Goal: Task Accomplishment & Management: Complete application form

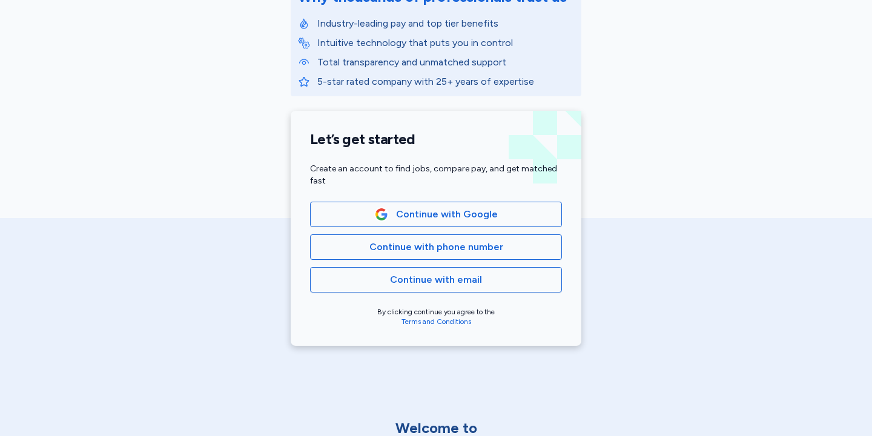
scroll to position [187, 0]
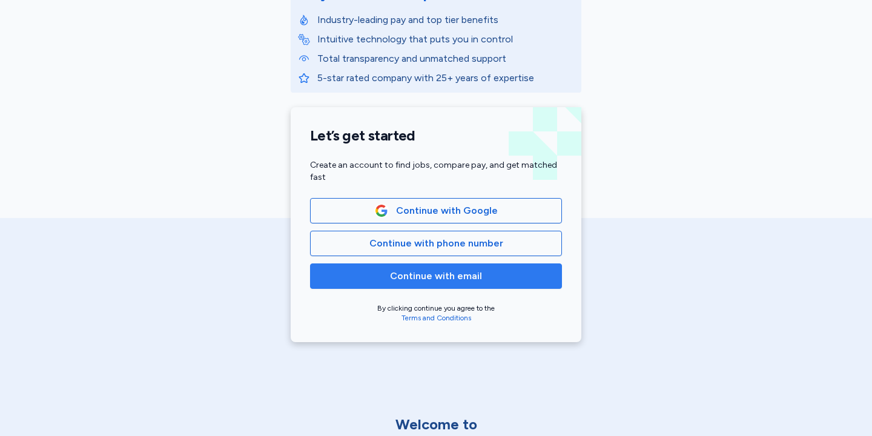
click at [467, 277] on span "Continue with email" at bounding box center [436, 276] width 92 height 15
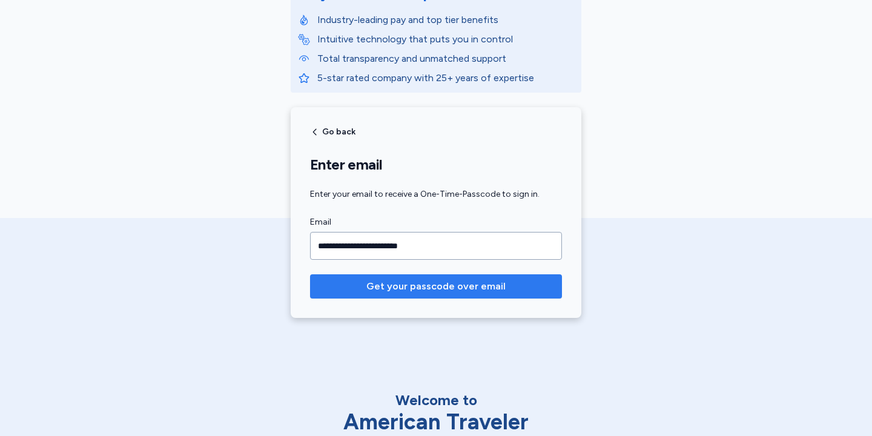
type input "**********"
click at [493, 292] on span "Get your passcode over email" at bounding box center [435, 286] width 139 height 15
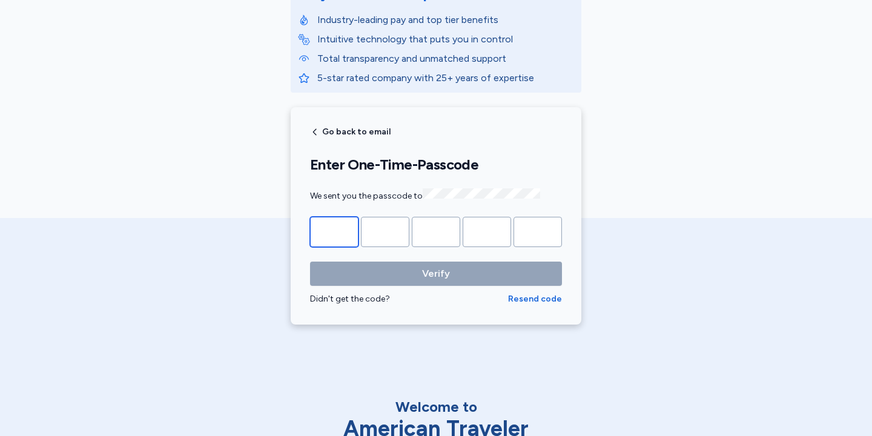
type input "*"
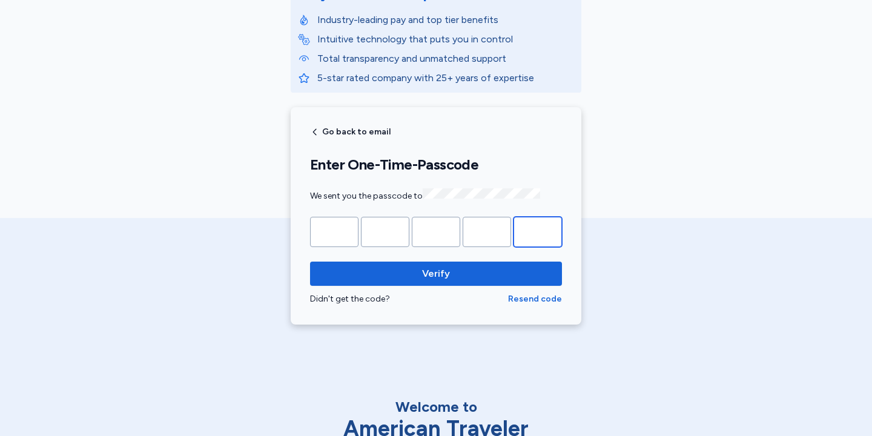
type input "*"
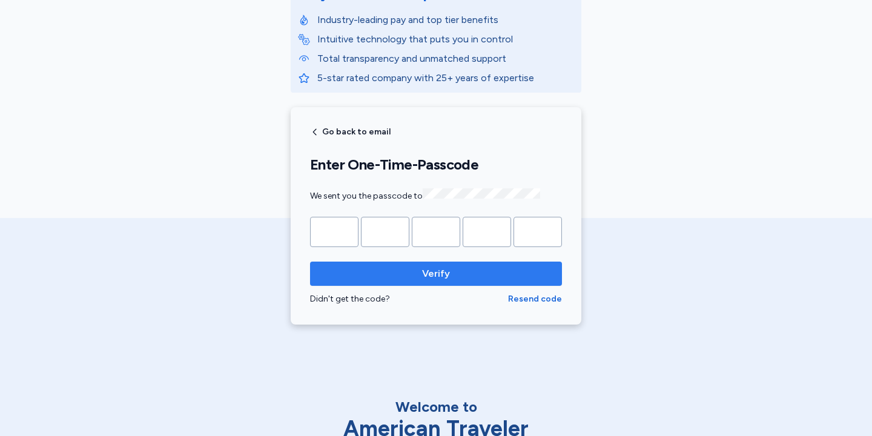
click at [430, 273] on span "Verify" at bounding box center [436, 273] width 28 height 15
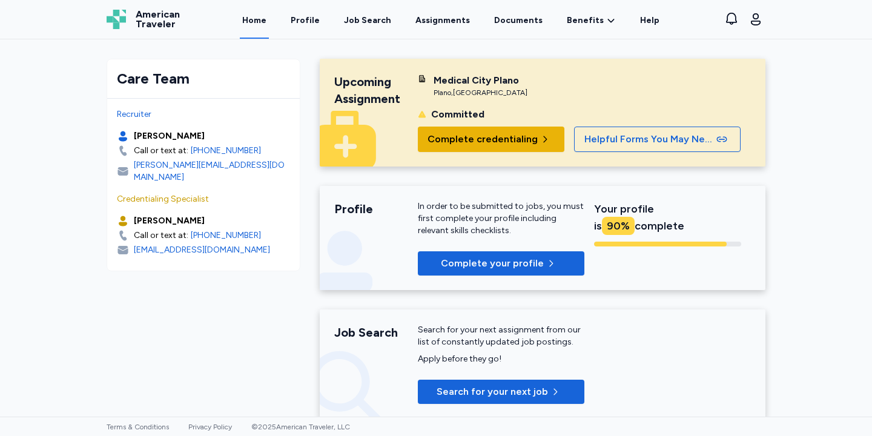
click at [476, 134] on span "Complete credentialing" at bounding box center [482, 139] width 110 height 15
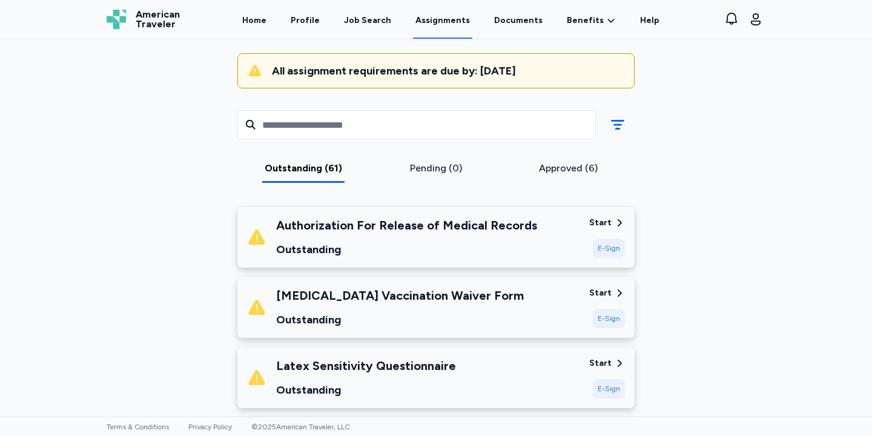
scroll to position [119, 0]
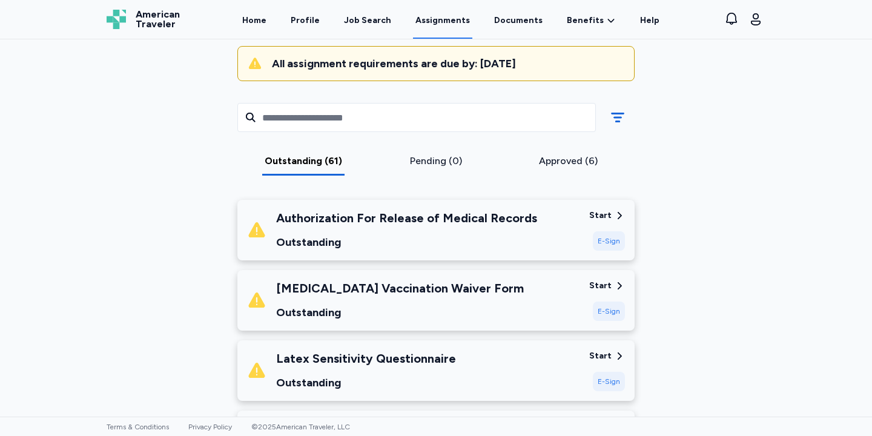
click at [608, 237] on div "E-Sign" at bounding box center [609, 240] width 32 height 19
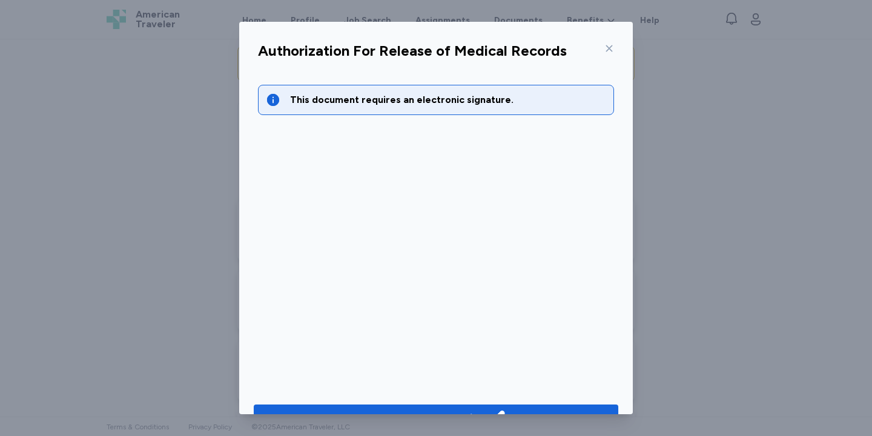
scroll to position [31, 0]
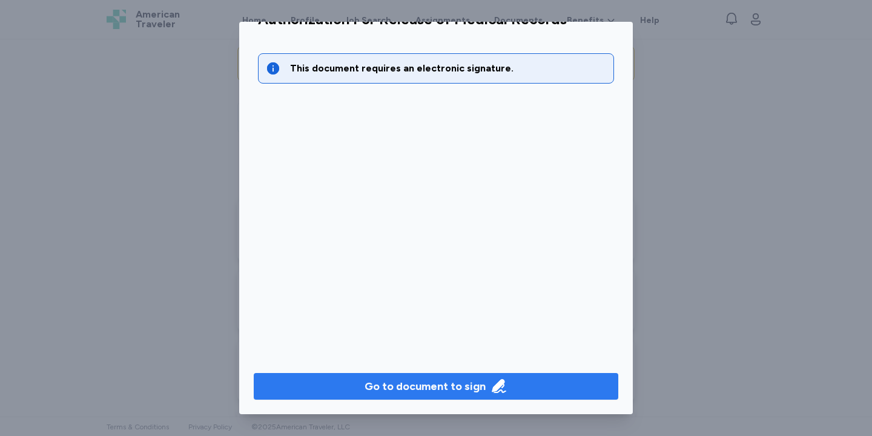
click at [407, 388] on div "Go to document to sign" at bounding box center [424, 386] width 121 height 17
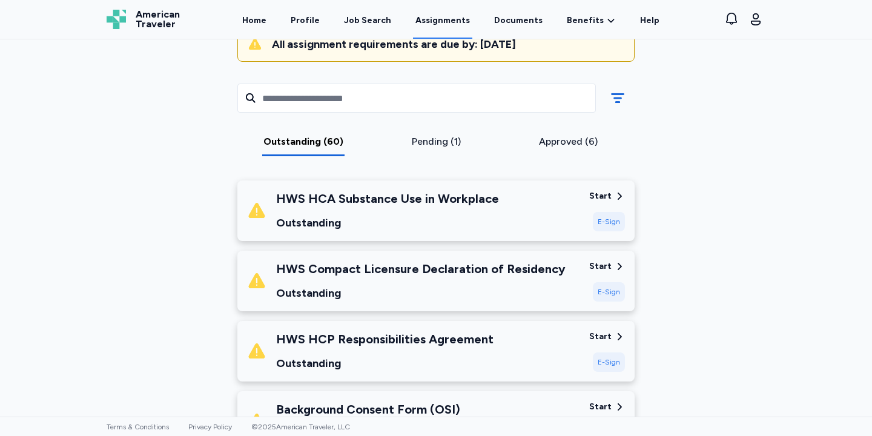
scroll to position [125, 0]
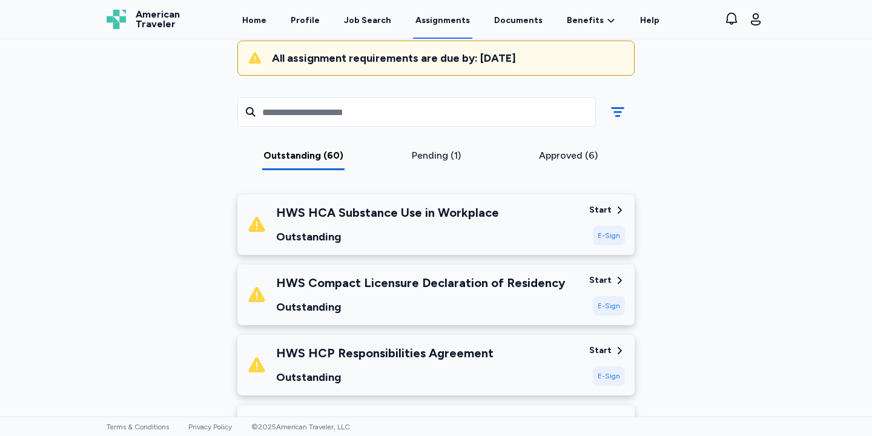
click at [412, 225] on div "HWS HCA Substance Use in Workplace Outstanding" at bounding box center [387, 224] width 223 height 41
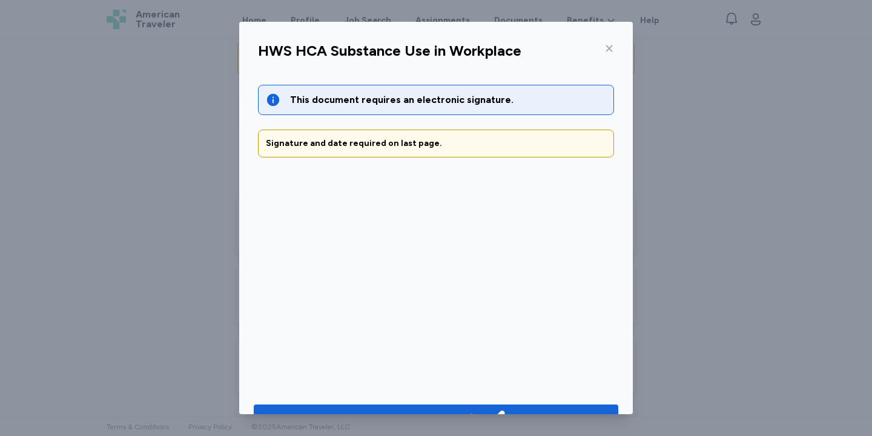
scroll to position [31, 0]
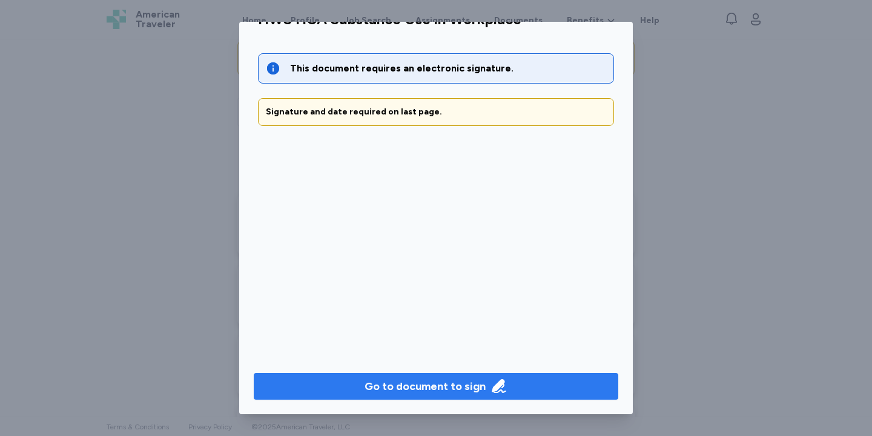
click at [407, 374] on button "Go to document to sign" at bounding box center [436, 386] width 364 height 27
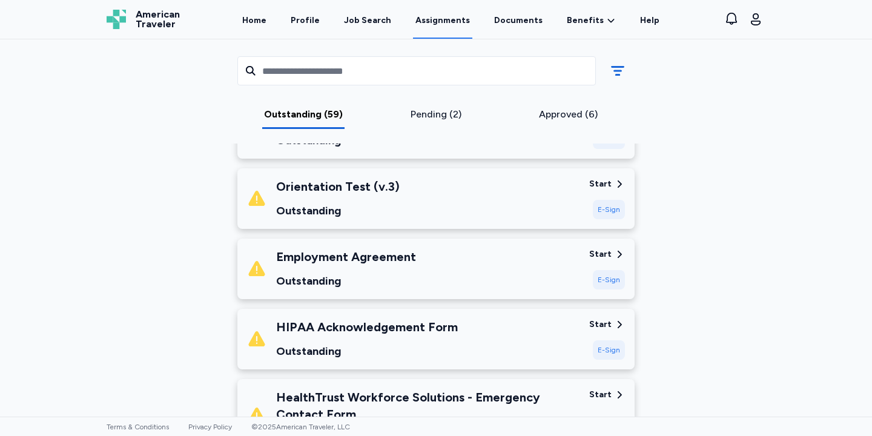
scroll to position [584, 0]
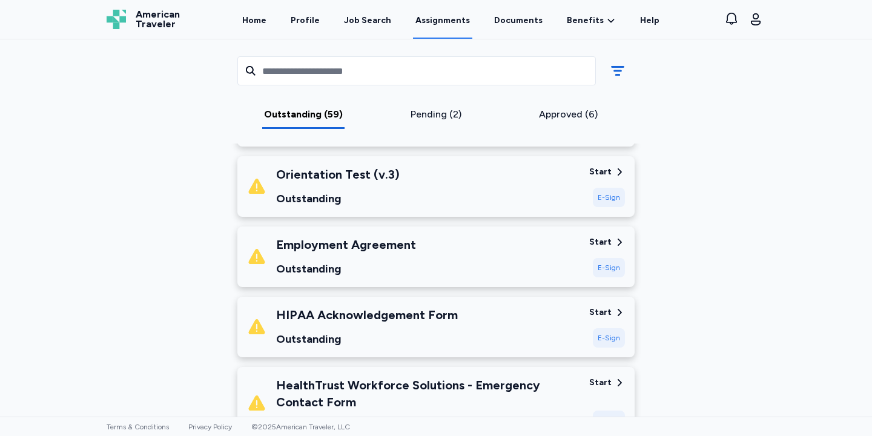
click at [461, 319] on div "HIPAA Acknowledgement Form Outstanding" at bounding box center [413, 326] width 332 height 41
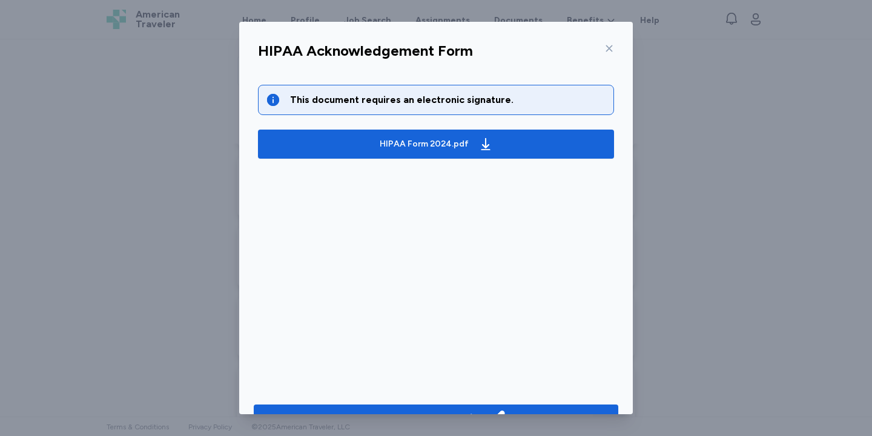
scroll to position [31, 0]
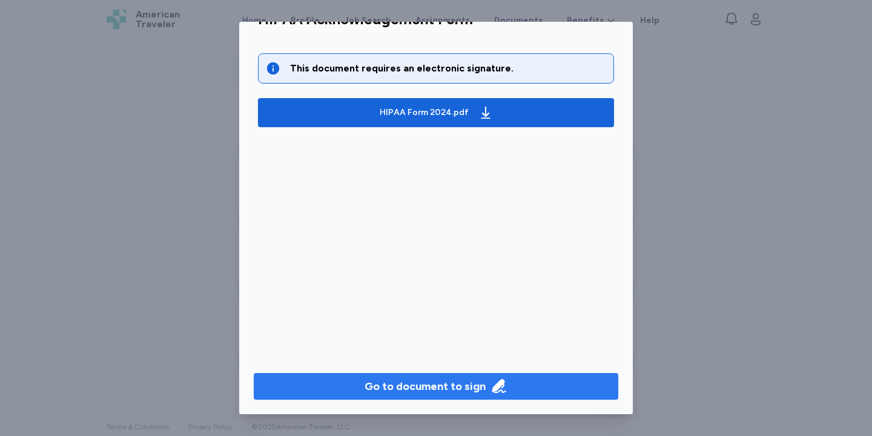
click at [456, 377] on button "Go to document to sign" at bounding box center [436, 386] width 364 height 27
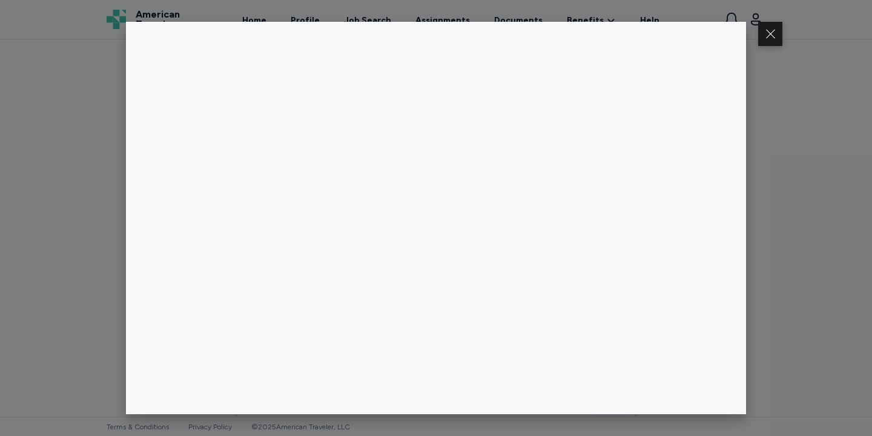
click at [871, 151] on div at bounding box center [436, 218] width 872 height 436
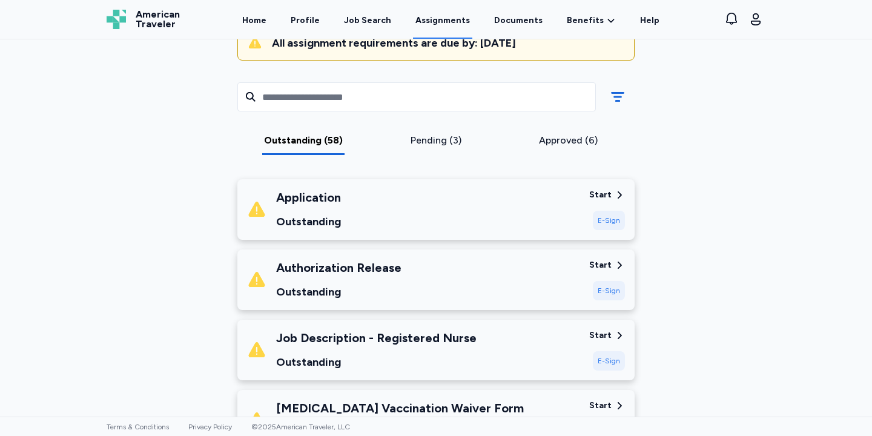
scroll to position [168, 0]
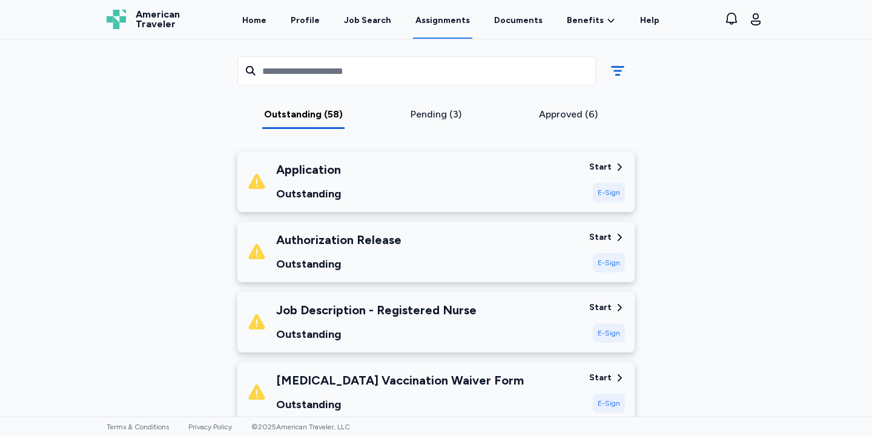
click at [512, 182] on div "Application Outstanding" at bounding box center [413, 181] width 332 height 41
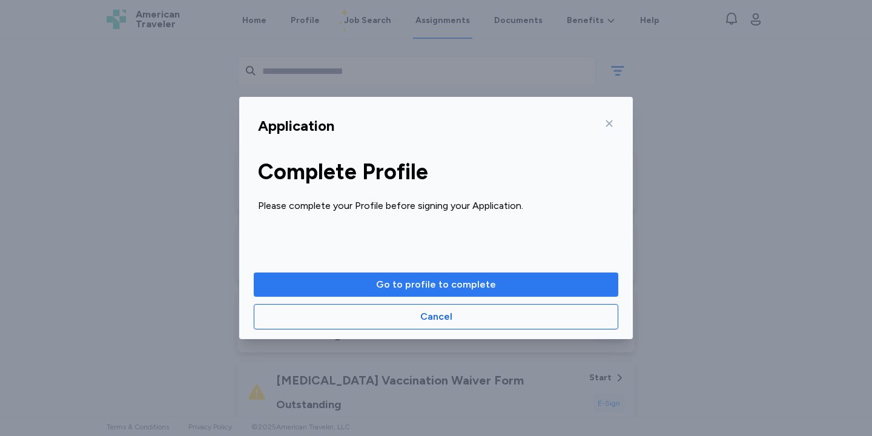
click at [472, 283] on span "Go to profile to complete" at bounding box center [436, 284] width 120 height 15
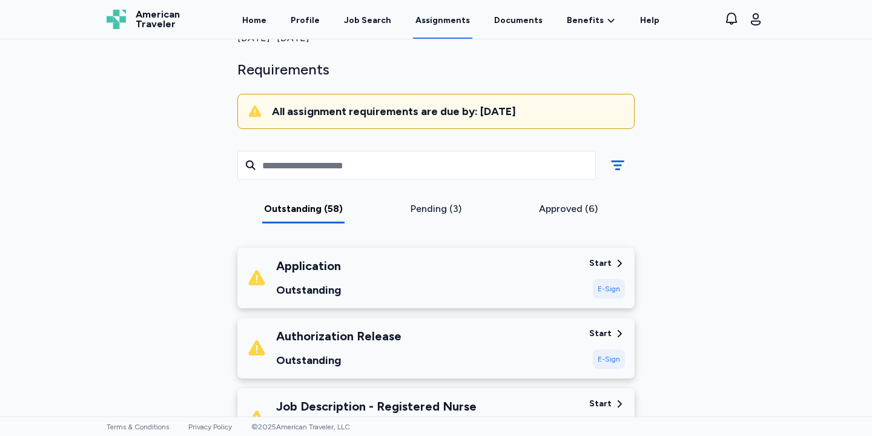
scroll to position [75, 0]
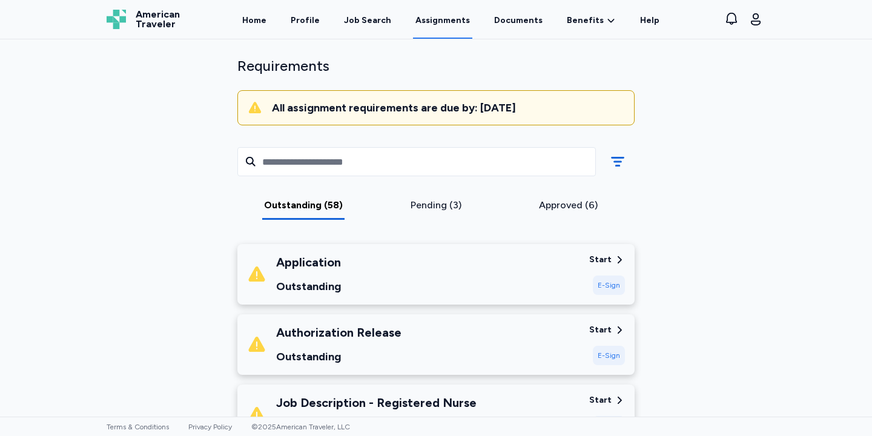
click at [374, 337] on div "Authorization Release" at bounding box center [338, 332] width 125 height 17
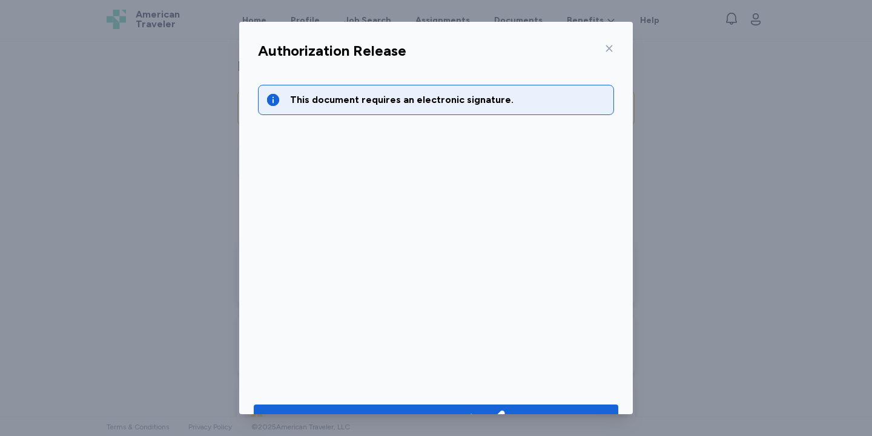
scroll to position [31, 0]
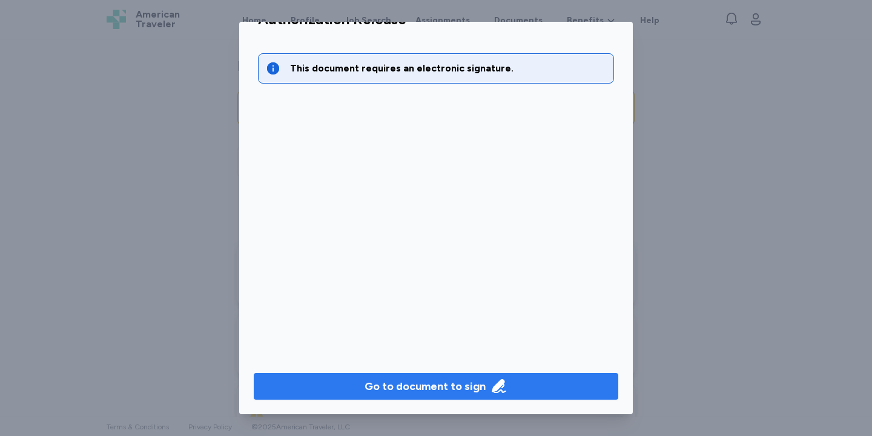
click at [383, 380] on div "Go to document to sign" at bounding box center [424, 386] width 121 height 17
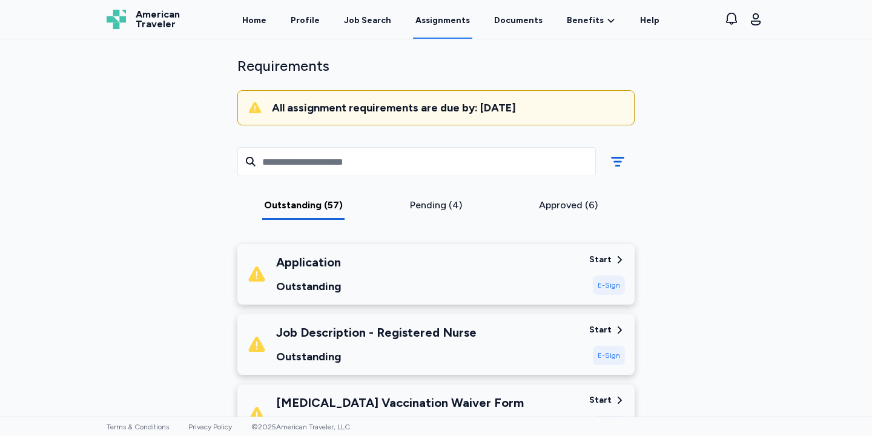
click at [410, 344] on div "Job Description - Registered Nurse Outstanding" at bounding box center [376, 344] width 200 height 41
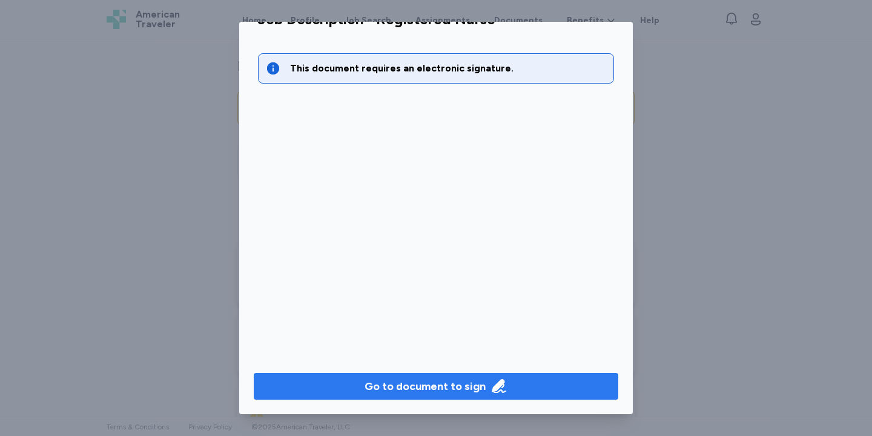
click at [407, 384] on div "Go to document to sign" at bounding box center [424, 386] width 121 height 17
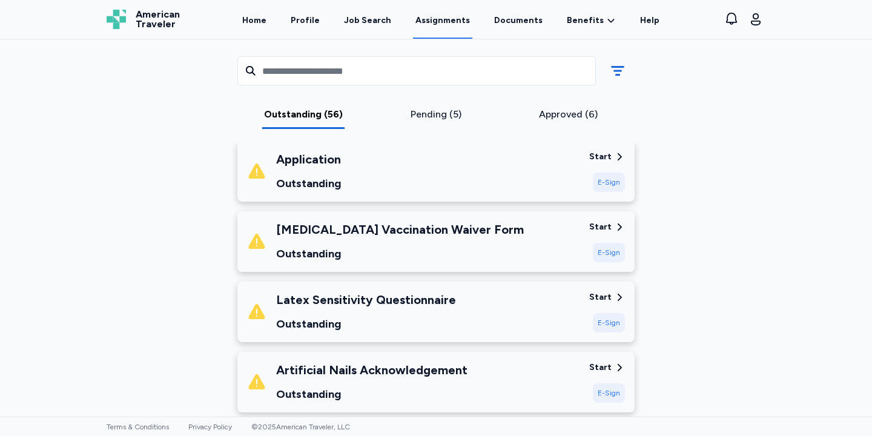
scroll to position [188, 0]
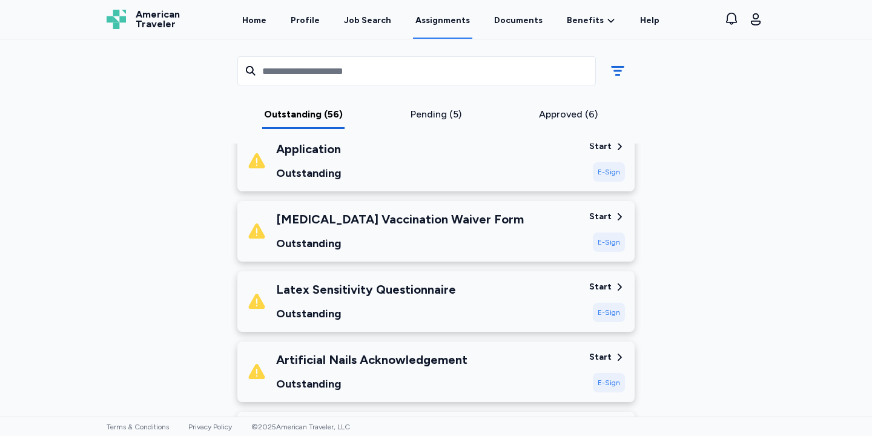
click at [444, 219] on div "[MEDICAL_DATA] Vaccination Waiver Form" at bounding box center [400, 219] width 248 height 17
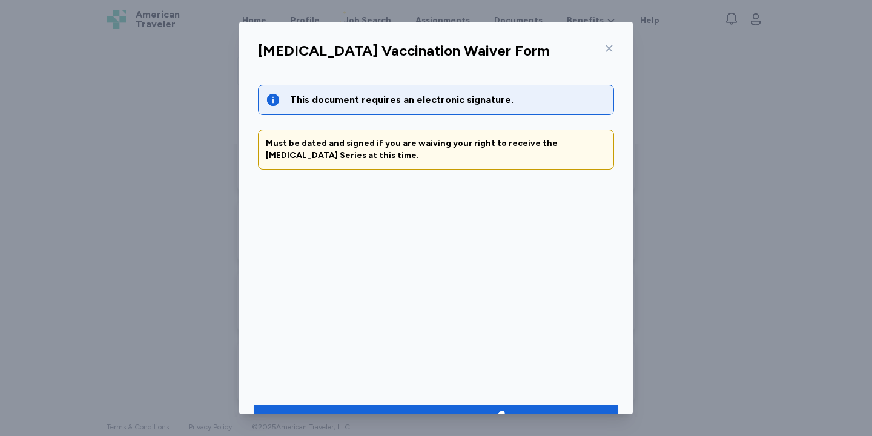
scroll to position [31, 0]
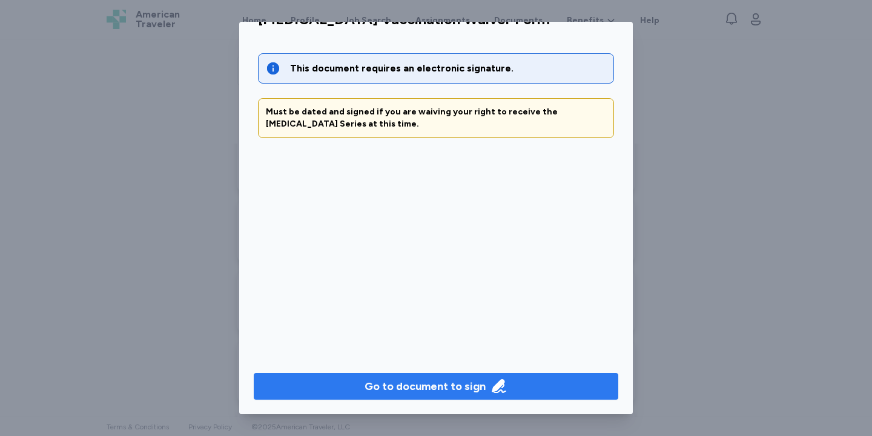
click at [441, 380] on div "Go to document to sign" at bounding box center [424, 386] width 121 height 17
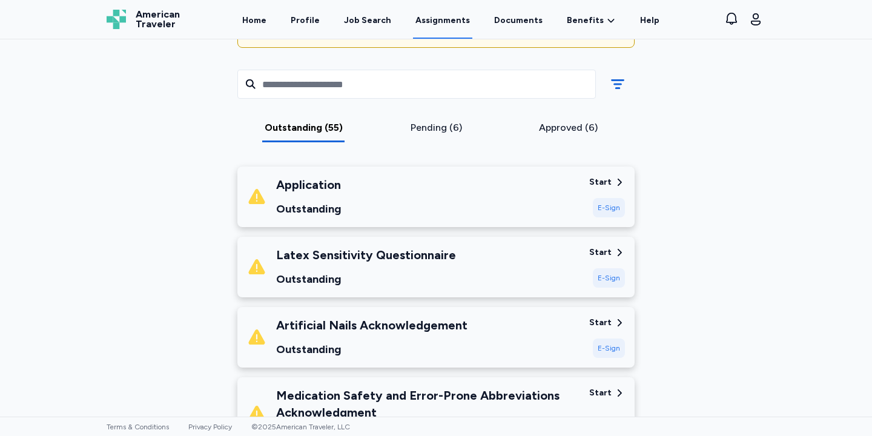
scroll to position [144, 0]
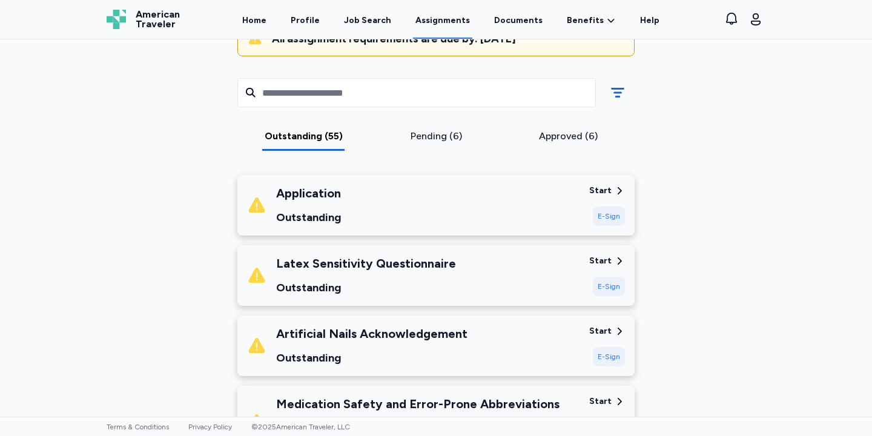
click at [463, 274] on div "Latex Sensitivity Questionnaire Outstanding" at bounding box center [413, 275] width 332 height 41
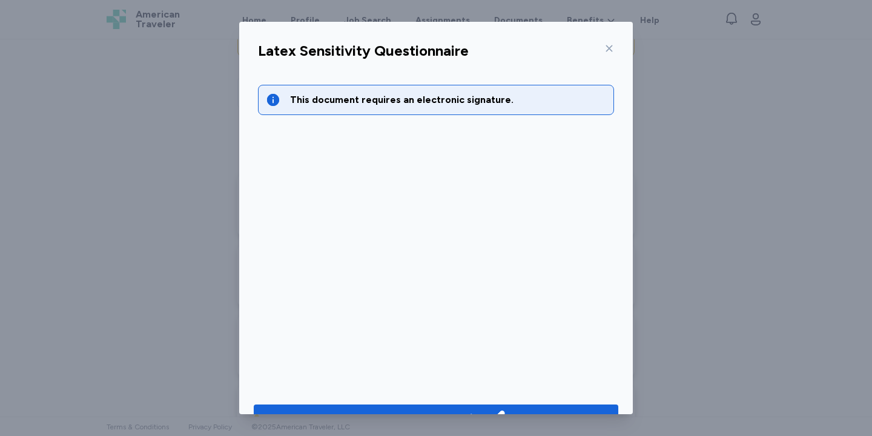
scroll to position [31, 0]
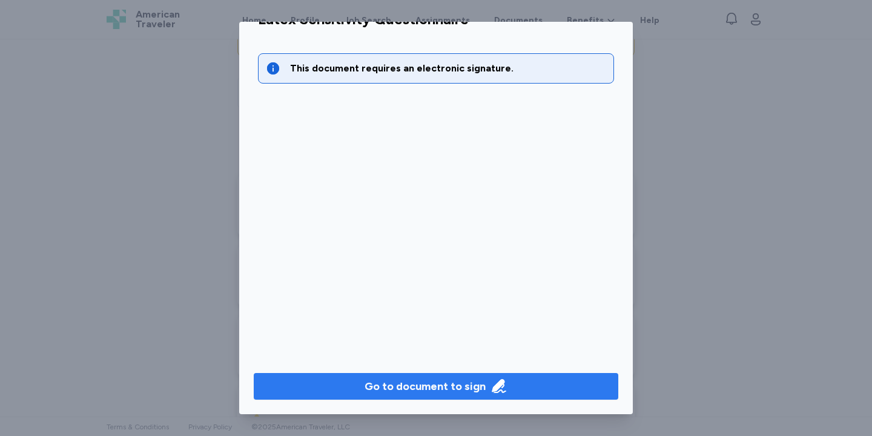
click at [421, 382] on div "Go to document to sign" at bounding box center [424, 386] width 121 height 17
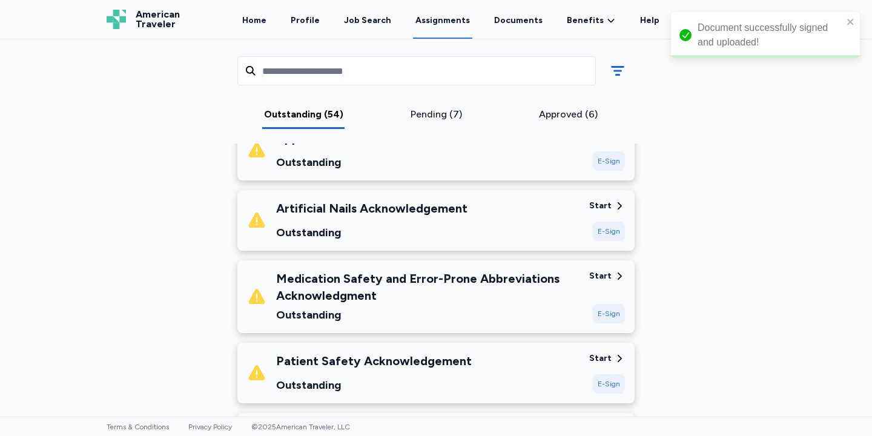
scroll to position [199, 0]
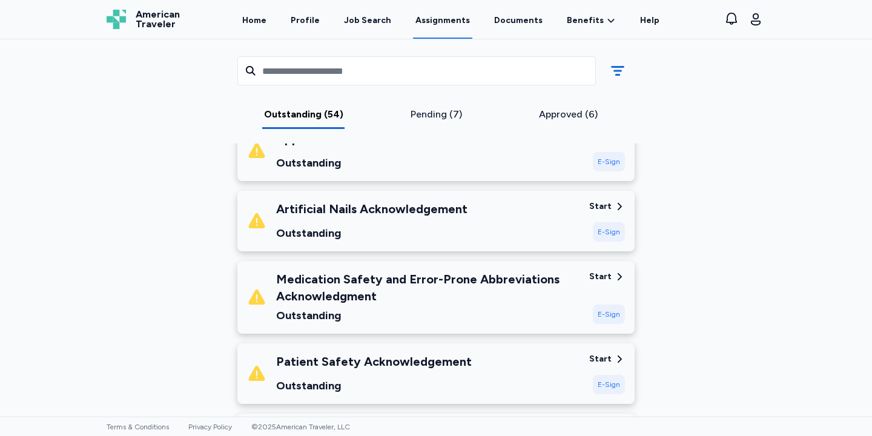
click at [464, 217] on div "Artificial Nails Acknowledgement Outstanding" at bounding box center [413, 220] width 332 height 41
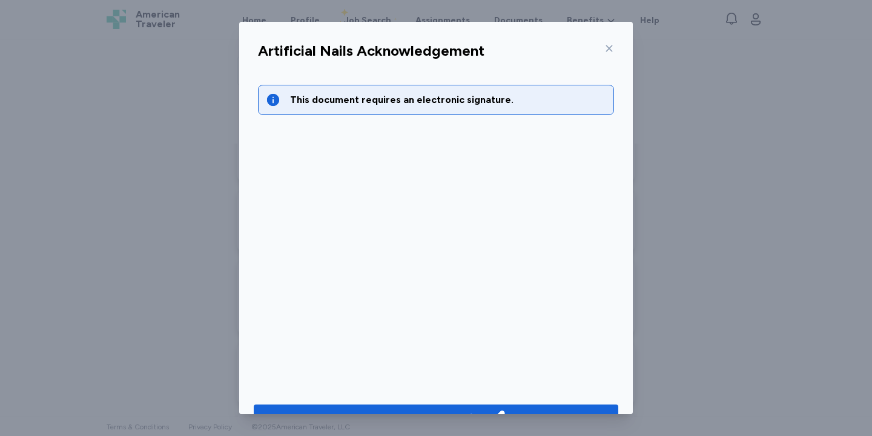
scroll to position [31, 0]
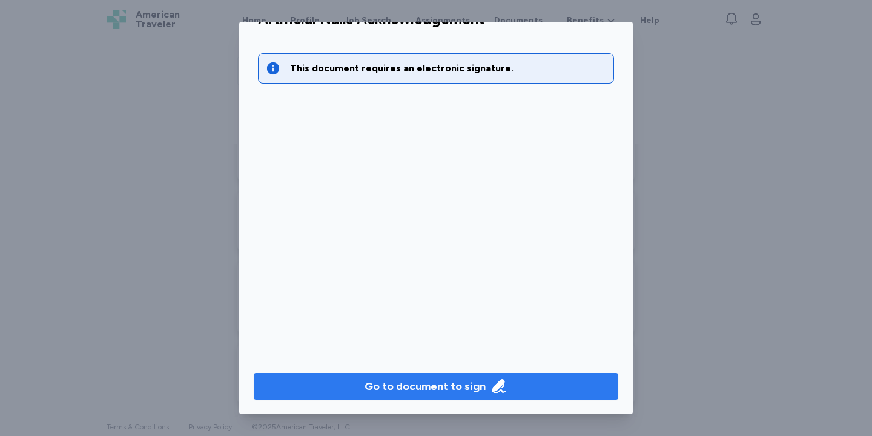
click at [453, 376] on button "Go to document to sign" at bounding box center [436, 386] width 364 height 27
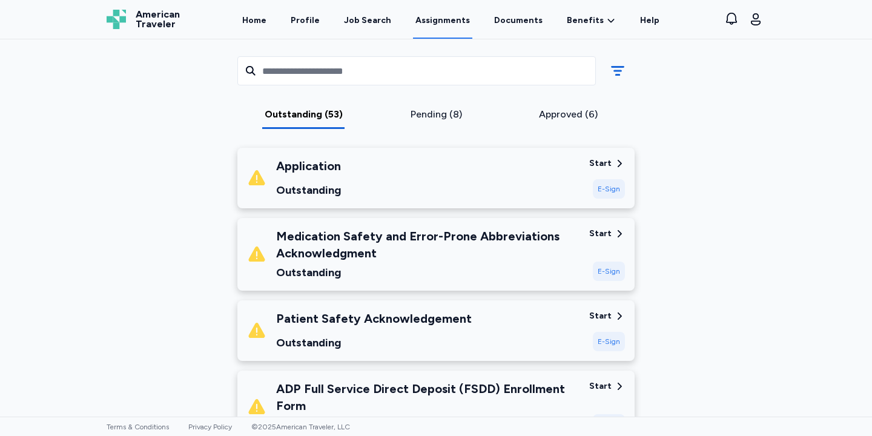
scroll to position [176, 0]
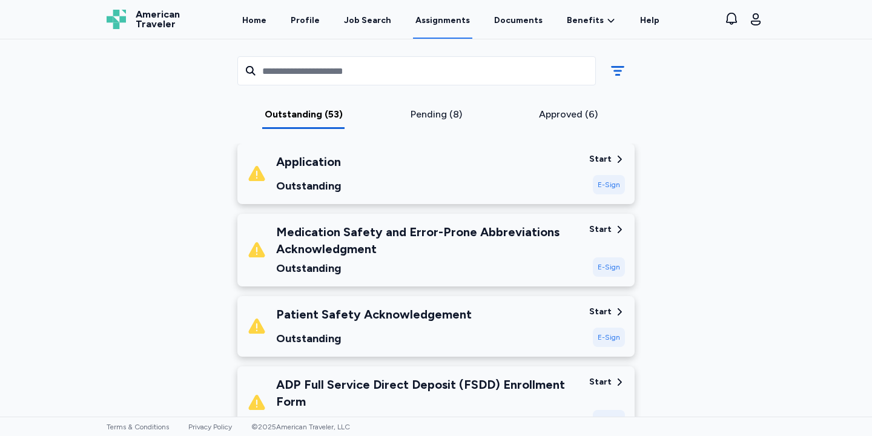
click at [444, 265] on div "Outstanding" at bounding box center [427, 268] width 303 height 17
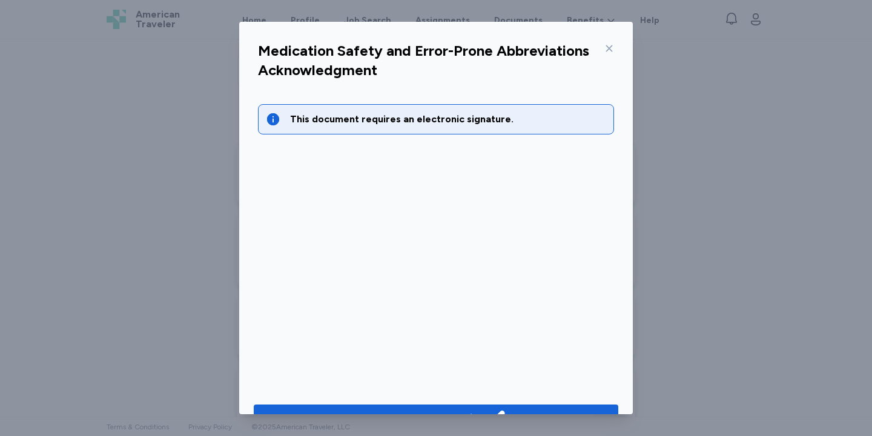
scroll to position [31, 0]
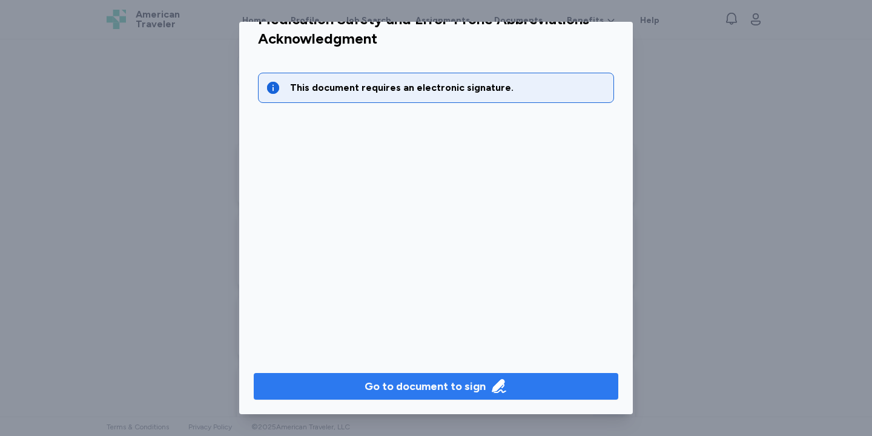
click at [455, 384] on div "Go to document to sign" at bounding box center [424, 386] width 121 height 17
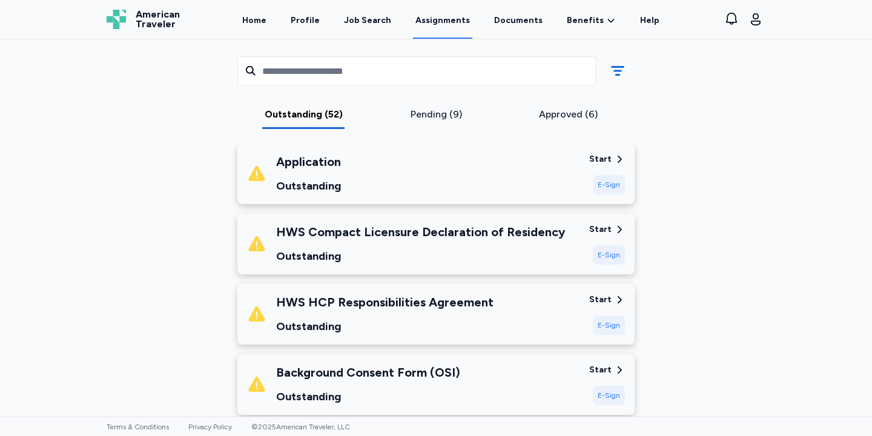
click at [518, 249] on div "Outstanding" at bounding box center [420, 256] width 289 height 17
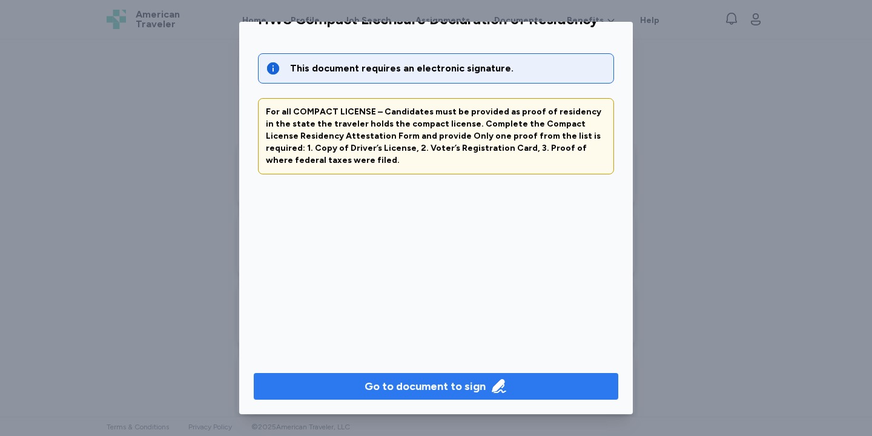
click at [417, 381] on div "Go to document to sign" at bounding box center [424, 386] width 121 height 17
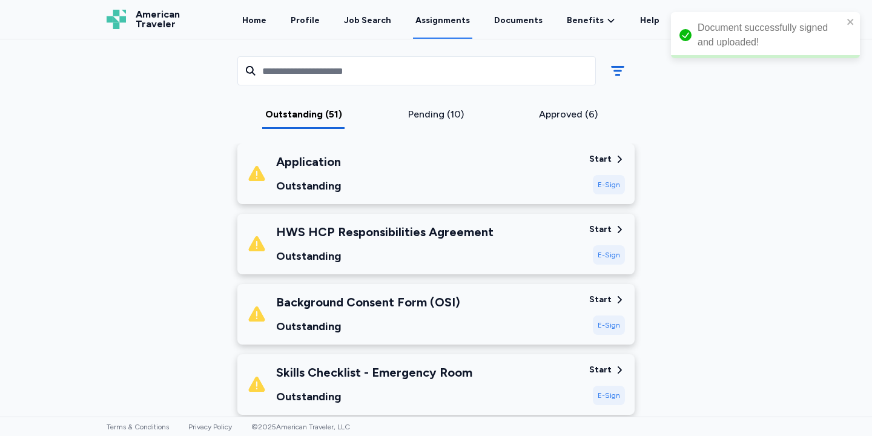
click at [434, 246] on div "HWS HCP Responsibilities Agreement Outstanding" at bounding box center [384, 243] width 217 height 41
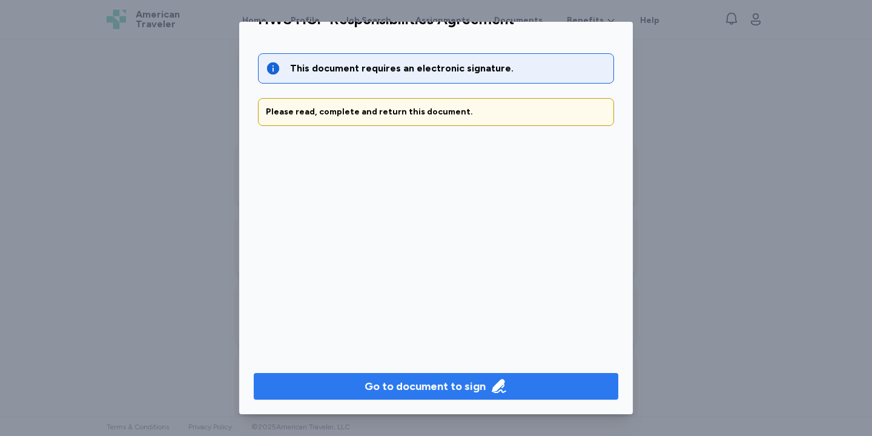
click at [433, 381] on div "Go to document to sign" at bounding box center [424, 386] width 121 height 17
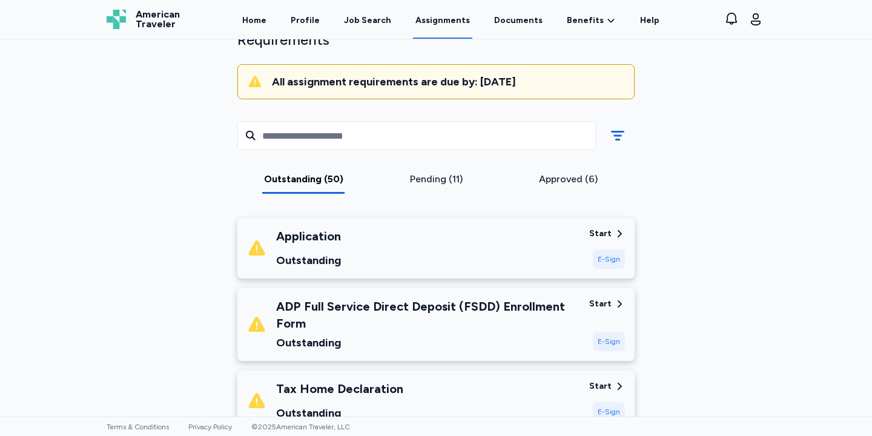
scroll to position [127, 0]
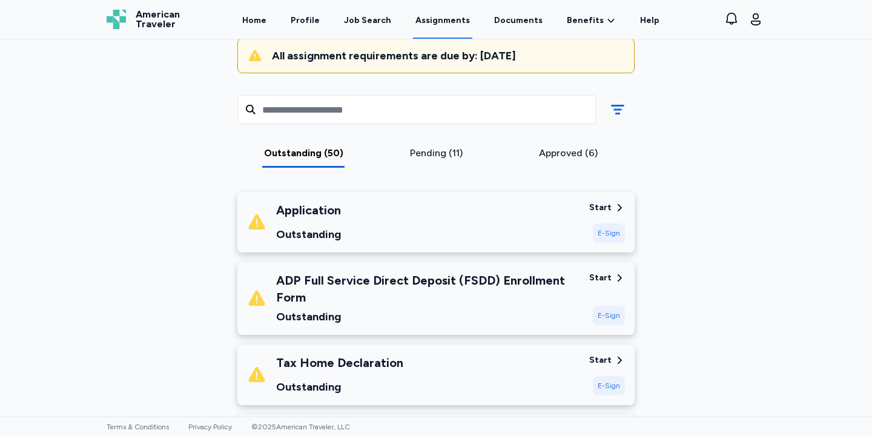
click at [427, 306] on div "ADP Full Service Direct Deposit (FSDD) Enrollment Form Outstanding" at bounding box center [427, 298] width 303 height 53
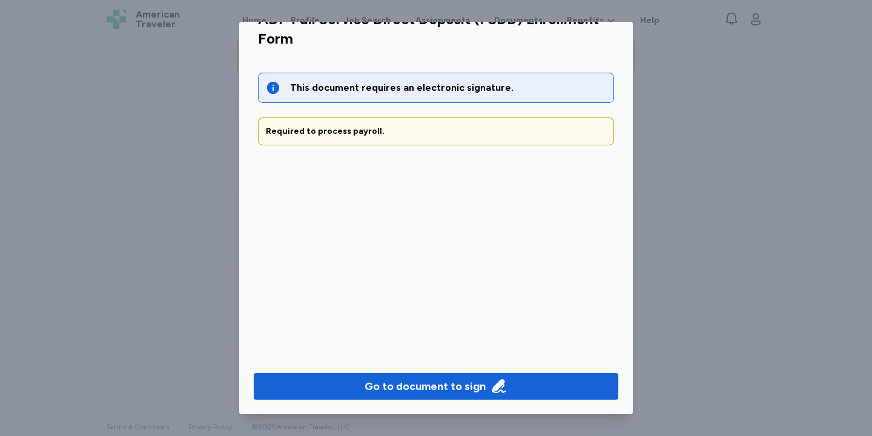
scroll to position [0, 0]
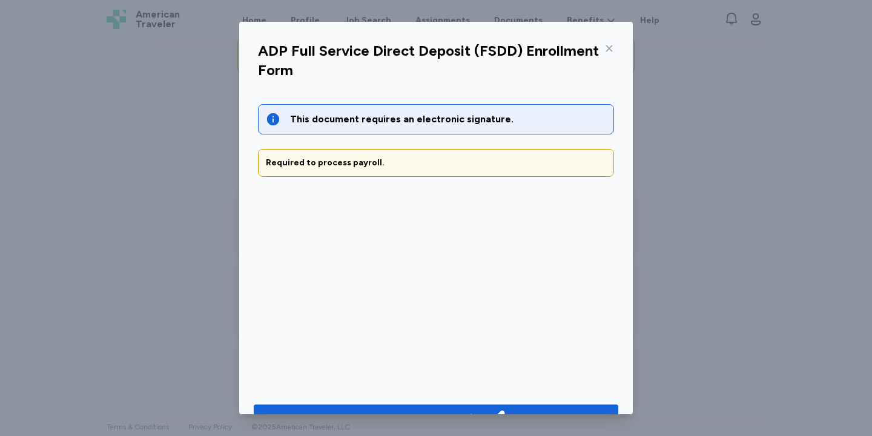
click at [610, 45] on icon at bounding box center [609, 49] width 10 height 10
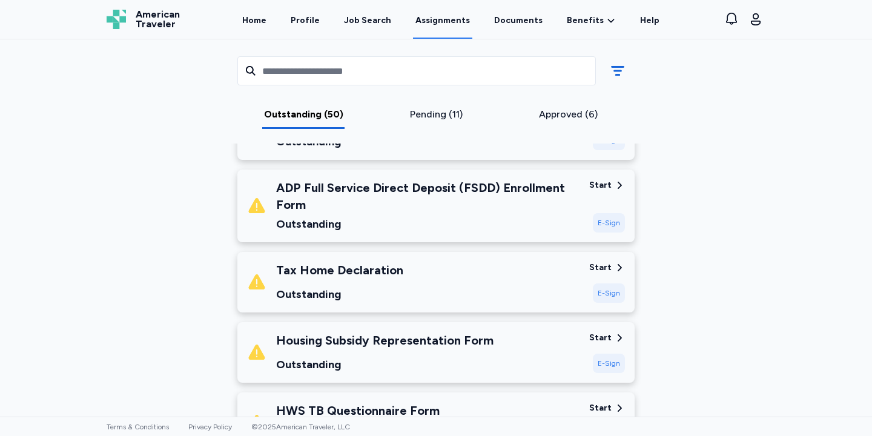
scroll to position [231, 0]
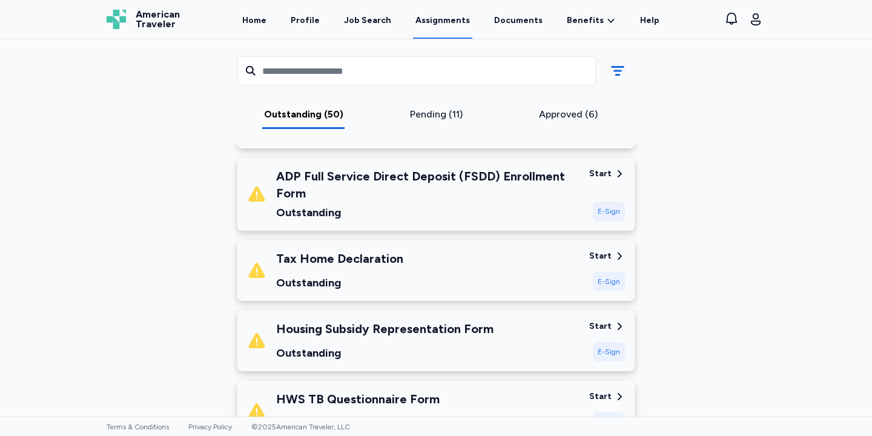
click at [406, 265] on div "Tax Home Declaration Outstanding" at bounding box center [413, 270] width 332 height 41
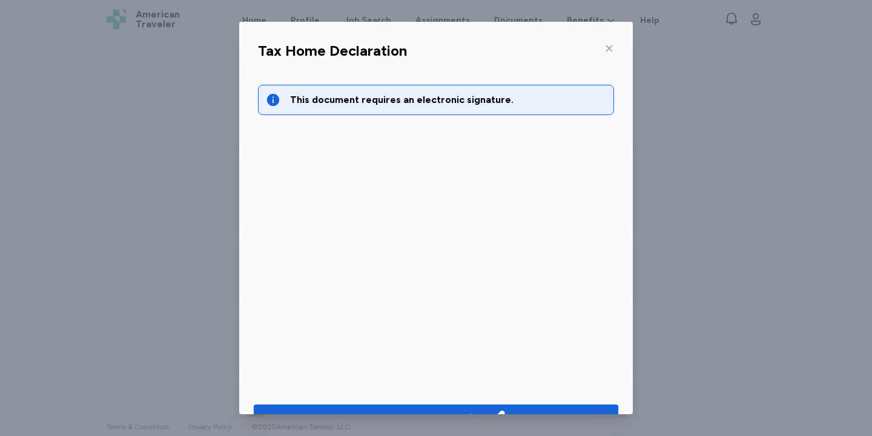
scroll to position [31, 0]
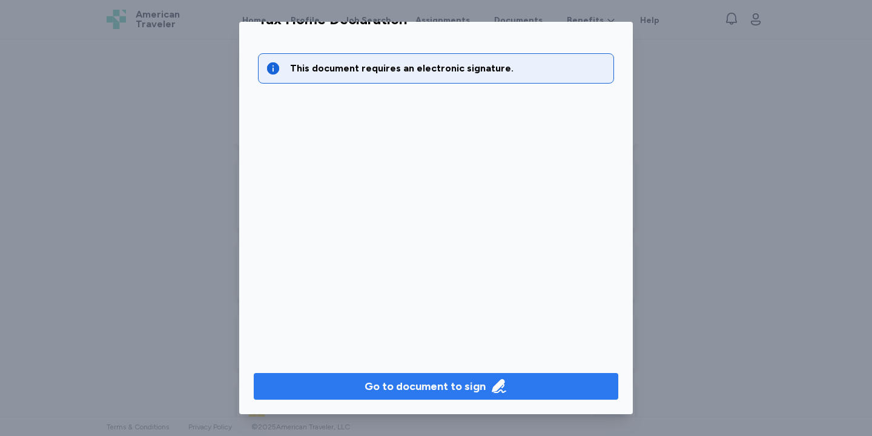
click at [426, 384] on div "Go to document to sign" at bounding box center [424, 386] width 121 height 17
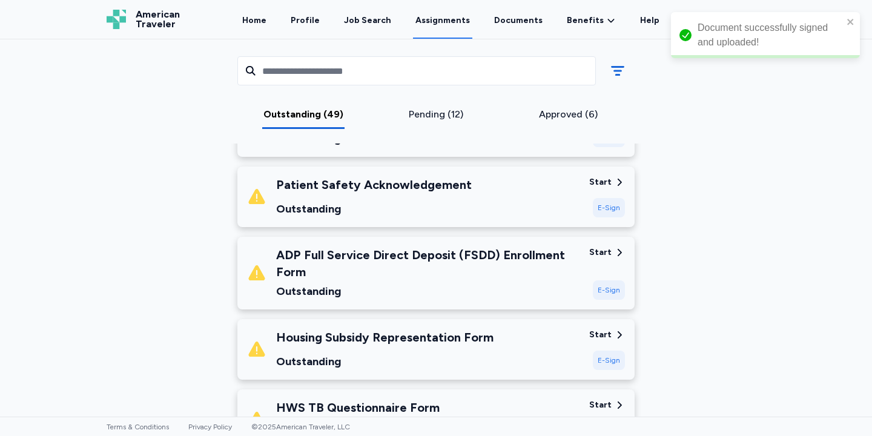
scroll to position [222, 0]
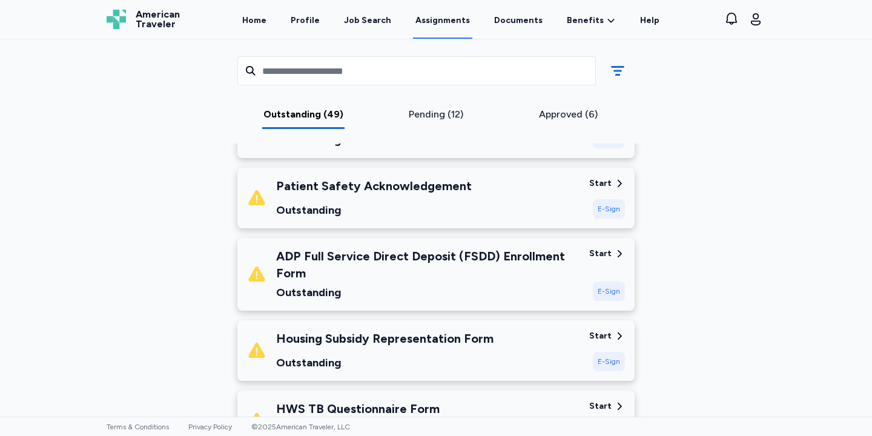
click at [464, 178] on div "Patient Safety Acknowledgement Outstanding" at bounding box center [413, 197] width 332 height 41
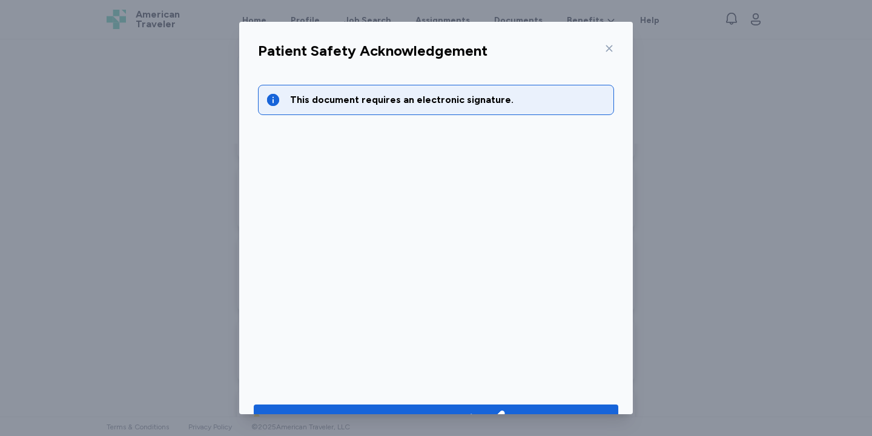
scroll to position [31, 0]
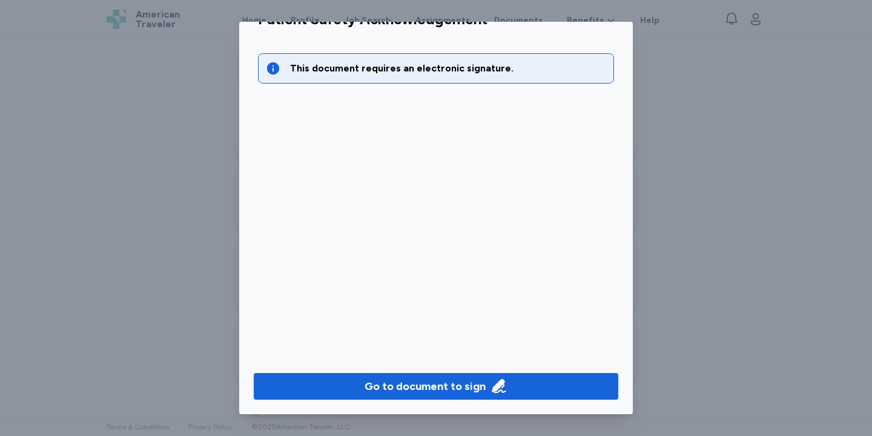
click at [423, 377] on button "Go to document to sign" at bounding box center [436, 386] width 364 height 27
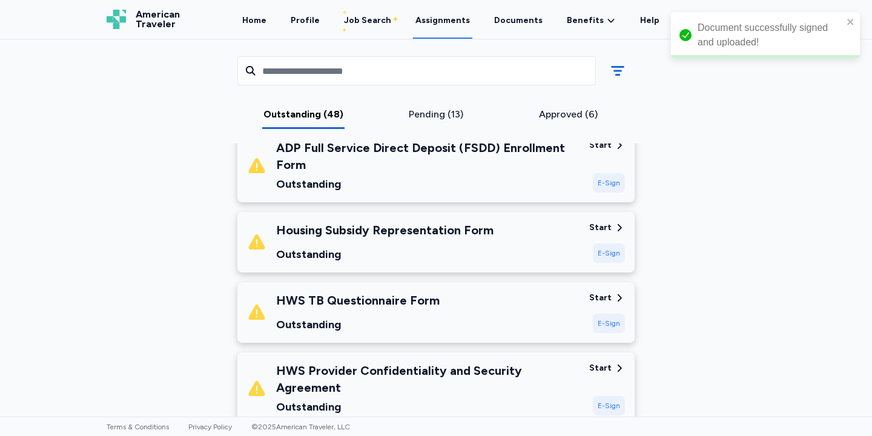
scroll to position [264, 0]
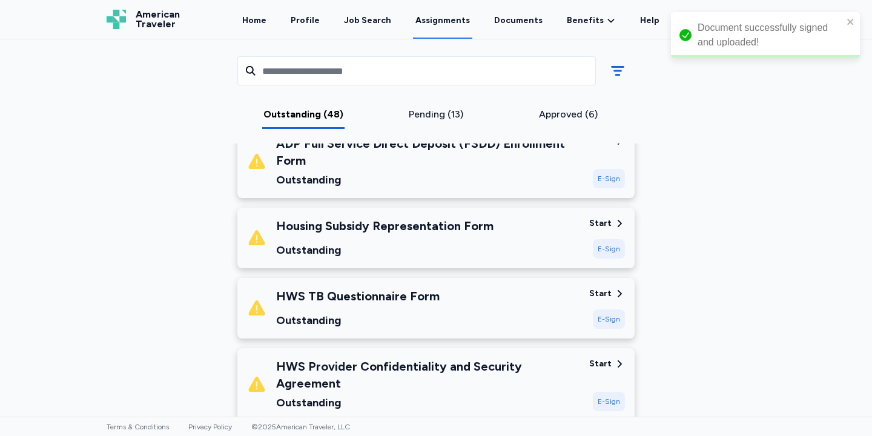
click at [469, 217] on div "Housing Subsidy Representation Form" at bounding box center [384, 225] width 217 height 17
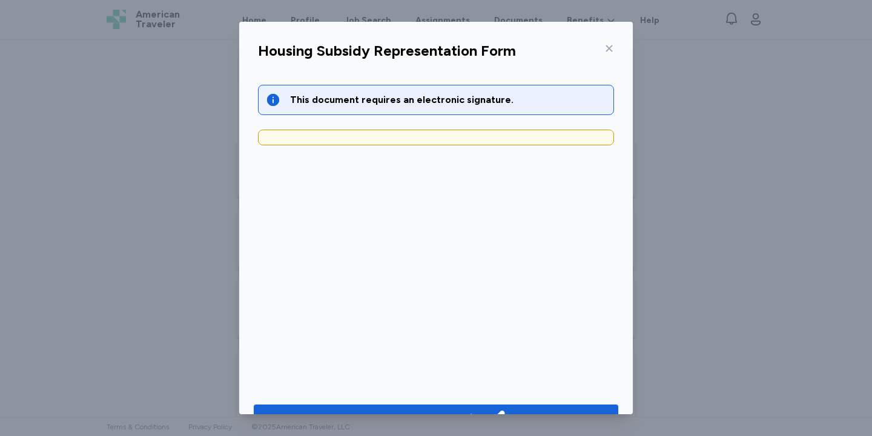
scroll to position [31, 0]
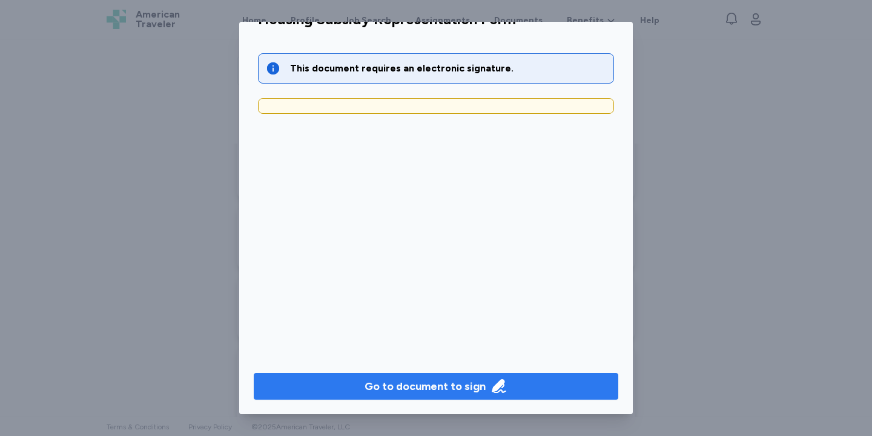
click at [447, 381] on div "Go to document to sign" at bounding box center [424, 386] width 121 height 17
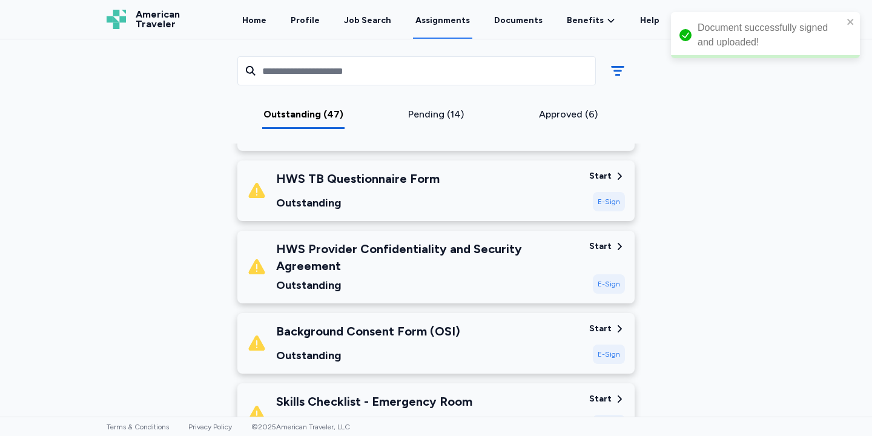
scroll to position [312, 0]
click at [418, 200] on div "Outstanding" at bounding box center [357, 201] width 163 height 17
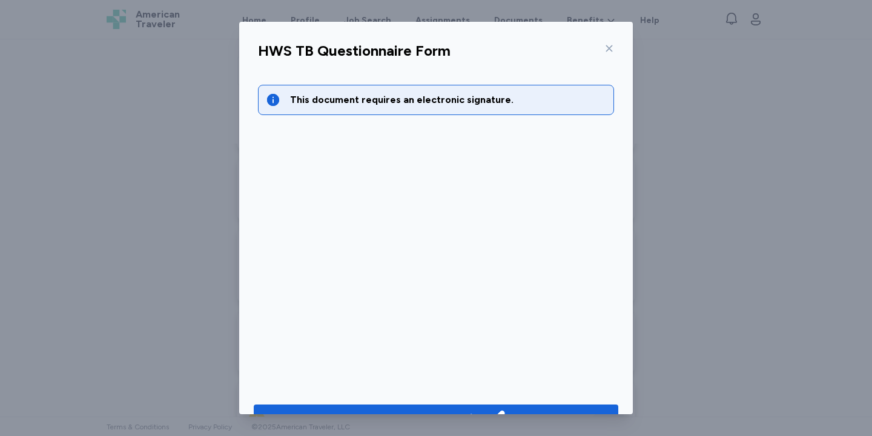
scroll to position [31, 0]
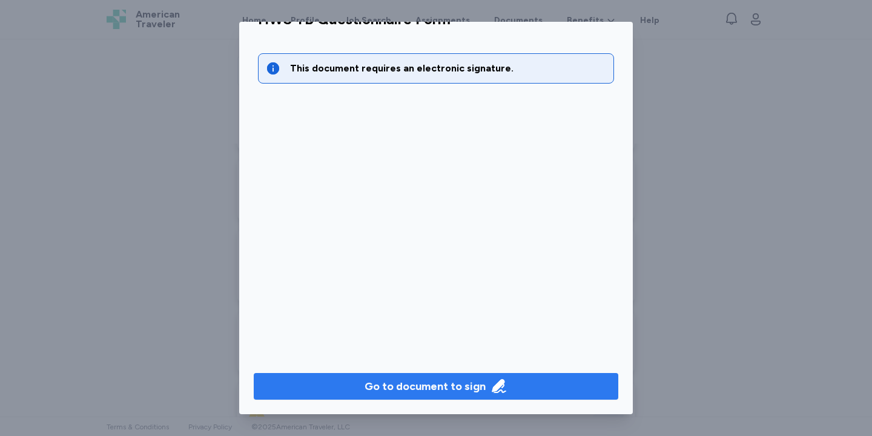
click at [383, 392] on div "Go to document to sign" at bounding box center [424, 386] width 121 height 17
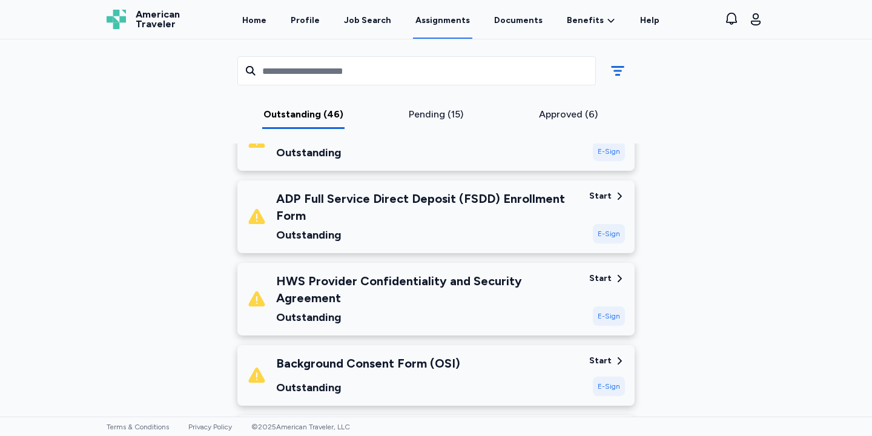
scroll to position [211, 0]
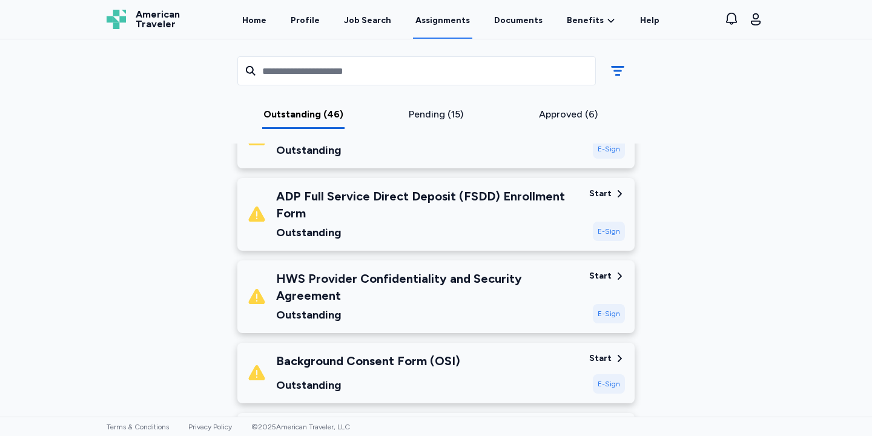
click at [446, 308] on div "Outstanding" at bounding box center [427, 314] width 303 height 17
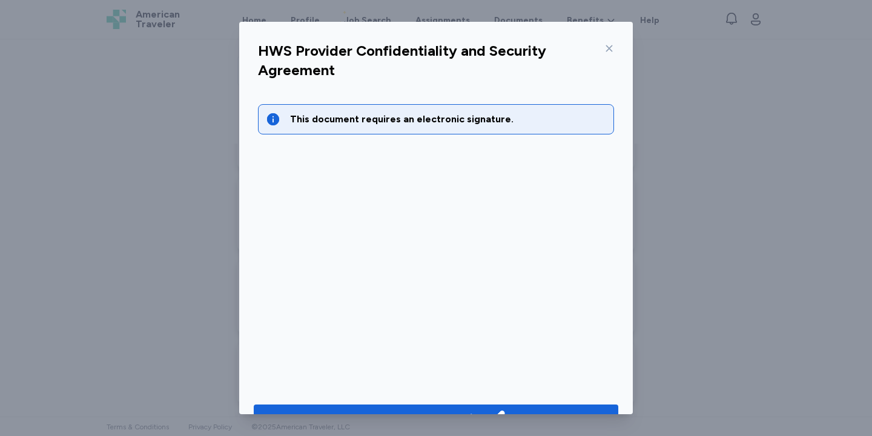
scroll to position [31, 0]
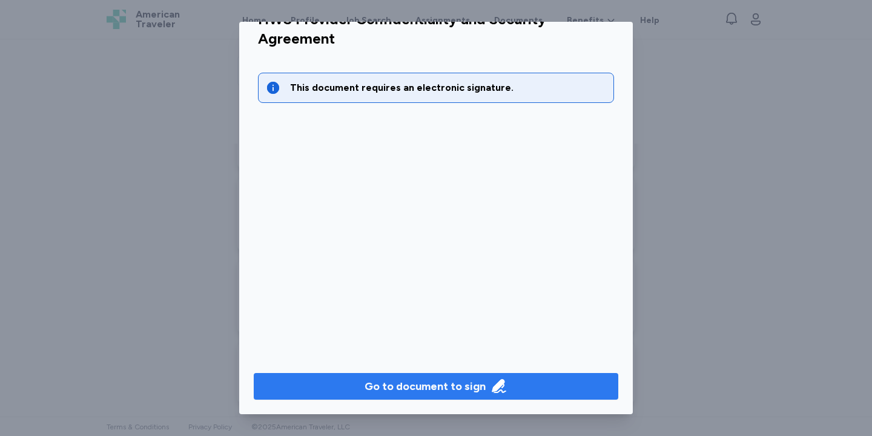
click at [456, 395] on button "Go to document to sign" at bounding box center [436, 386] width 364 height 27
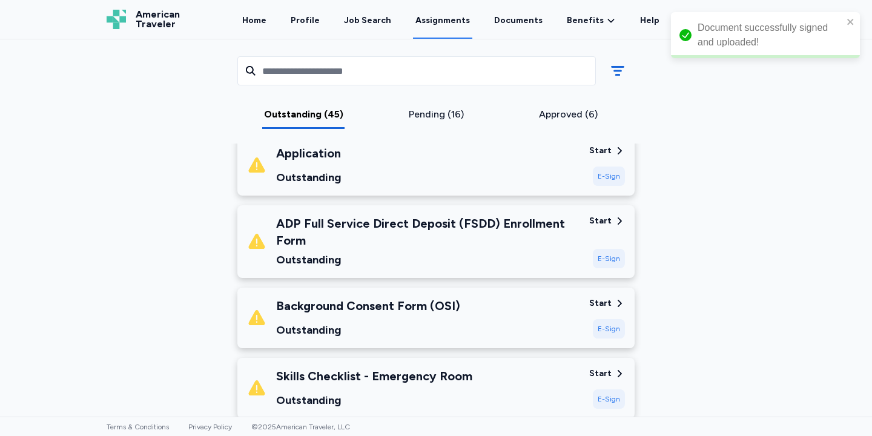
scroll to position [183, 0]
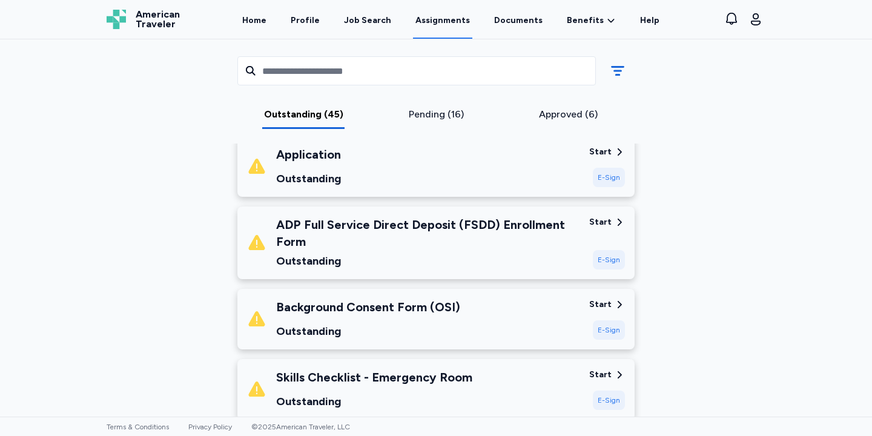
click at [429, 318] on div "Background Consent Form (OSI) Outstanding" at bounding box center [368, 318] width 184 height 41
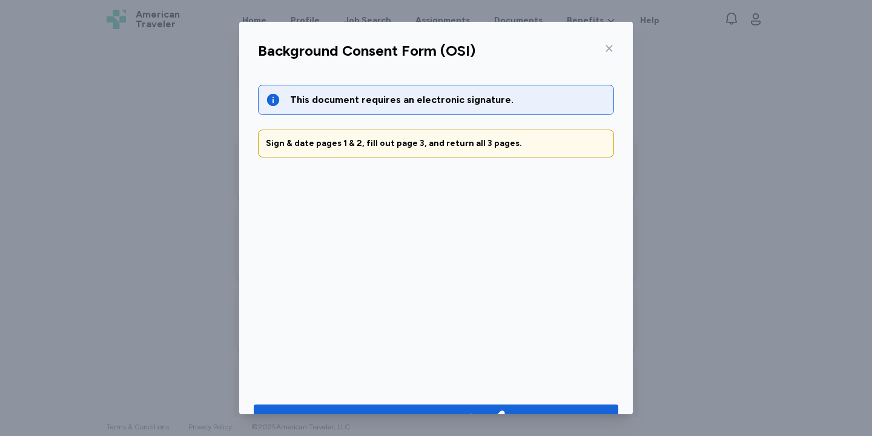
scroll to position [31, 0]
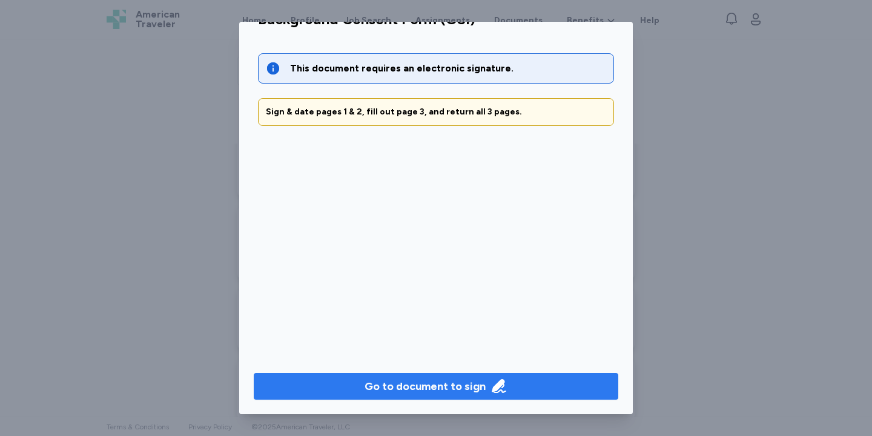
click at [412, 373] on button "Go to document to sign" at bounding box center [436, 386] width 364 height 27
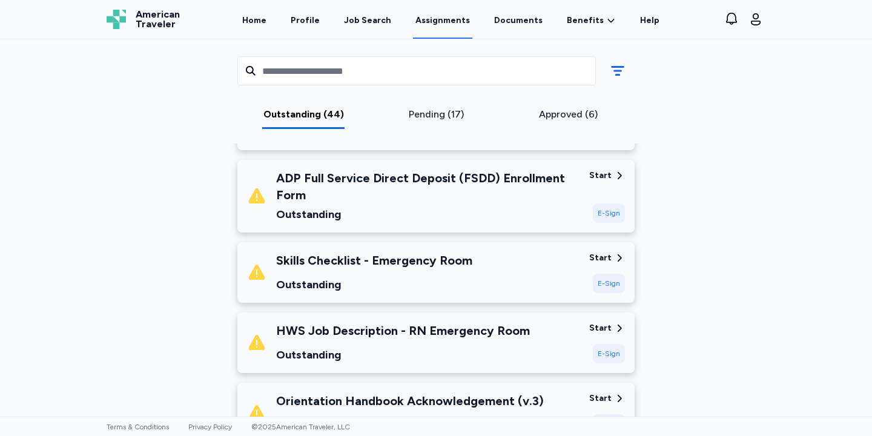
scroll to position [233, 0]
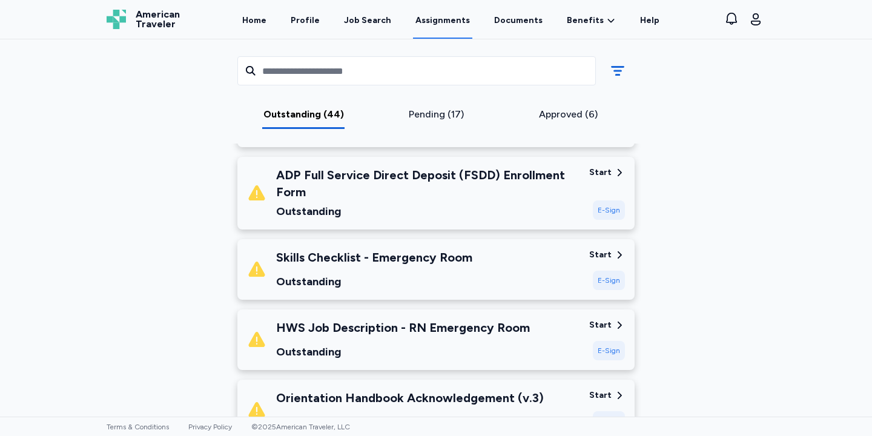
click at [420, 350] on div "Outstanding" at bounding box center [403, 351] width 254 height 17
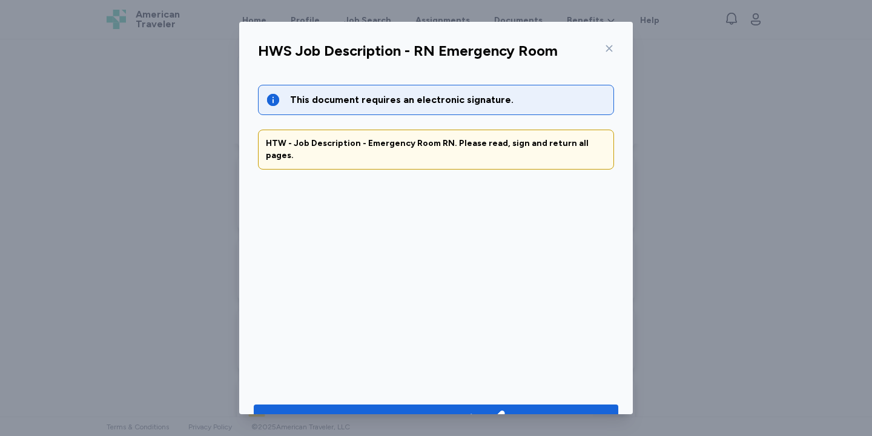
scroll to position [31, 0]
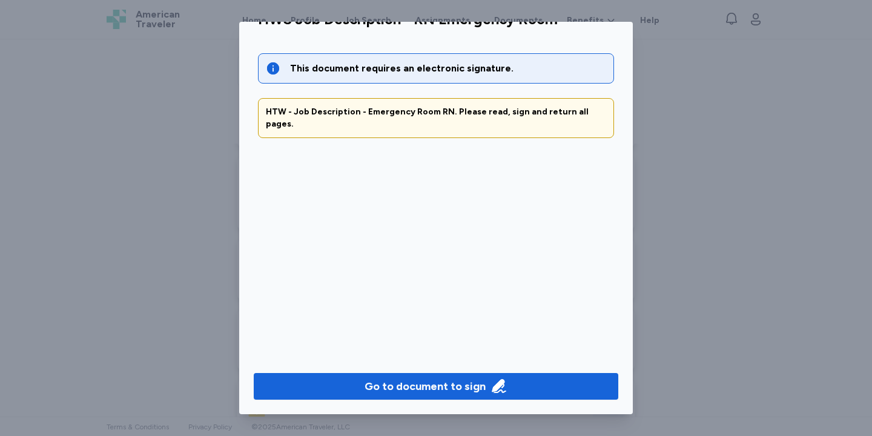
click at [427, 357] on div "HWS Job Description - RN Emergency Room This document requires an electronic si…" at bounding box center [436, 209] width 394 height 409
click at [420, 375] on button "Go to document to sign" at bounding box center [436, 386] width 364 height 27
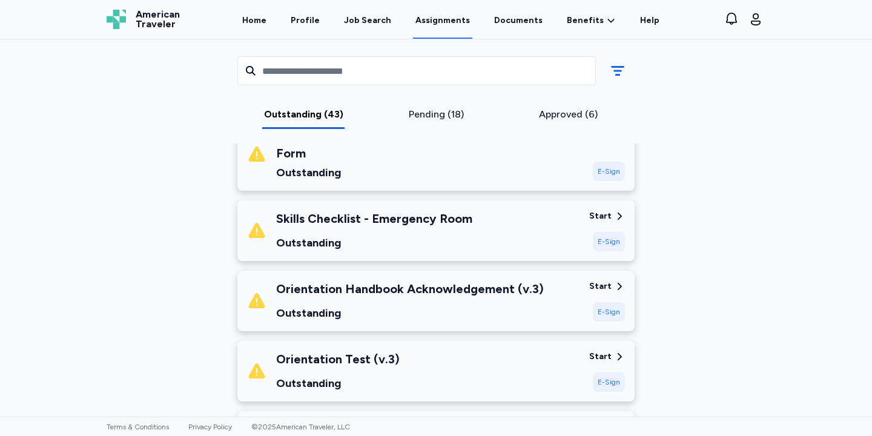
scroll to position [272, 0]
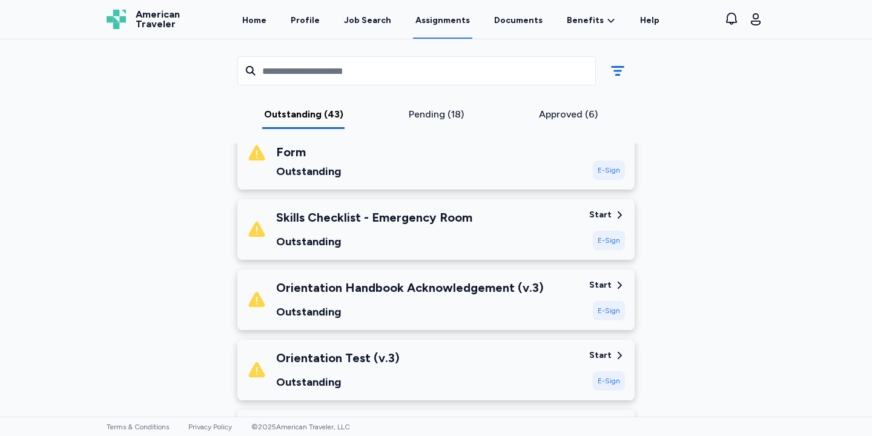
click at [478, 305] on div "Outstanding" at bounding box center [410, 311] width 268 height 17
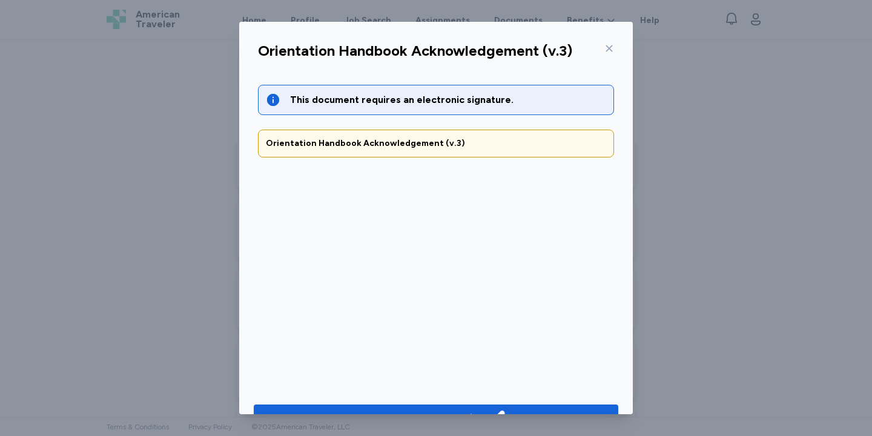
scroll to position [31, 0]
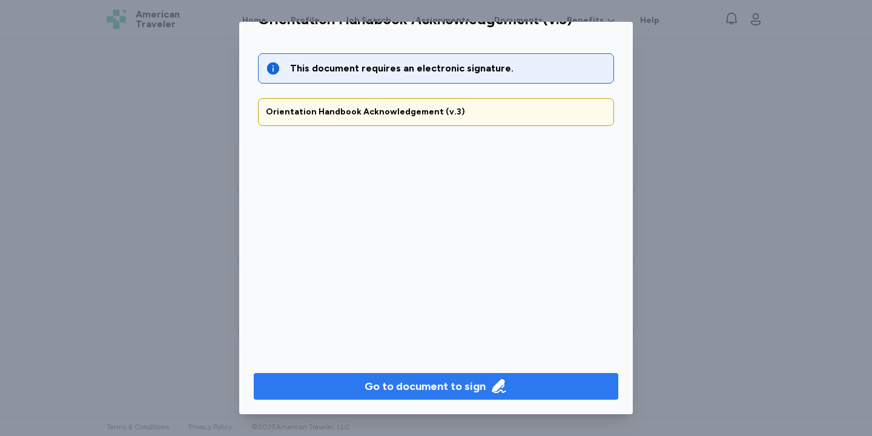
click at [446, 394] on div "Go to document to sign" at bounding box center [424, 386] width 121 height 17
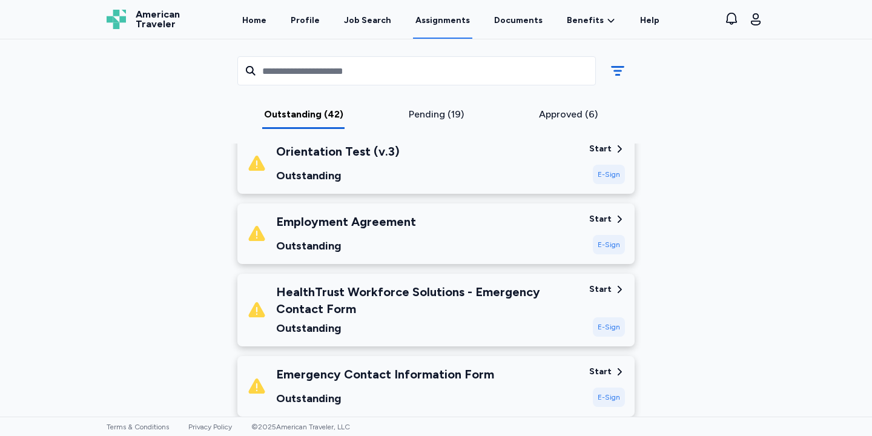
scroll to position [415, 0]
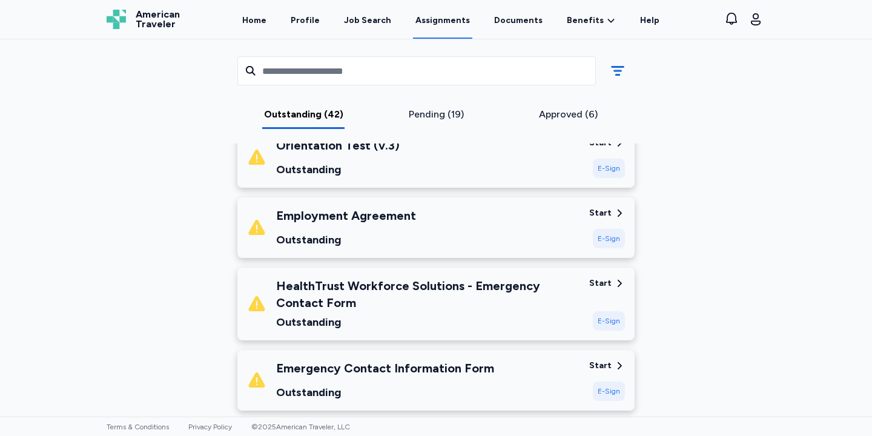
click at [398, 228] on div "Employment Agreement Outstanding" at bounding box center [346, 227] width 140 height 41
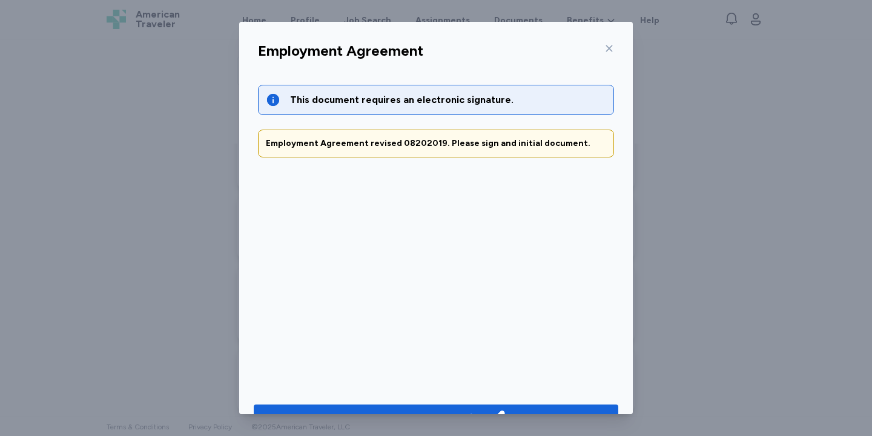
scroll to position [31, 0]
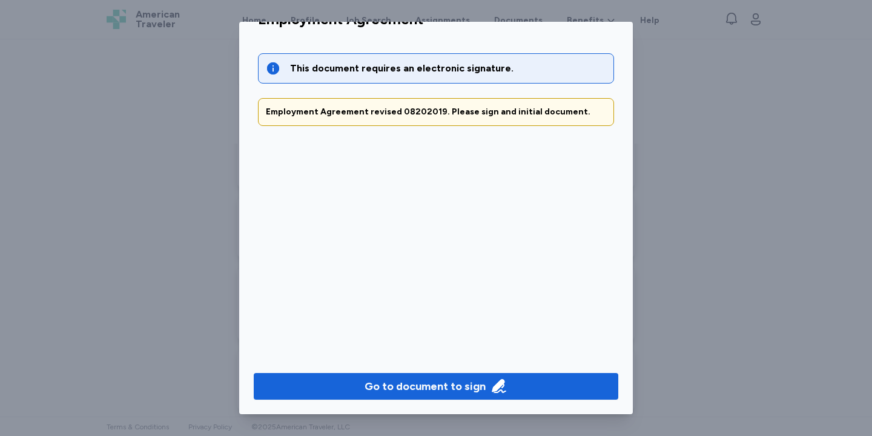
click at [450, 407] on div "Go to document to sign" at bounding box center [436, 386] width 394 height 56
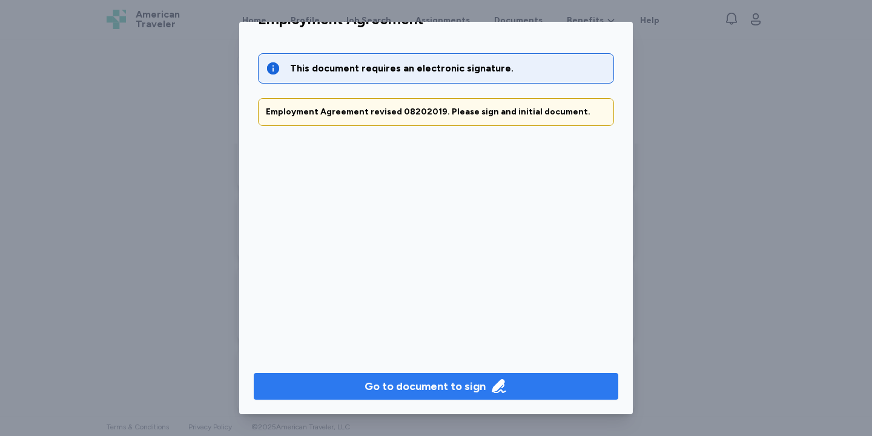
click at [449, 392] on div "Go to document to sign" at bounding box center [424, 386] width 121 height 17
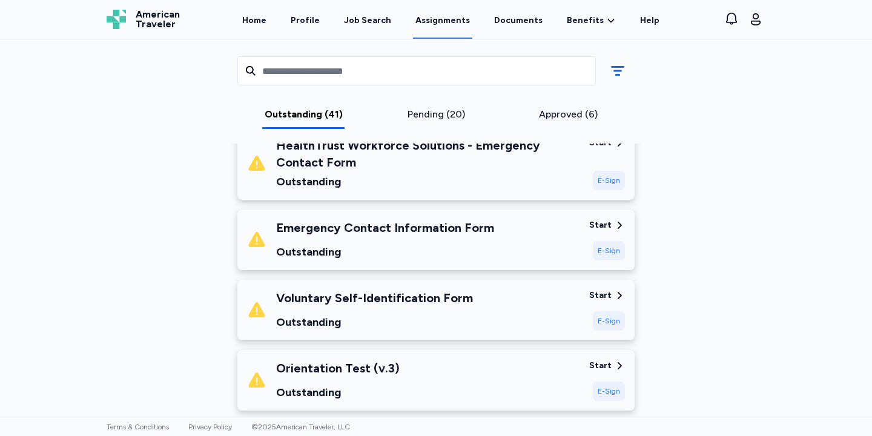
click at [424, 314] on div "Outstanding" at bounding box center [374, 322] width 197 height 17
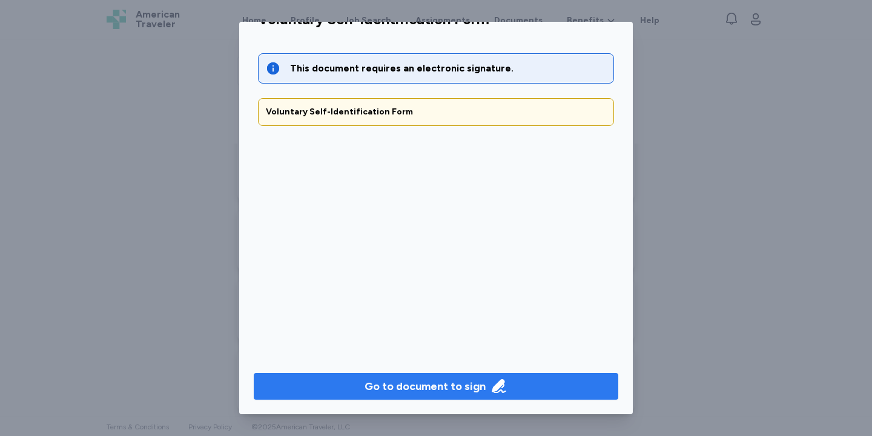
click at [412, 378] on div "Go to document to sign" at bounding box center [424, 386] width 121 height 17
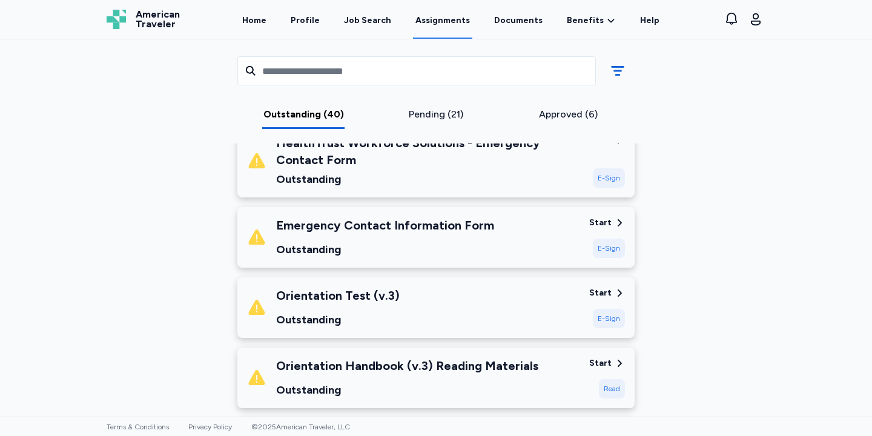
scroll to position [420, 0]
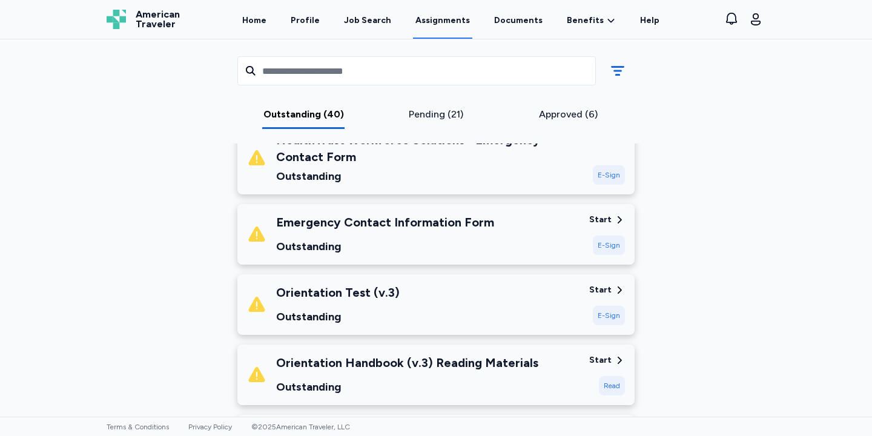
click at [457, 246] on div "Outstanding" at bounding box center [385, 246] width 218 height 17
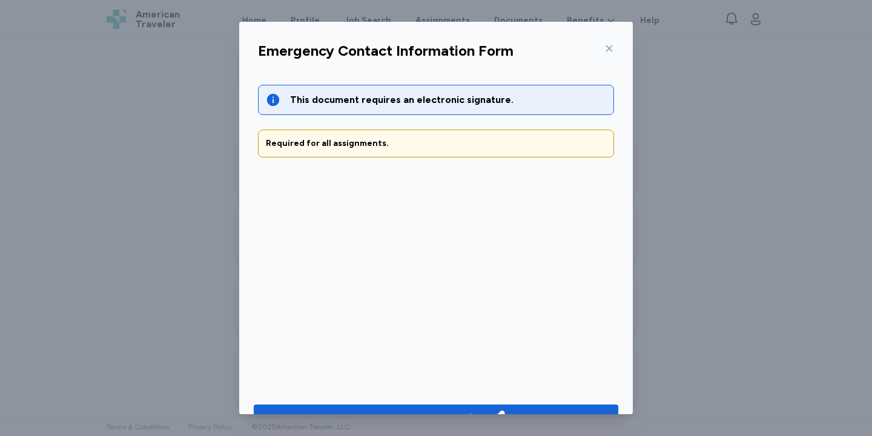
scroll to position [31, 0]
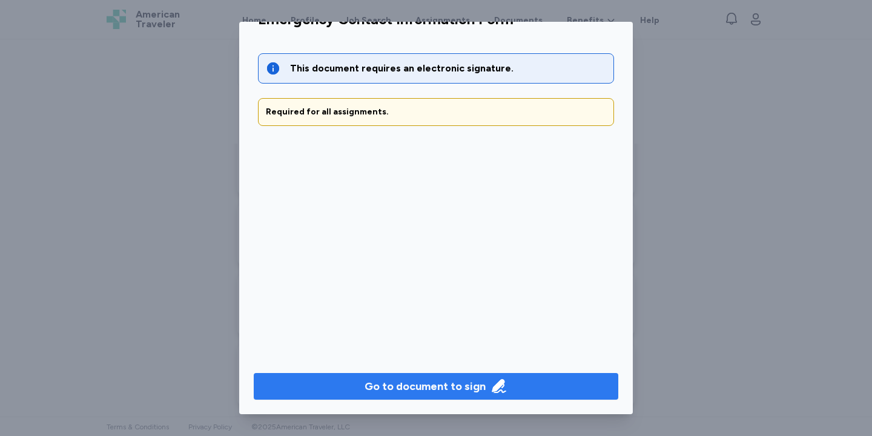
click at [434, 375] on button "Go to document to sign" at bounding box center [436, 386] width 364 height 27
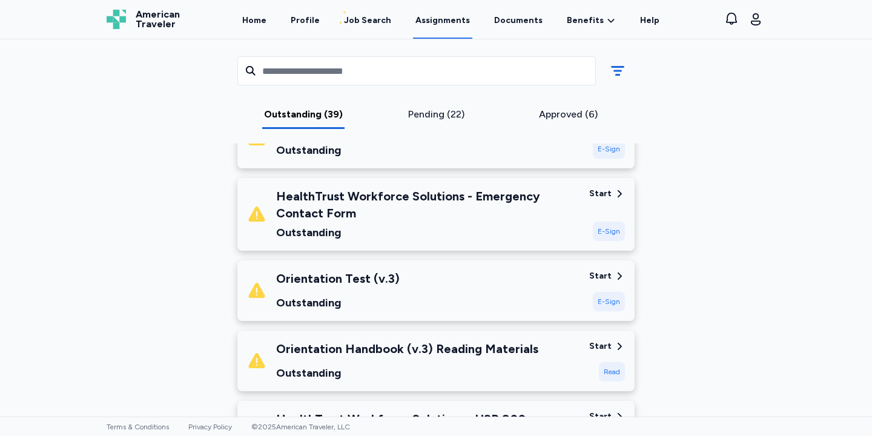
scroll to position [363, 0]
click at [526, 243] on div "HealthTrust Workforce Solutions - Emergency Contact Form Outstanding Start E-Si…" at bounding box center [435, 215] width 397 height 73
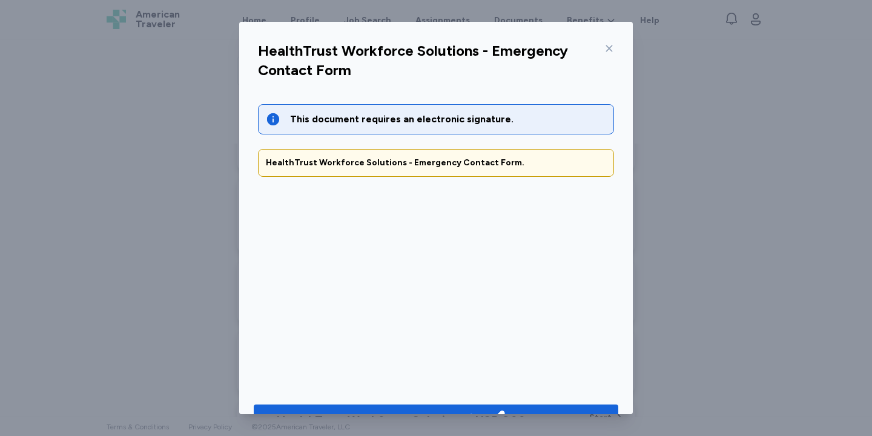
scroll to position [31, 0]
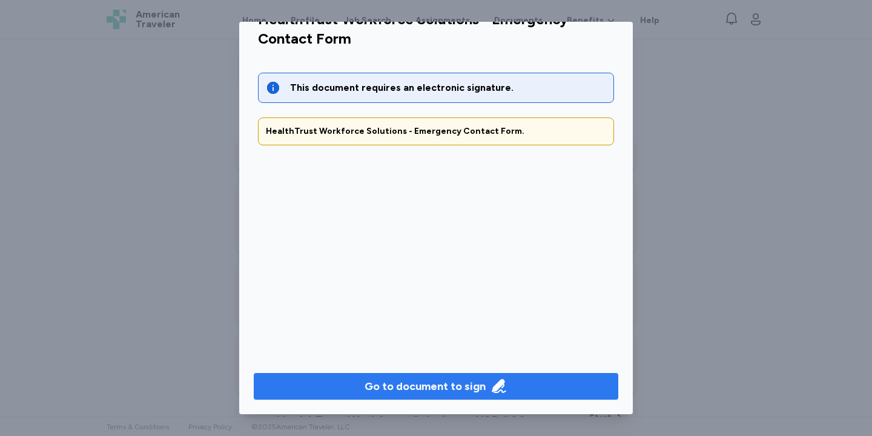
click at [469, 387] on div "Go to document to sign" at bounding box center [424, 386] width 121 height 17
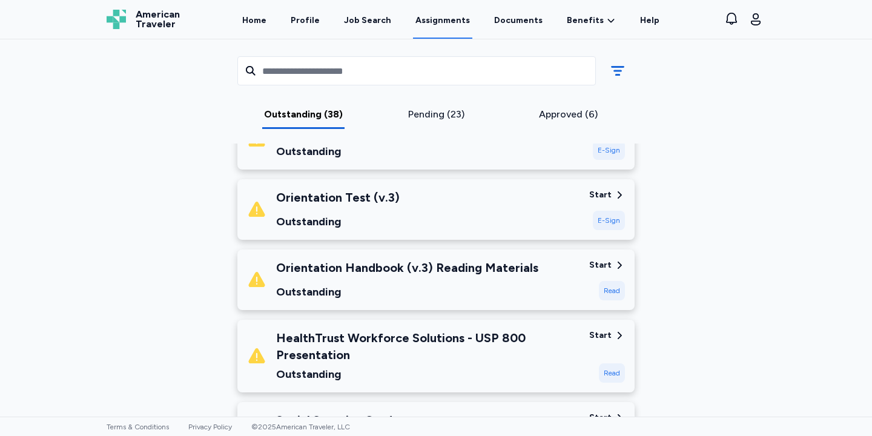
click at [504, 294] on div "Outstanding" at bounding box center [407, 291] width 262 height 17
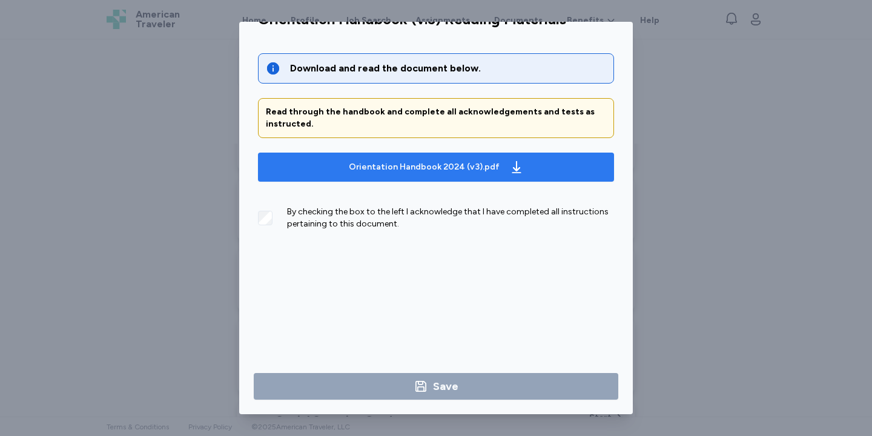
click at [444, 165] on div "Orientation Handbook 2024 (v3).pdf" at bounding box center [424, 167] width 151 height 12
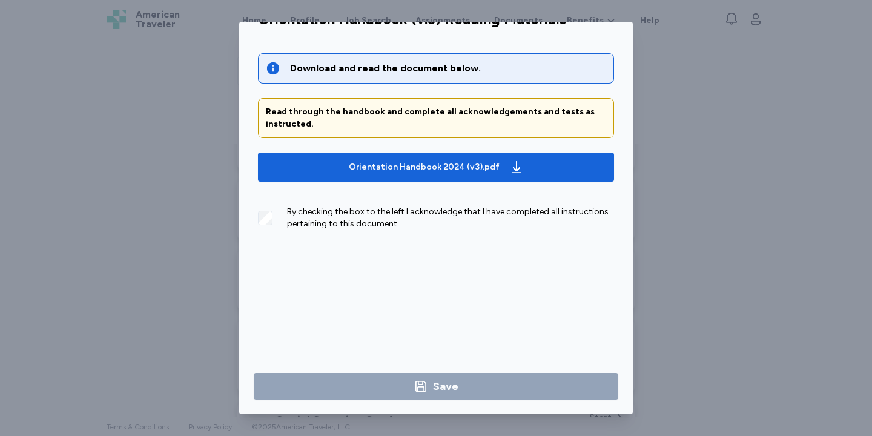
click at [275, 226] on div "By checking the box to the left I acknowledge that I have completed all instruc…" at bounding box center [436, 213] width 356 height 34
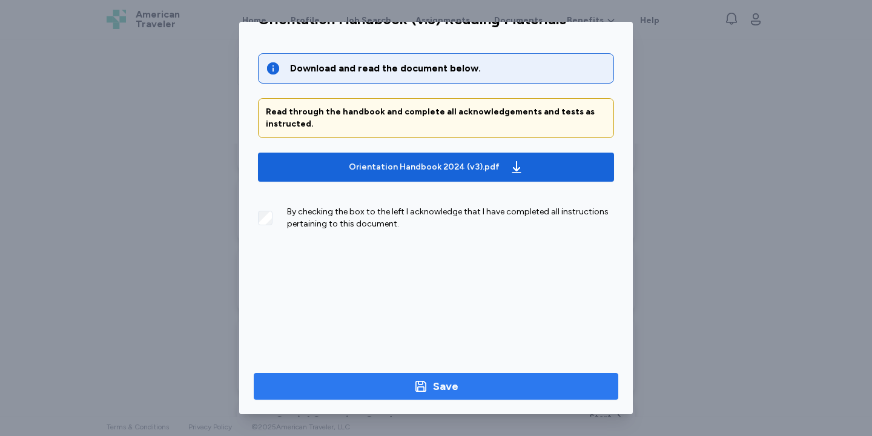
click at [429, 399] on button "Save" at bounding box center [436, 386] width 364 height 27
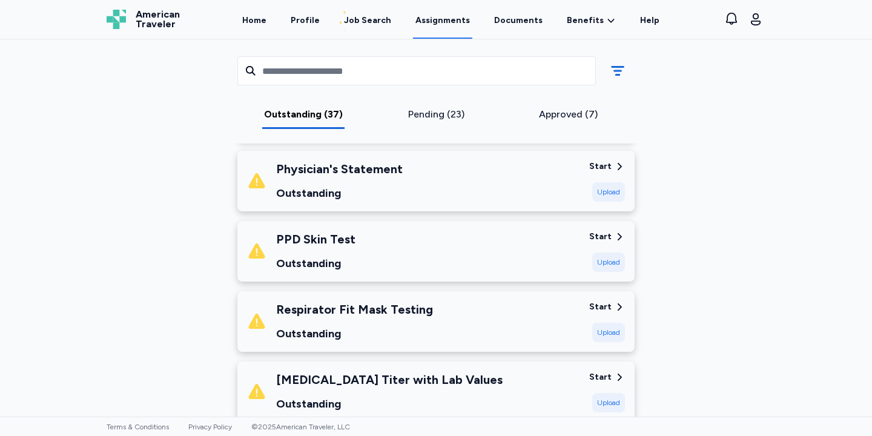
scroll to position [696, 0]
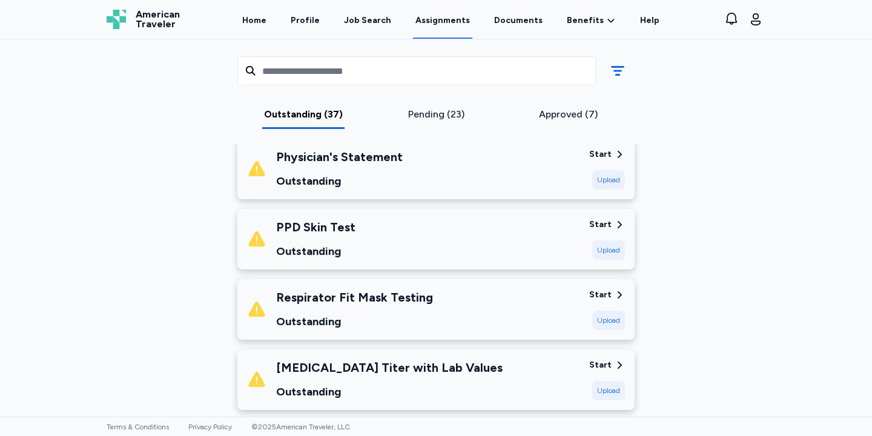
click at [469, 224] on div "PPD [MEDICAL_DATA] Outstanding" at bounding box center [413, 239] width 332 height 41
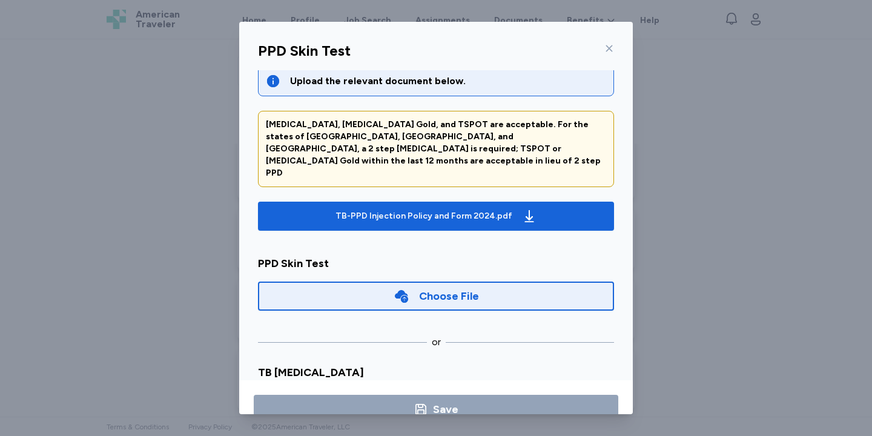
scroll to position [11, 0]
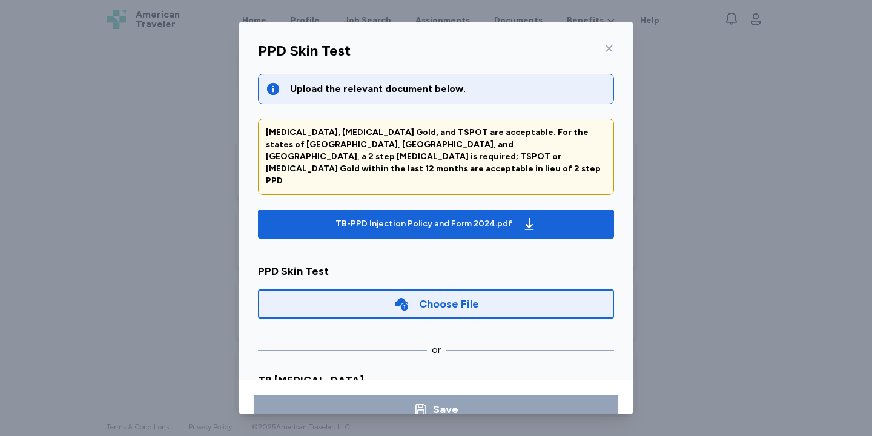
click at [610, 45] on icon at bounding box center [609, 49] width 10 height 10
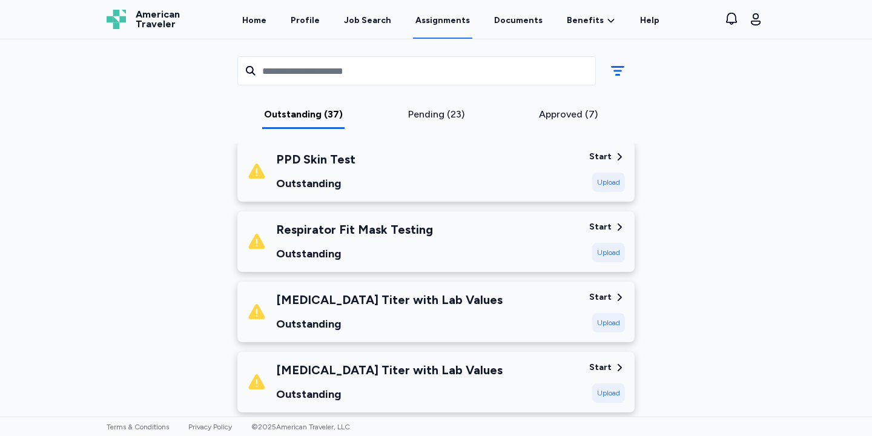
scroll to position [768, 0]
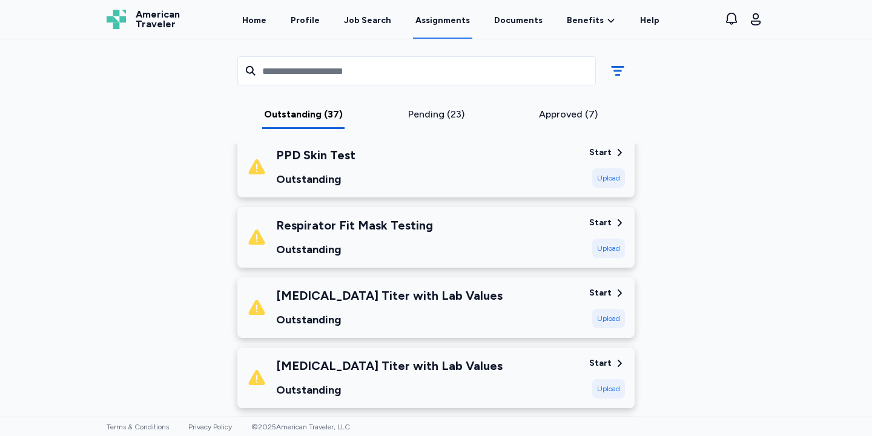
click at [484, 219] on div "Respirator Fit Mask Testing Outstanding" at bounding box center [413, 237] width 332 height 41
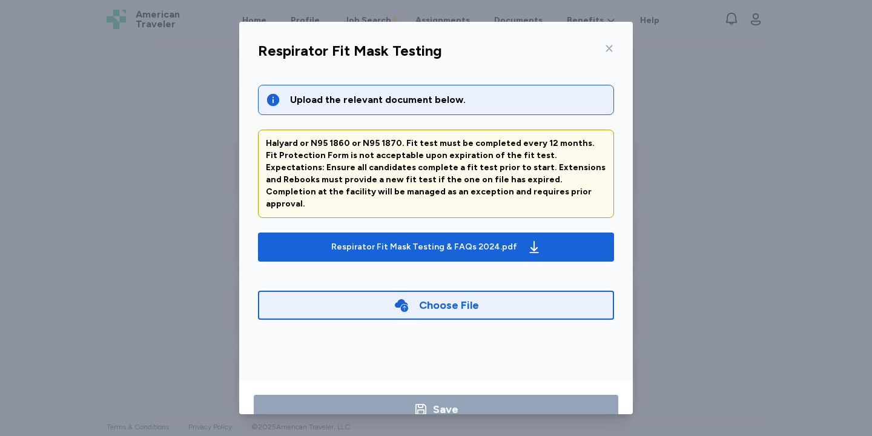
click at [610, 50] on icon at bounding box center [609, 49] width 10 height 10
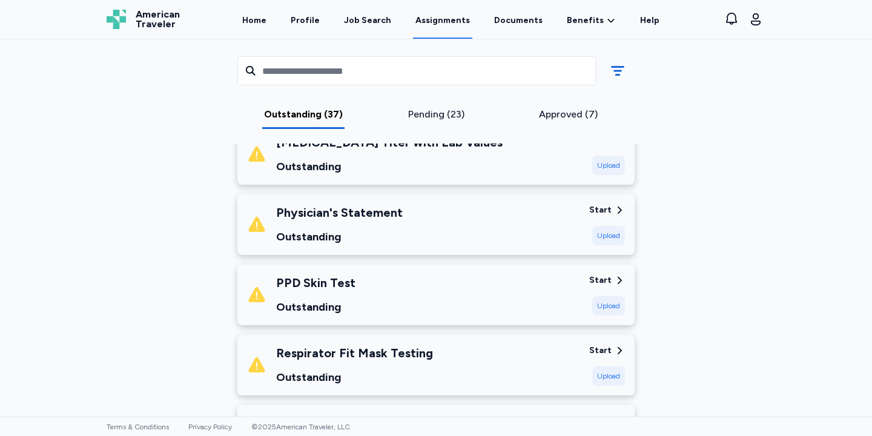
scroll to position [636, 0]
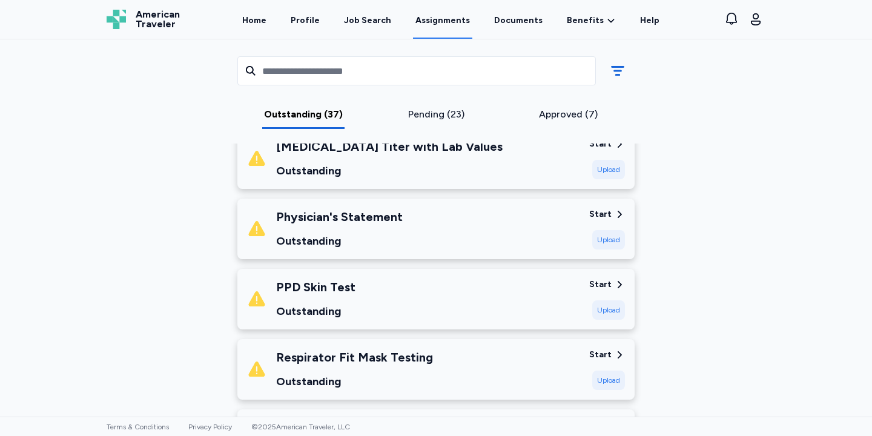
click at [426, 228] on div "Physician's Statement Outstanding" at bounding box center [413, 228] width 332 height 41
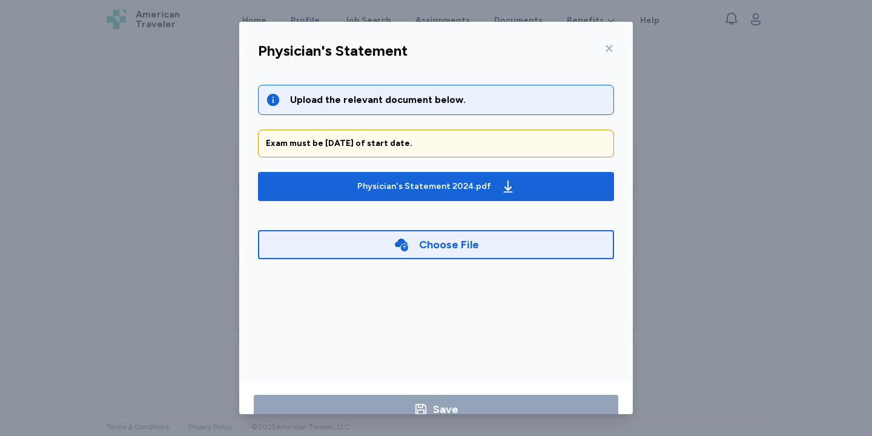
scroll to position [31, 0]
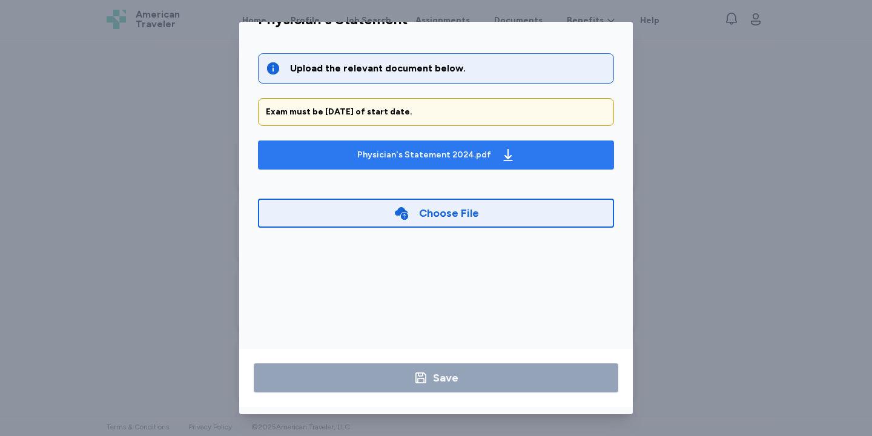
click at [437, 156] on div "Physician's Statement 2024.pdf" at bounding box center [424, 155] width 134 height 12
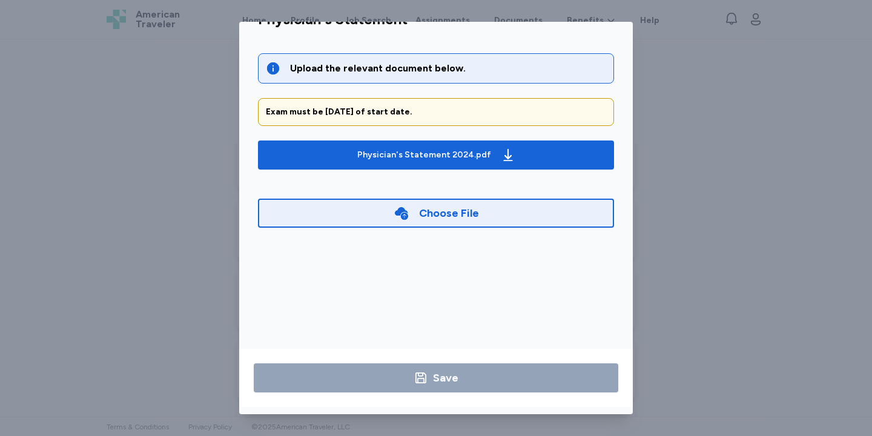
scroll to position [0, 0]
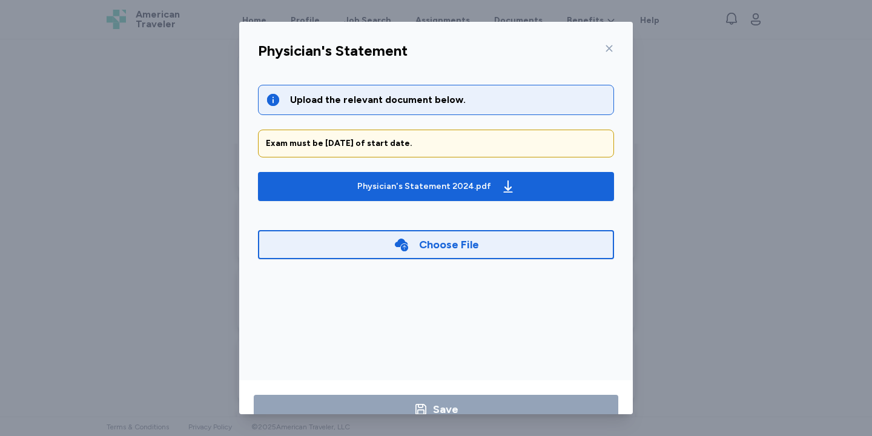
click at [612, 48] on icon at bounding box center [609, 49] width 10 height 10
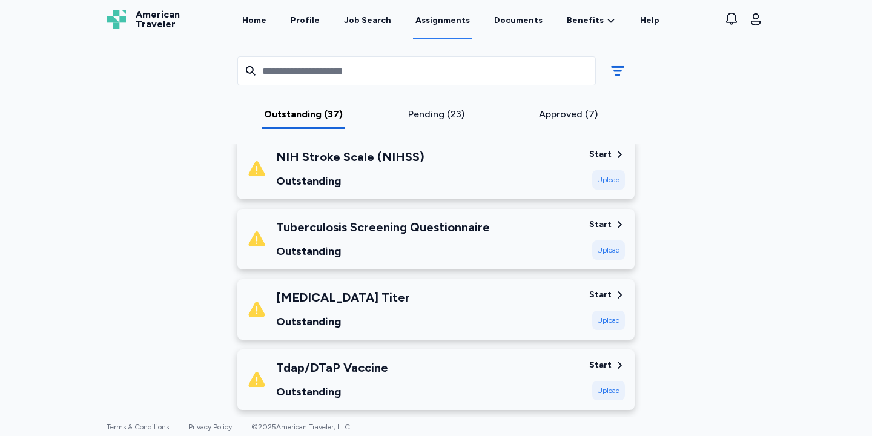
scroll to position [1184, 0]
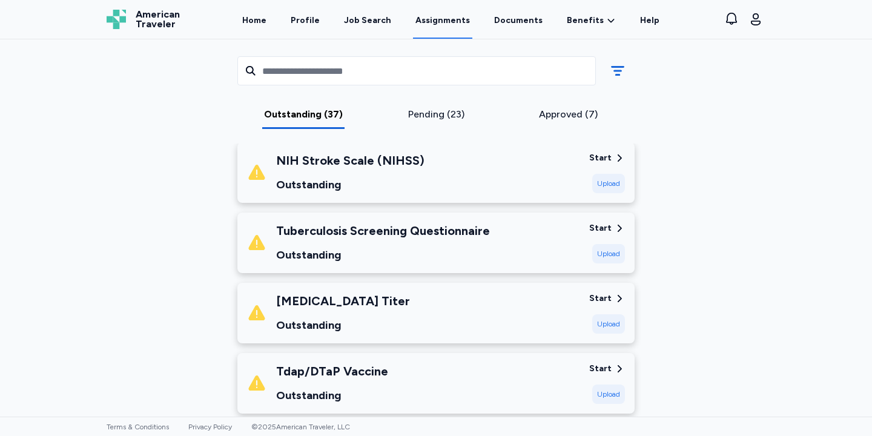
click at [416, 227] on div "Tuberculosis Screening Questionnaire" at bounding box center [383, 230] width 214 height 17
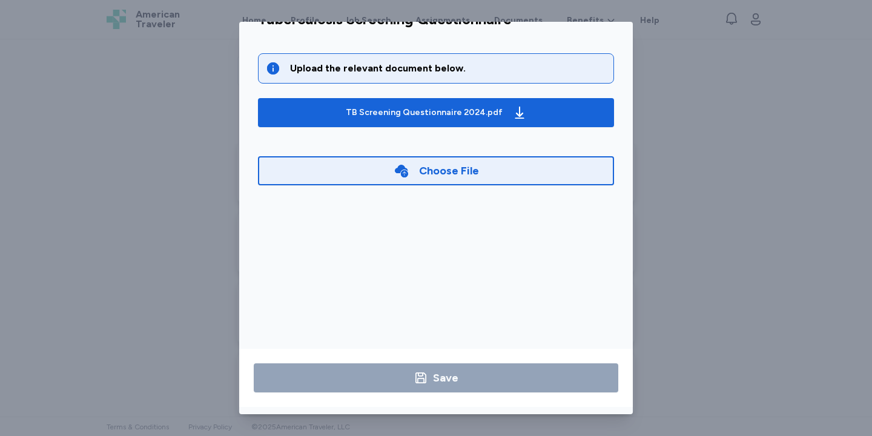
scroll to position [0, 0]
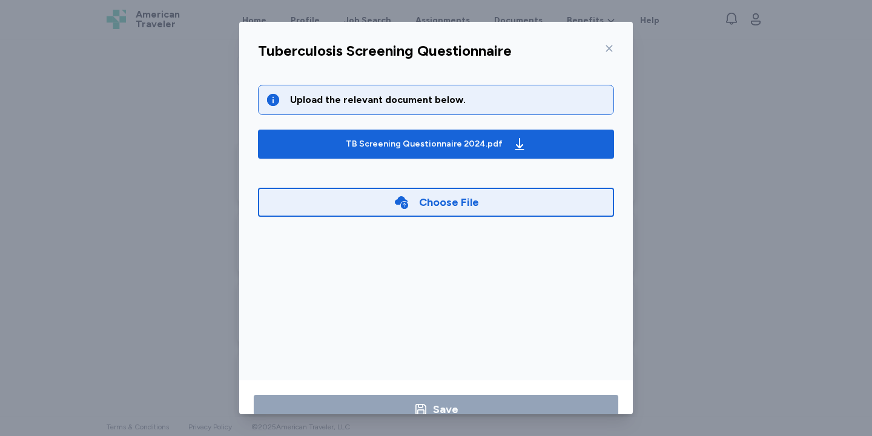
click at [610, 50] on icon at bounding box center [609, 49] width 10 height 10
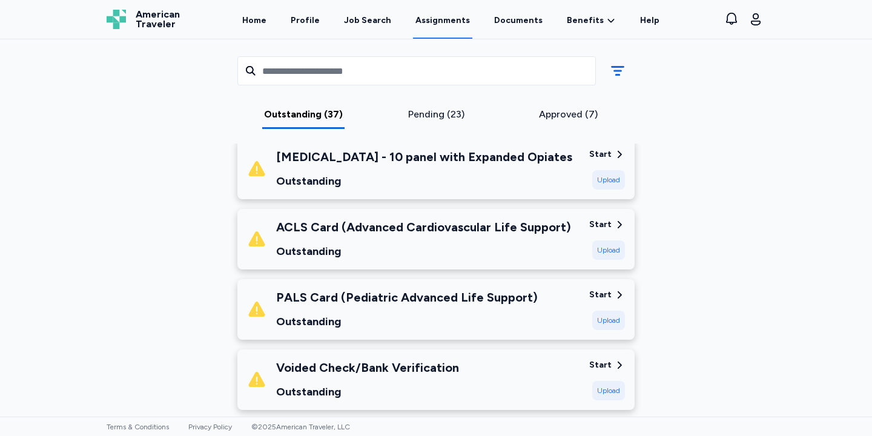
scroll to position [1967, 0]
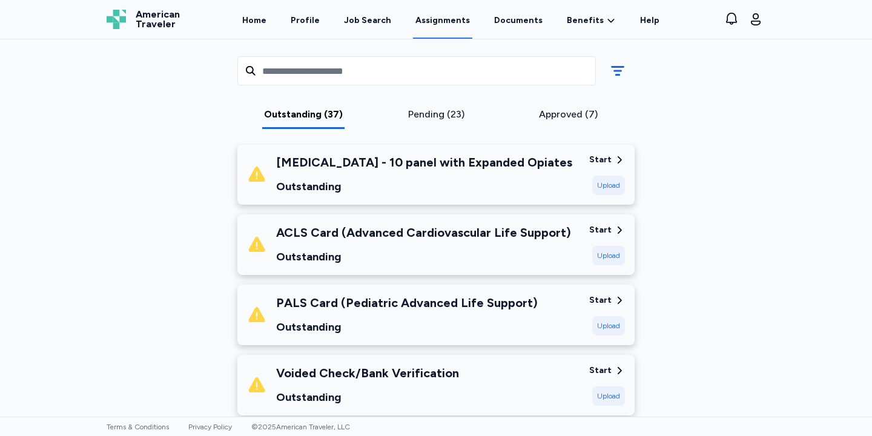
click at [604, 316] on div "Upload" at bounding box center [608, 325] width 33 height 19
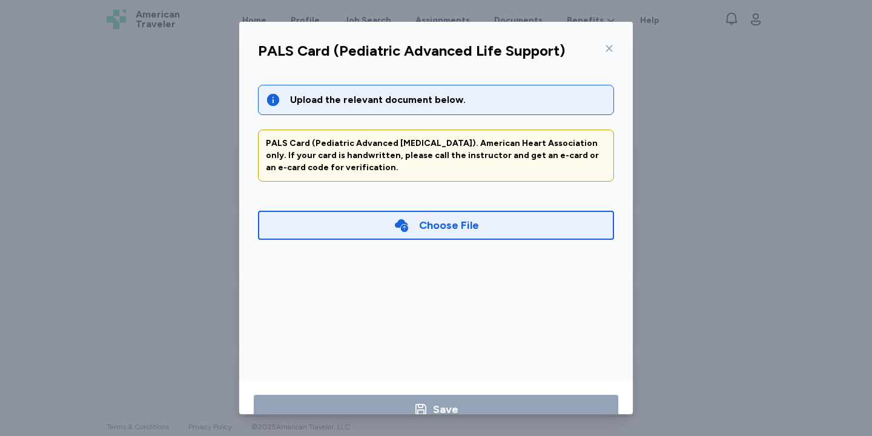
click at [396, 220] on icon at bounding box center [402, 225] width 16 height 16
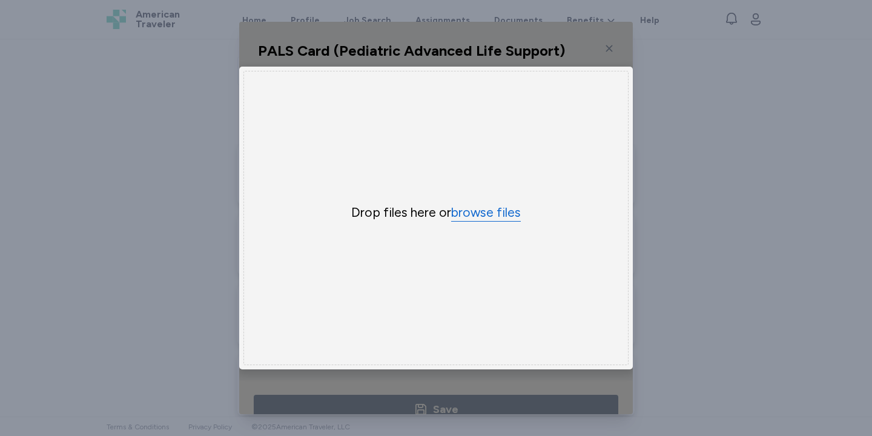
click at [478, 214] on button "browse files" at bounding box center [486, 213] width 70 height 18
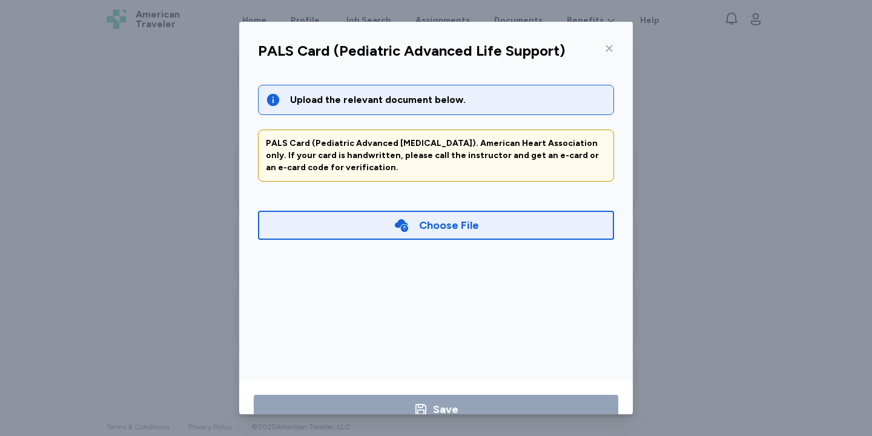
scroll to position [31, 0]
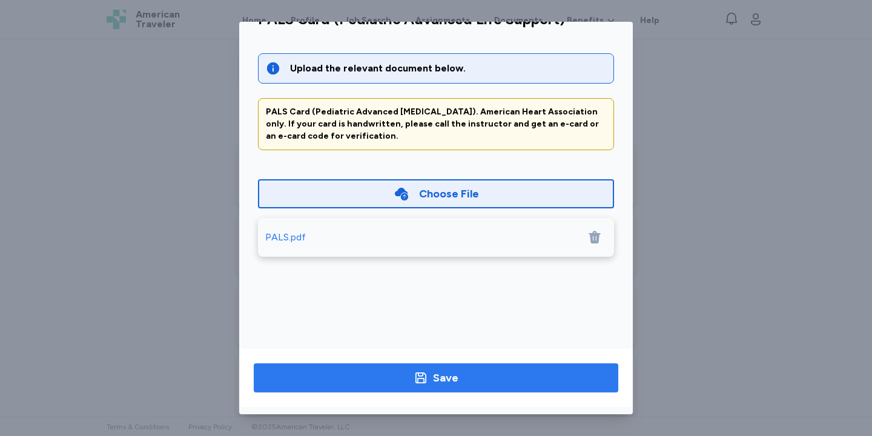
click at [476, 389] on button "Save" at bounding box center [436, 377] width 364 height 29
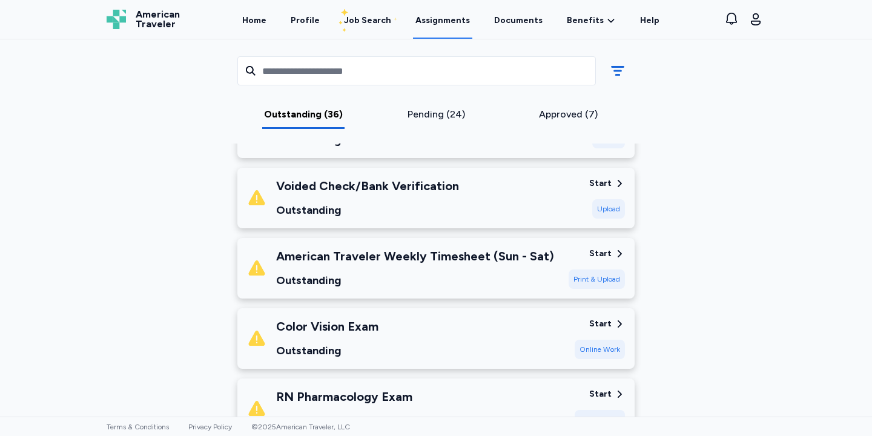
scroll to position [2085, 0]
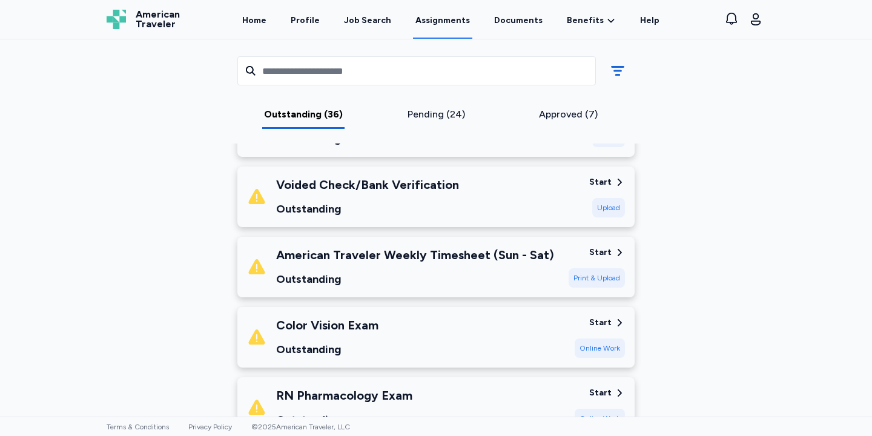
click at [441, 335] on div "Color Vision Exam Outstanding" at bounding box center [406, 337] width 318 height 41
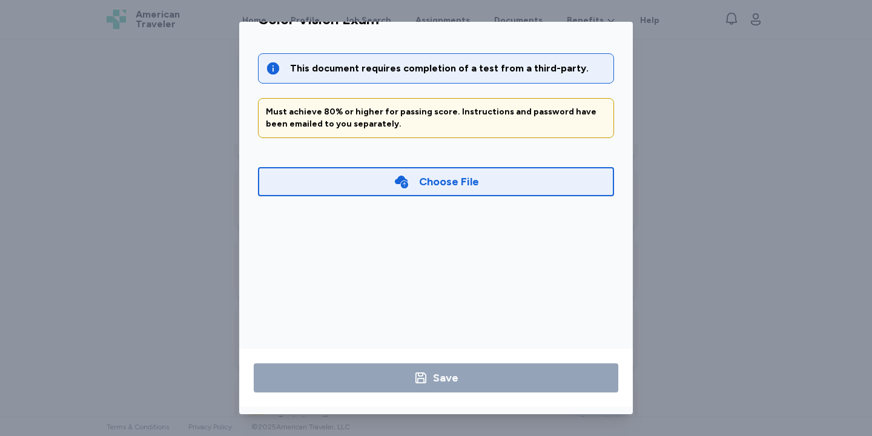
scroll to position [0, 0]
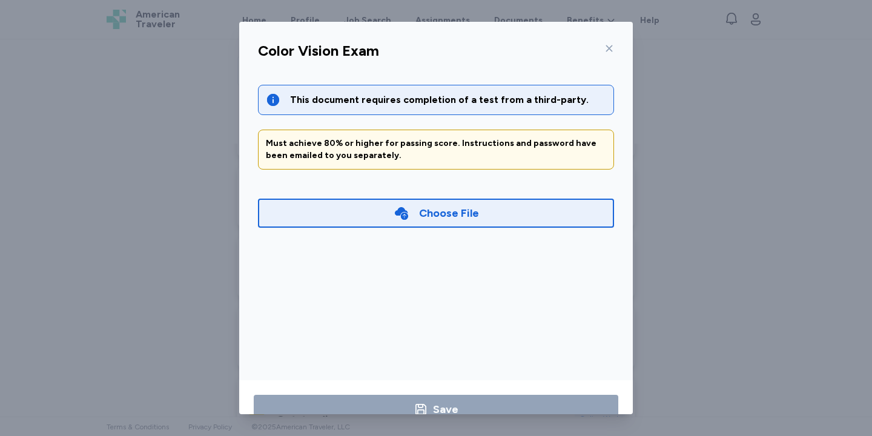
click at [610, 45] on icon at bounding box center [609, 49] width 10 height 10
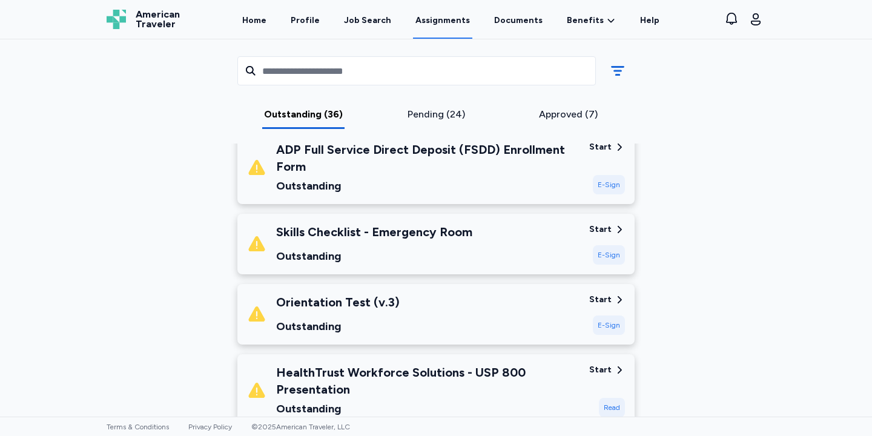
scroll to position [256, 0]
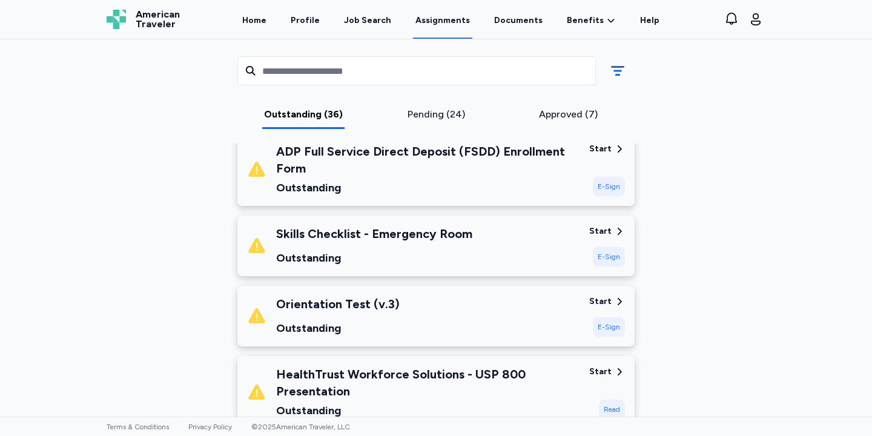
click at [455, 160] on div "ADP Full Service Direct Deposit (FSDD) Enrollment Form" at bounding box center [427, 160] width 303 height 34
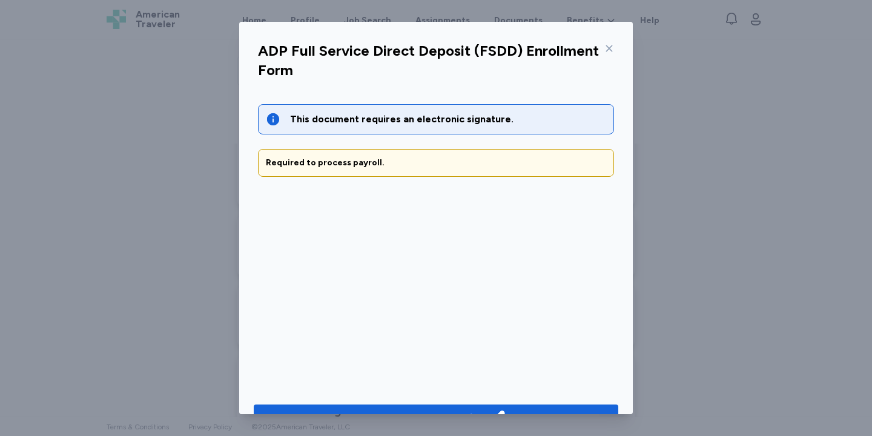
scroll to position [31, 0]
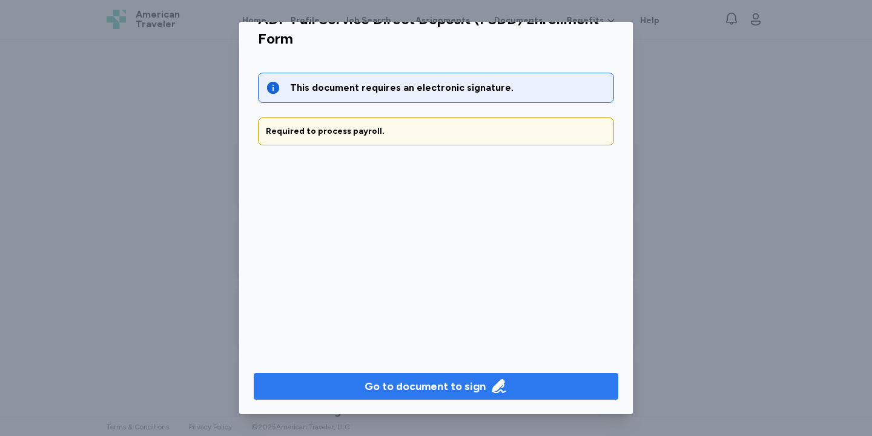
click at [446, 378] on div "Go to document to sign" at bounding box center [424, 386] width 121 height 17
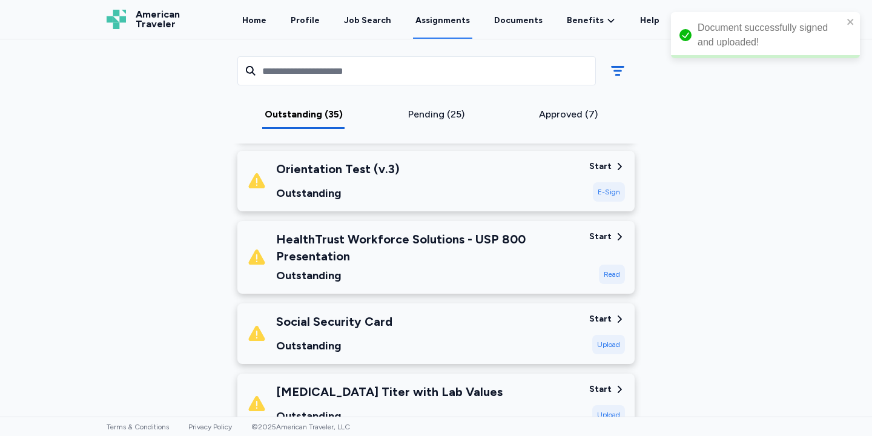
scroll to position [329, 0]
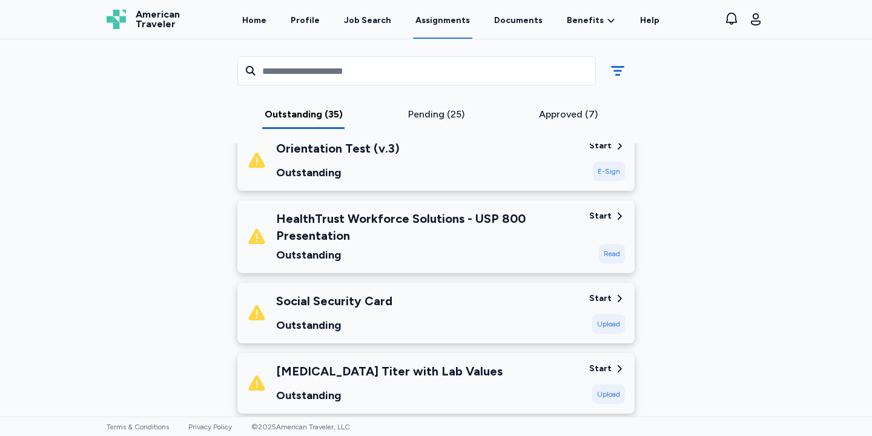
click at [475, 315] on div "Social Security Card Outstanding" at bounding box center [413, 312] width 332 height 41
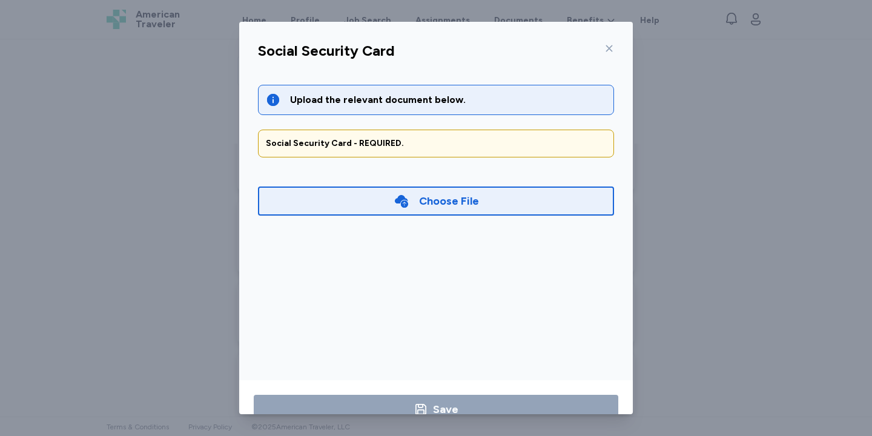
click at [449, 190] on div "Choose File" at bounding box center [436, 200] width 356 height 29
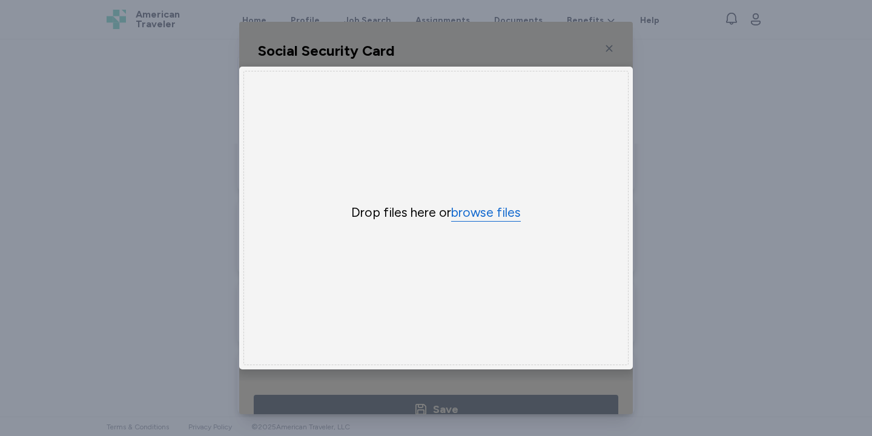
click at [486, 220] on button "browse files" at bounding box center [486, 213] width 70 height 18
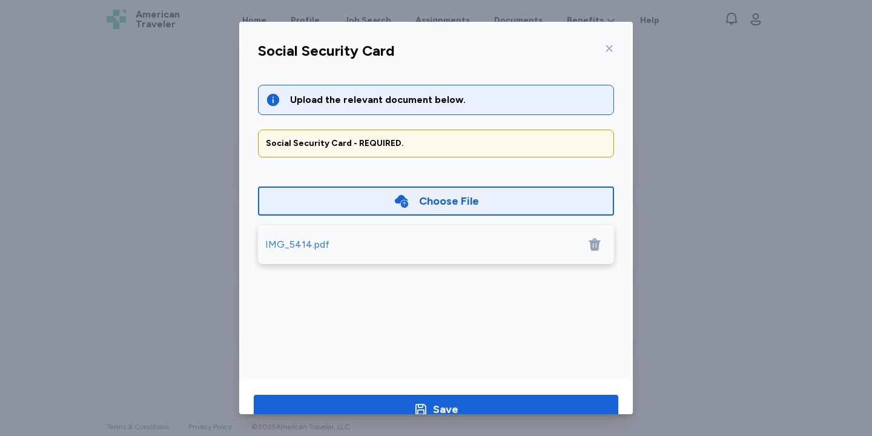
scroll to position [31, 0]
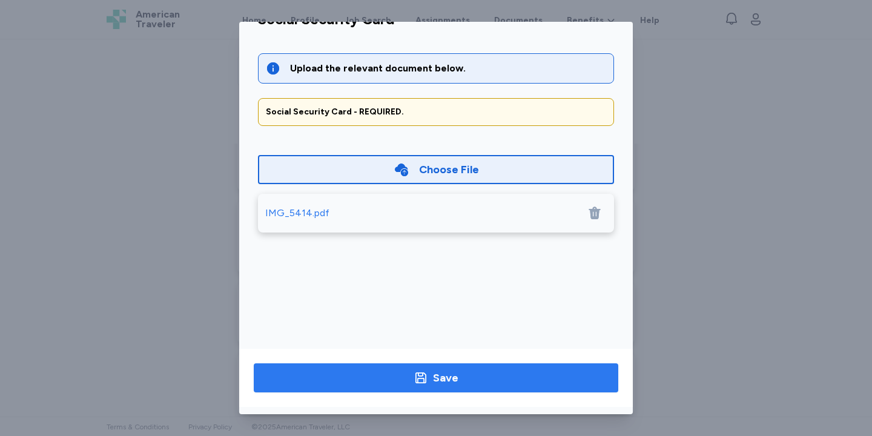
click at [541, 376] on span "Save" at bounding box center [435, 377] width 345 height 17
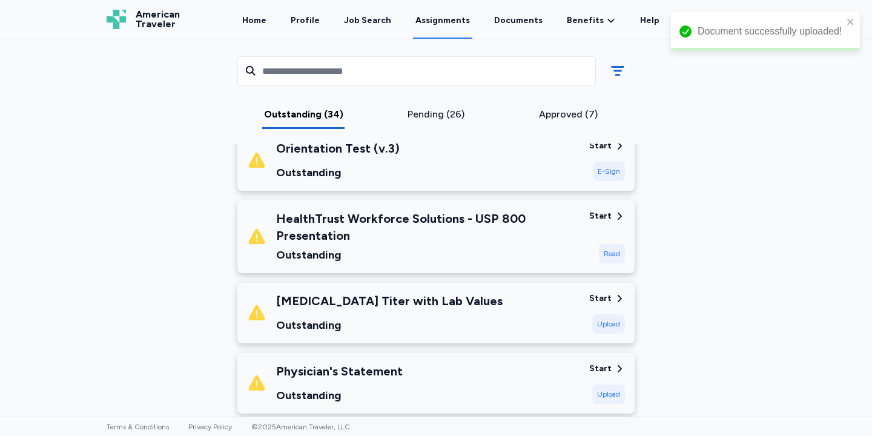
click at [417, 245] on div "HealthTrust Workforce Solutions - USP 800 Presentation Outstanding" at bounding box center [427, 236] width 303 height 53
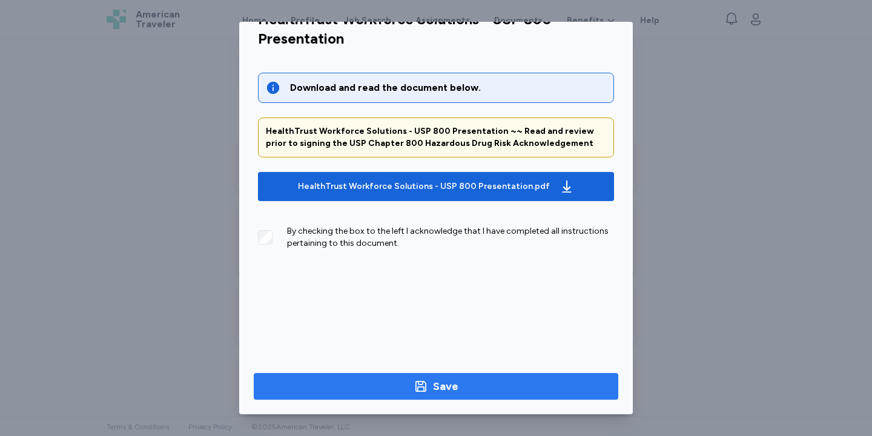
click at [330, 381] on span "Save" at bounding box center [435, 386] width 345 height 17
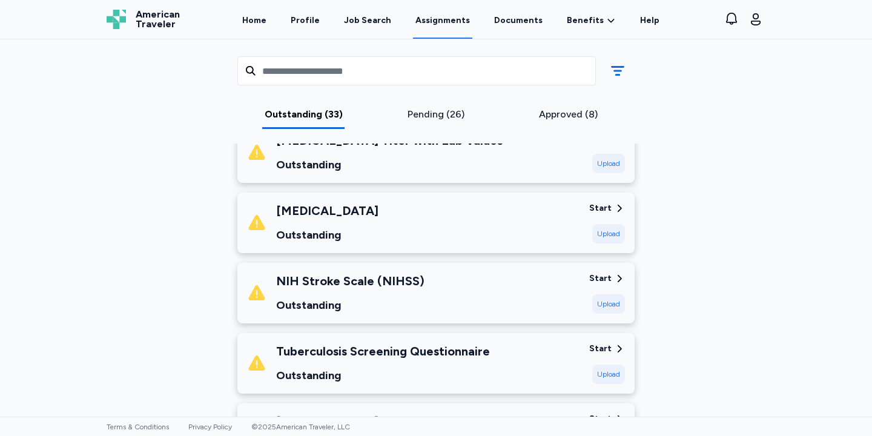
scroll to position [771, 0]
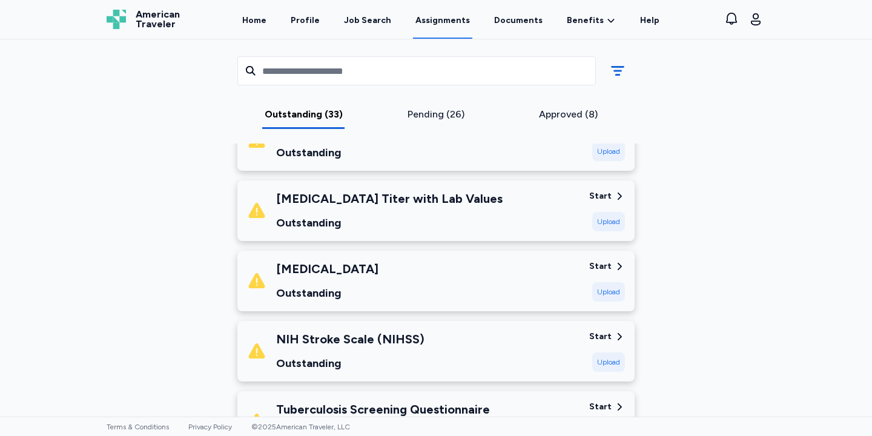
click at [373, 291] on div "Outstanding" at bounding box center [327, 293] width 102 height 17
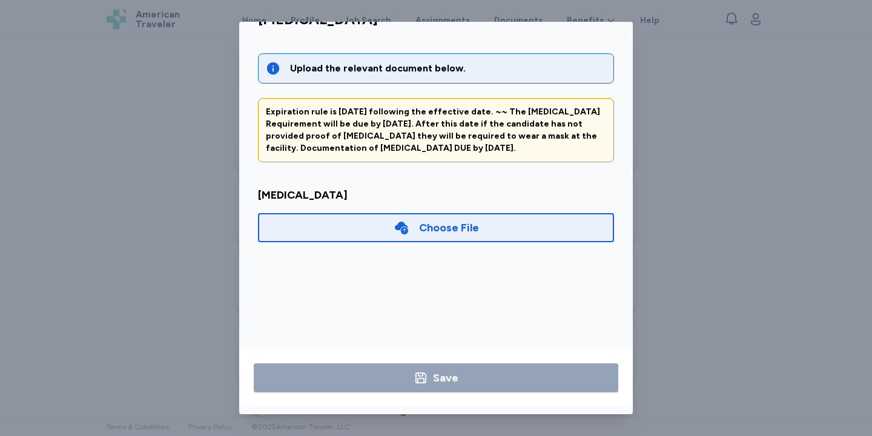
scroll to position [0, 0]
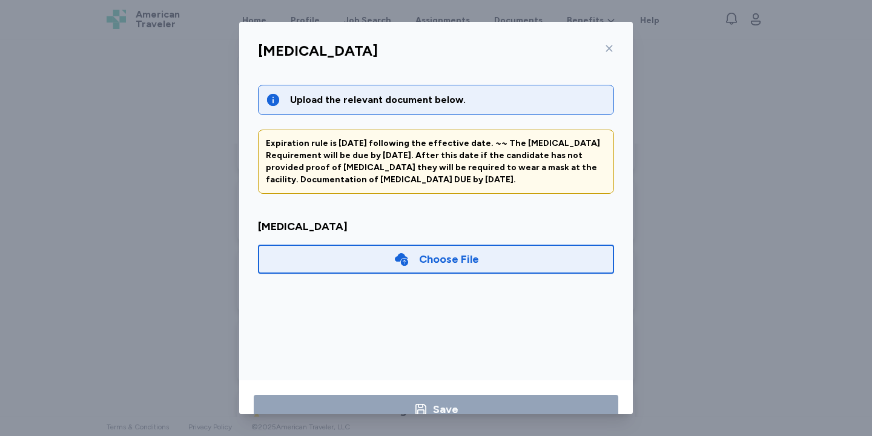
click at [608, 49] on icon at bounding box center [609, 48] width 7 height 7
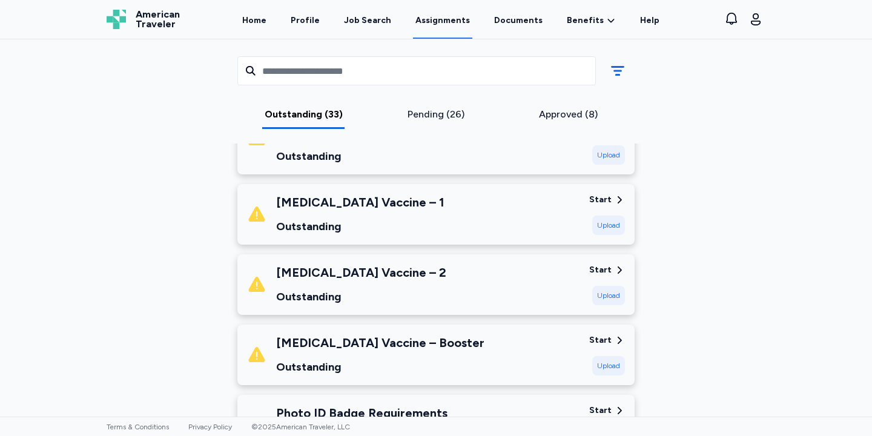
scroll to position [1352, 0]
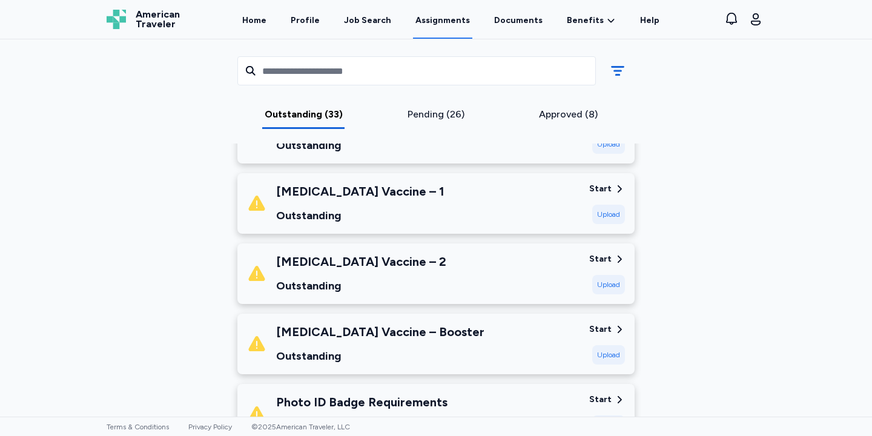
click at [487, 329] on div "[MEDICAL_DATA] Vaccine – Booster Outstanding" at bounding box center [413, 343] width 332 height 41
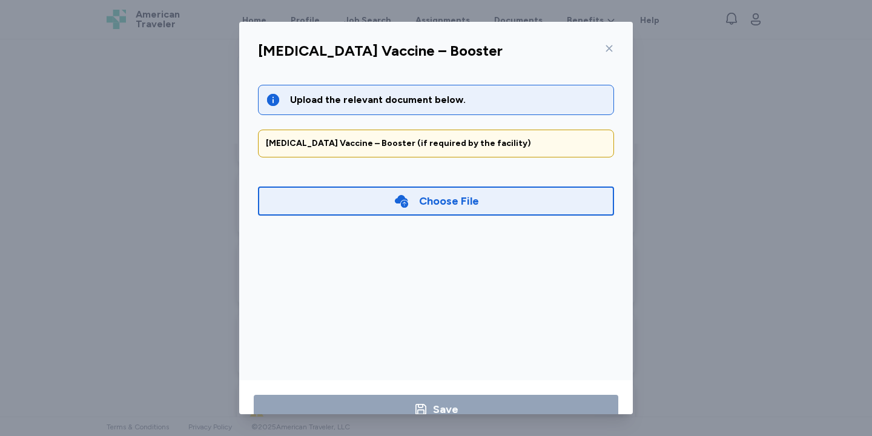
click at [615, 47] on div "[MEDICAL_DATA] Vaccine – Booster" at bounding box center [435, 54] width 375 height 31
click at [607, 47] on icon at bounding box center [609, 48] width 7 height 7
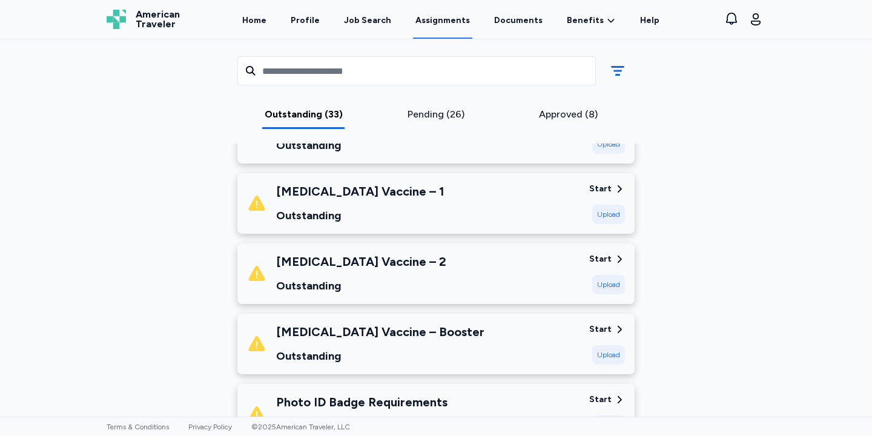
click at [388, 207] on div "Outstanding" at bounding box center [360, 215] width 168 height 17
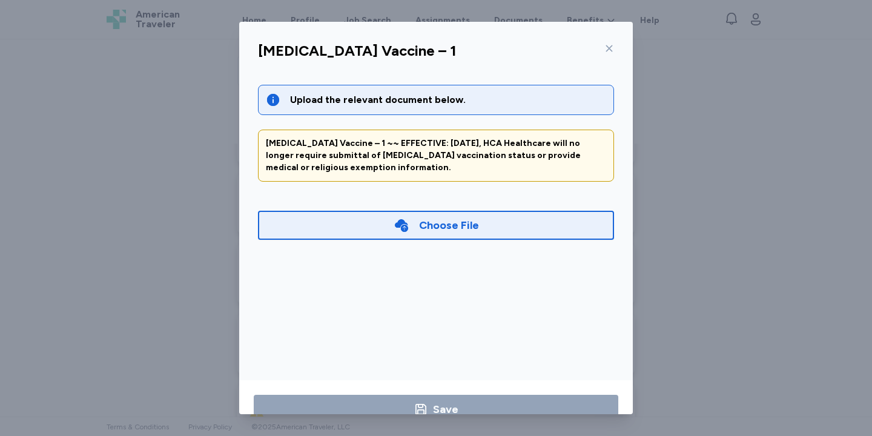
click at [392, 221] on div "Choose File" at bounding box center [436, 225] width 356 height 29
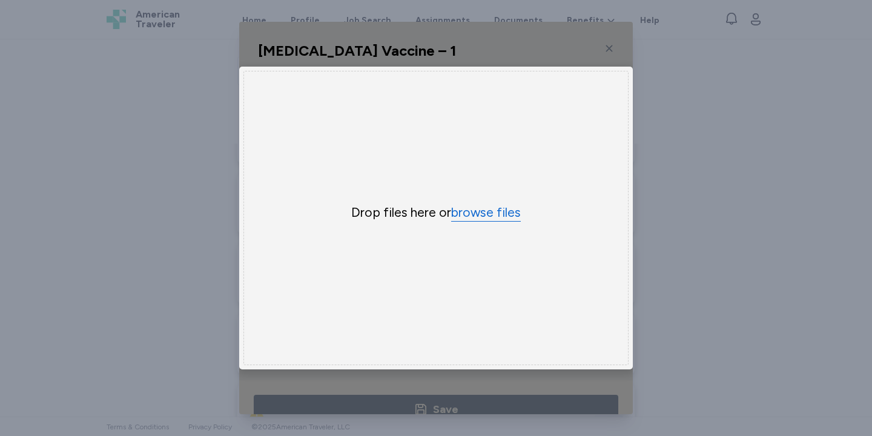
click at [470, 213] on button "browse files" at bounding box center [486, 213] width 70 height 18
click at [471, 209] on button "browse files" at bounding box center [486, 213] width 70 height 18
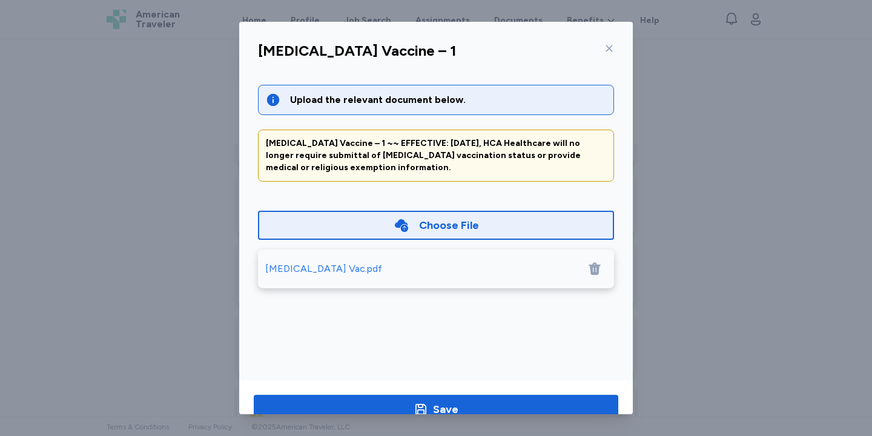
scroll to position [31, 0]
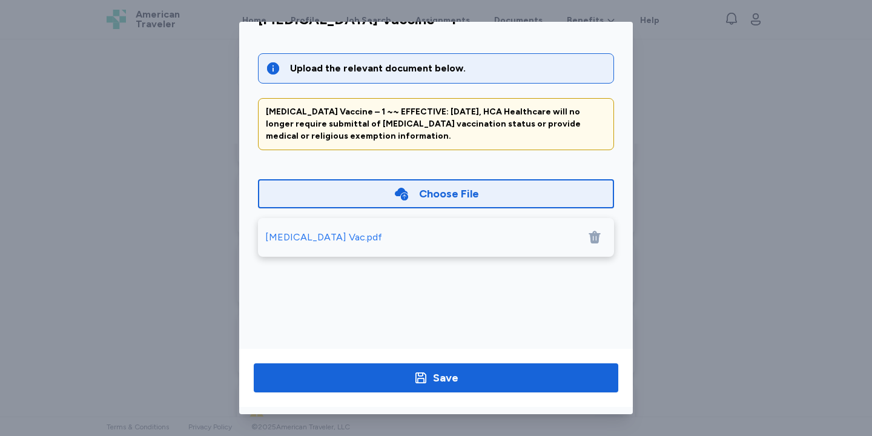
click at [504, 400] on div "Save" at bounding box center [436, 378] width 394 height 58
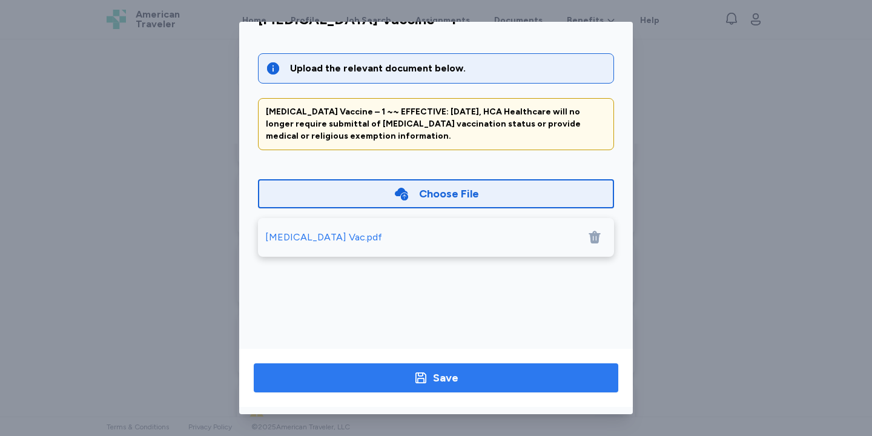
click at [503, 371] on span "Save" at bounding box center [435, 377] width 345 height 17
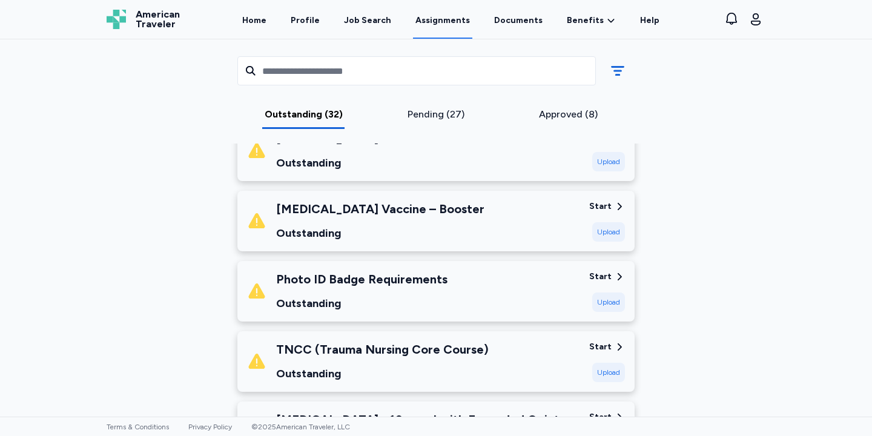
scroll to position [1423, 0]
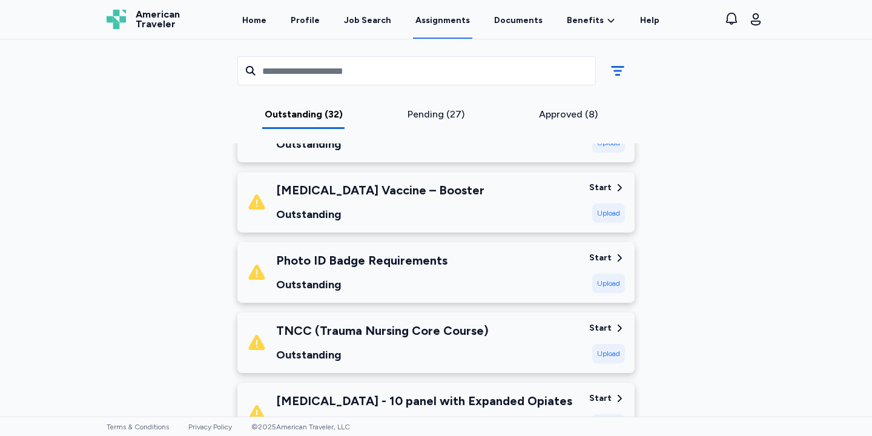
click at [468, 242] on div "Photo ID Badge Requirements Outstanding Start Upload" at bounding box center [435, 272] width 397 height 61
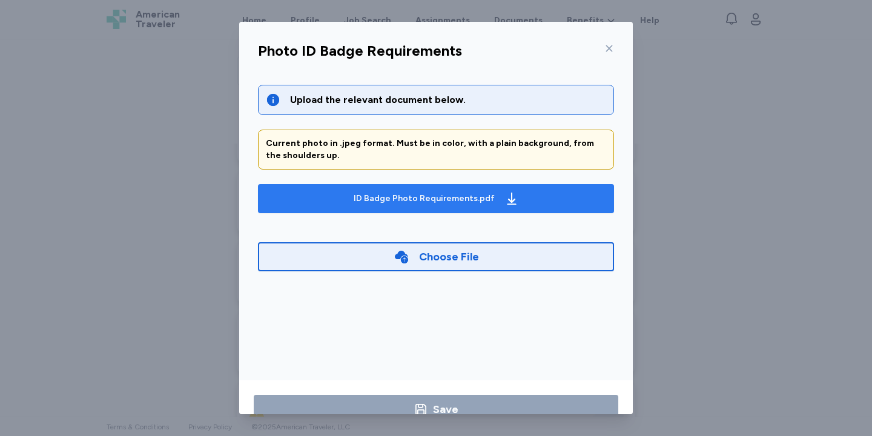
click at [484, 197] on div "ID Badge Photo Requirements.pdf" at bounding box center [424, 199] width 141 height 12
click at [447, 189] on div "ID Badge Photo Requirements.pdf" at bounding box center [436, 198] width 170 height 19
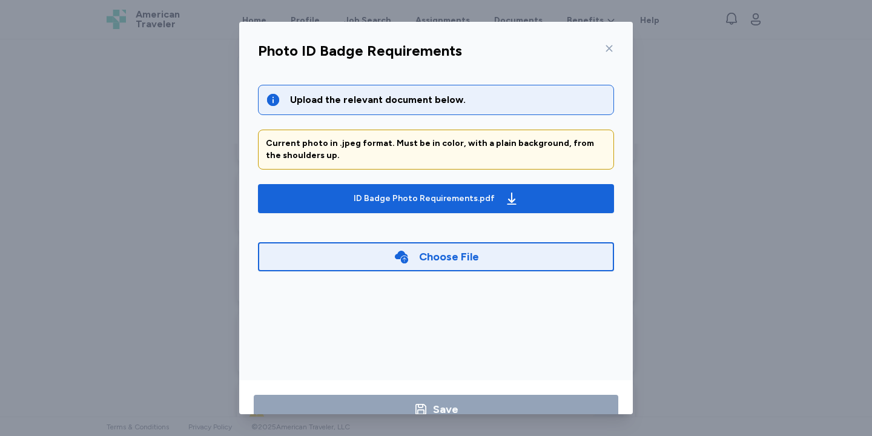
click at [382, 260] on div "Choose File" at bounding box center [436, 256] width 356 height 29
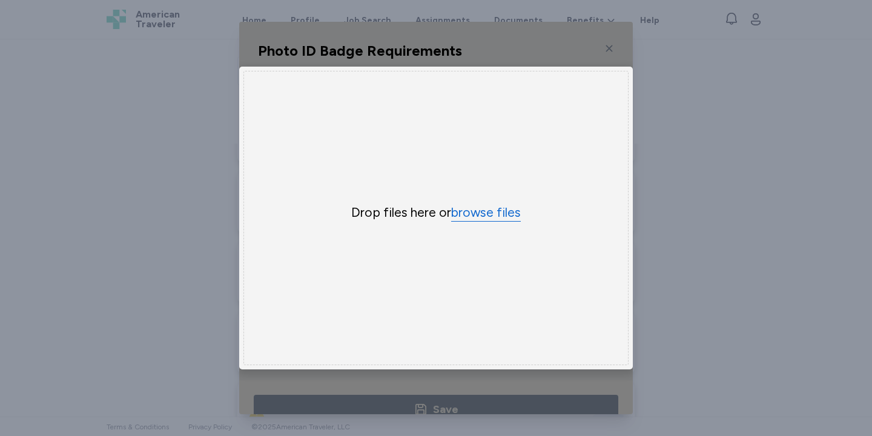
click at [490, 207] on button "browse files" at bounding box center [486, 213] width 70 height 18
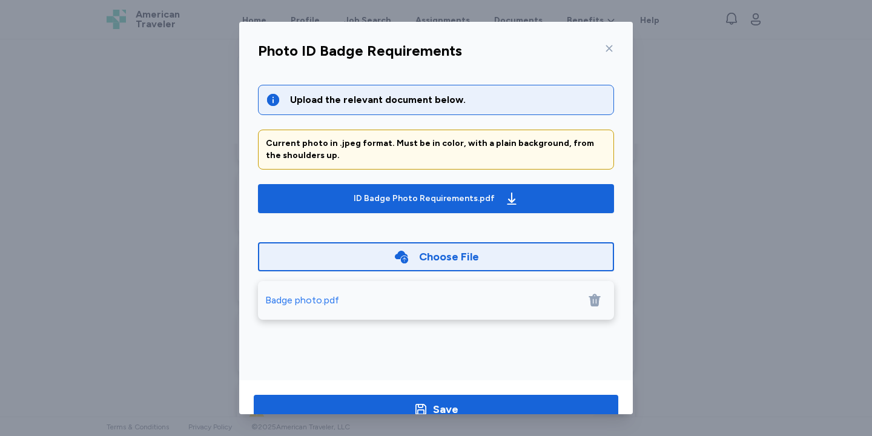
scroll to position [31, 0]
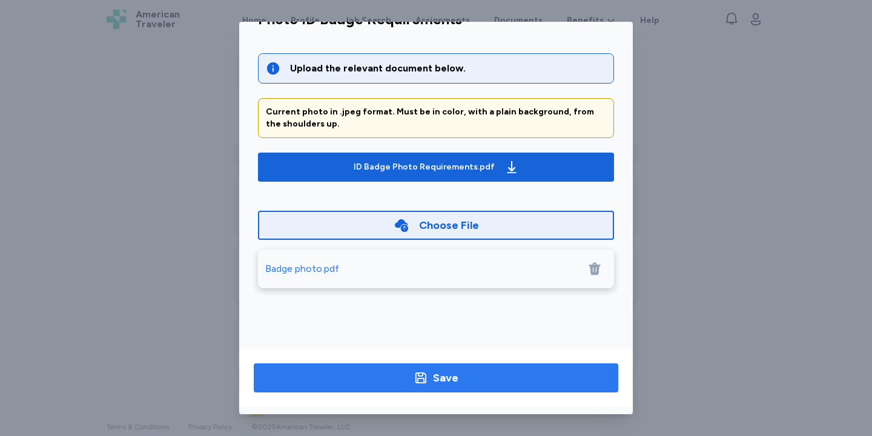
click at [490, 388] on button "Save" at bounding box center [436, 377] width 364 height 29
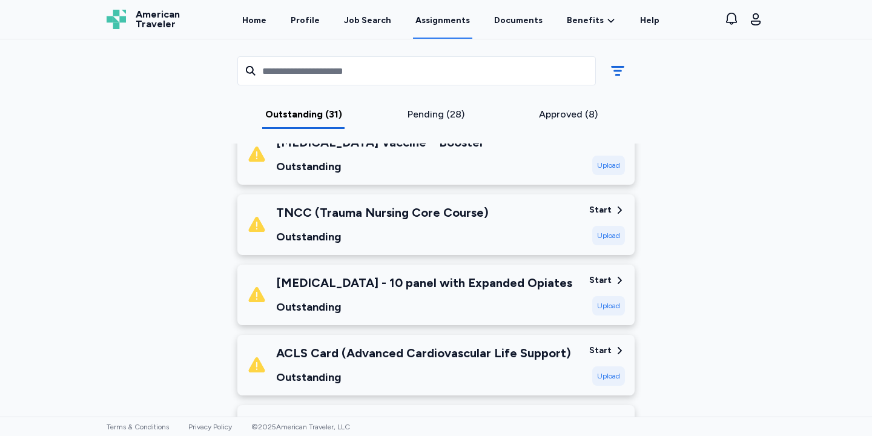
scroll to position [1479, 0]
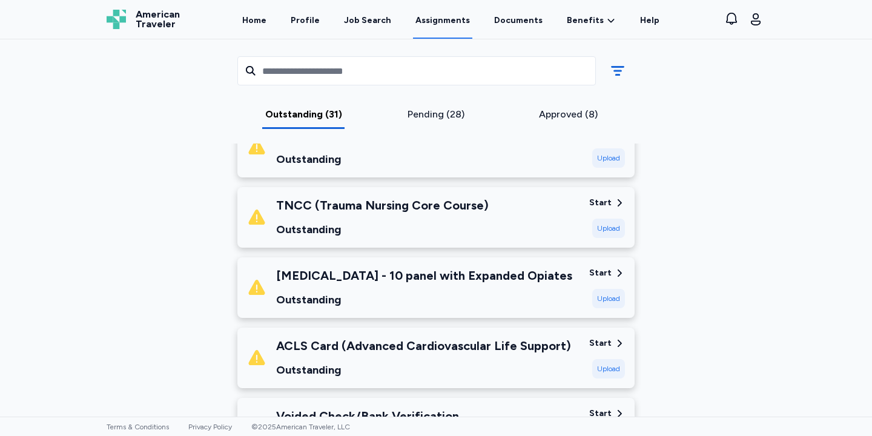
click at [417, 199] on div "TNCC (Trauma Nursing Core Course)" at bounding box center [382, 205] width 213 height 17
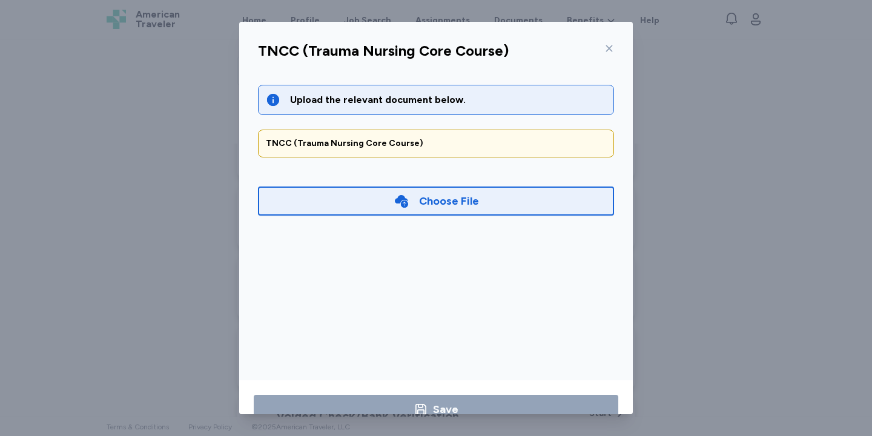
click at [435, 190] on div "Choose File" at bounding box center [436, 200] width 356 height 29
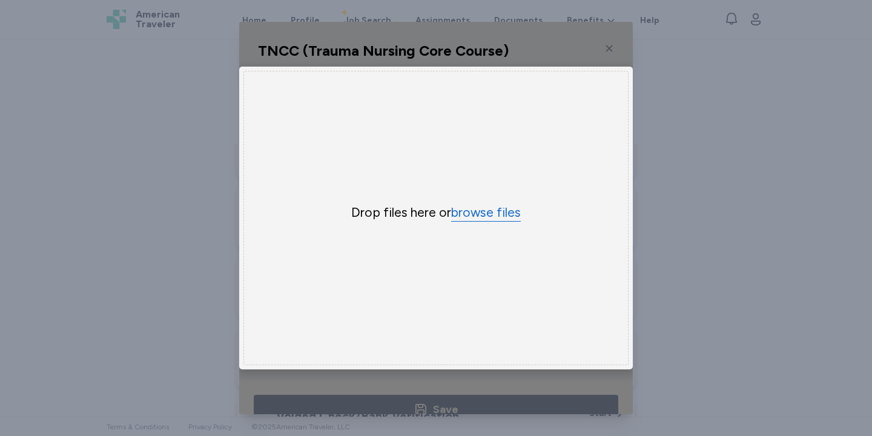
click at [481, 214] on button "browse files" at bounding box center [486, 213] width 70 height 18
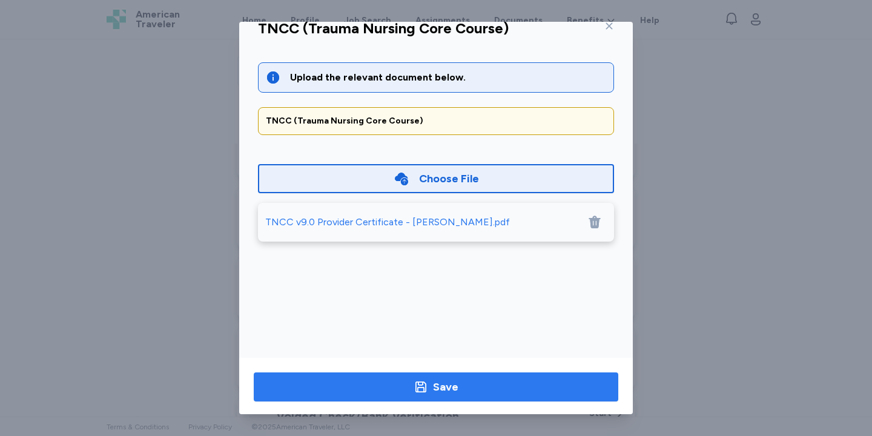
scroll to position [31, 0]
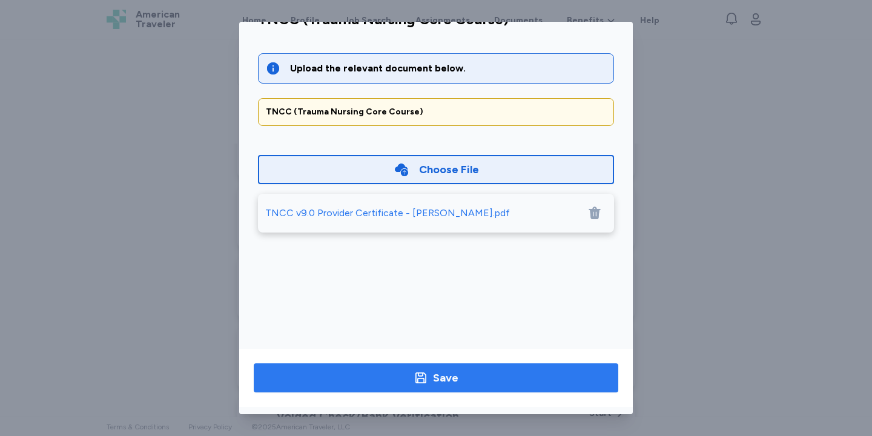
click at [504, 372] on span "Save" at bounding box center [435, 377] width 345 height 17
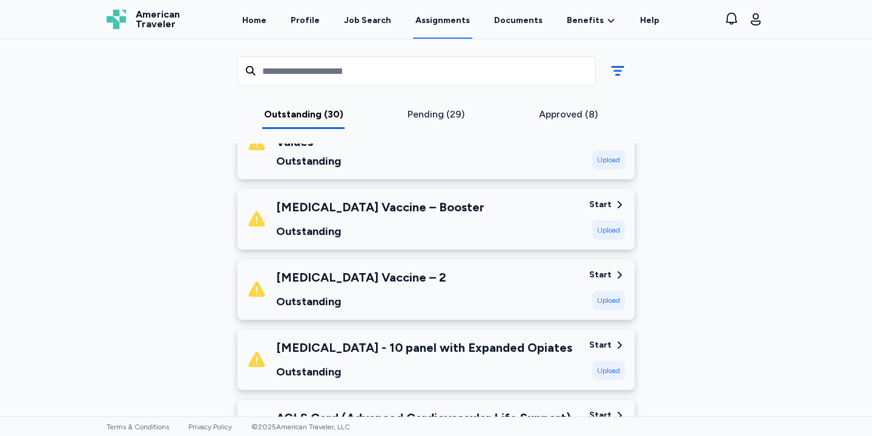
scroll to position [1337, 0]
click at [476, 279] on div "[MEDICAL_DATA] Vaccine – 2 Outstanding" at bounding box center [413, 288] width 332 height 41
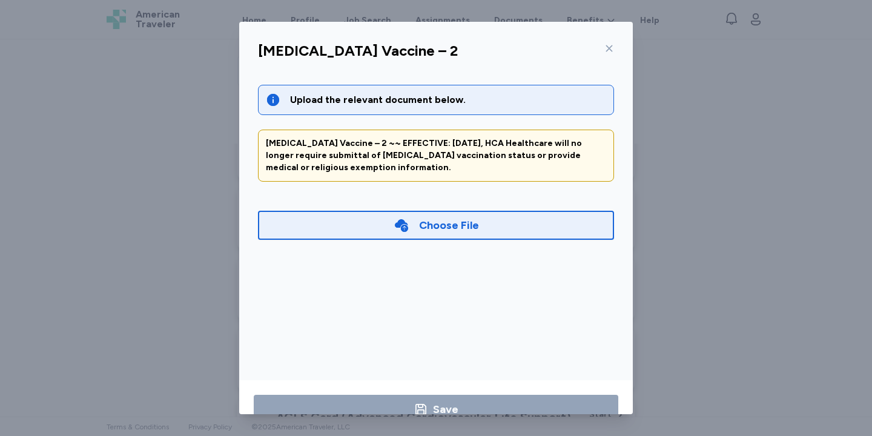
click at [443, 223] on div "Choose File" at bounding box center [449, 225] width 60 height 17
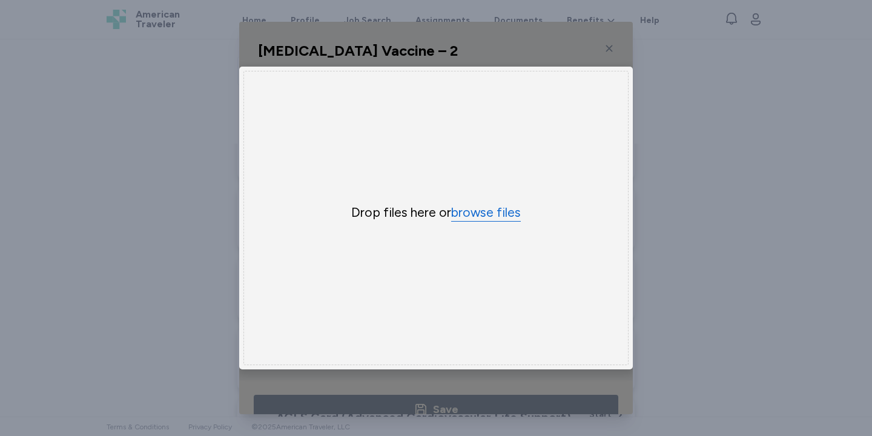
click at [470, 210] on button "browse files" at bounding box center [486, 213] width 70 height 18
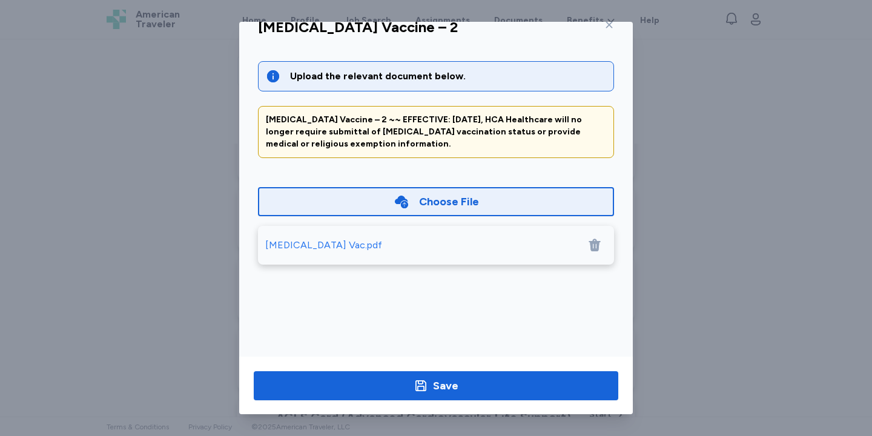
scroll to position [31, 0]
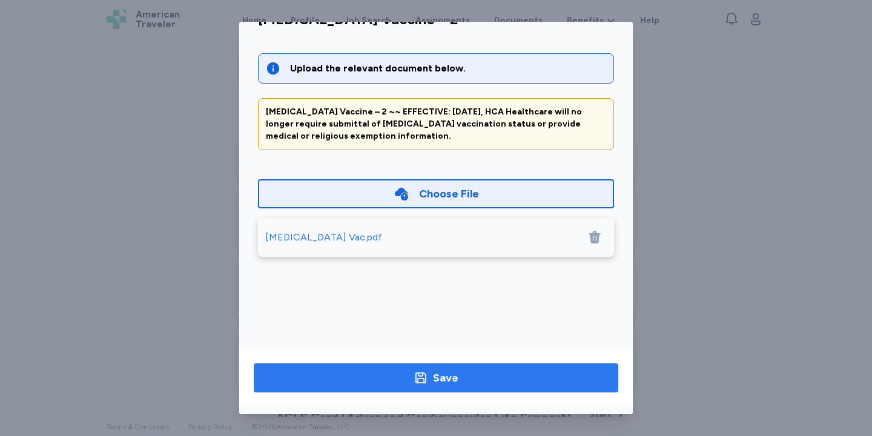
click at [483, 368] on button "Save" at bounding box center [436, 377] width 364 height 29
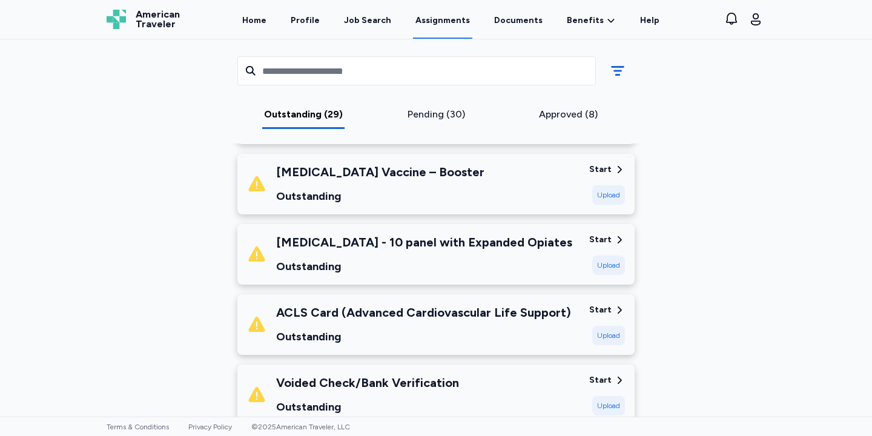
scroll to position [1382, 0]
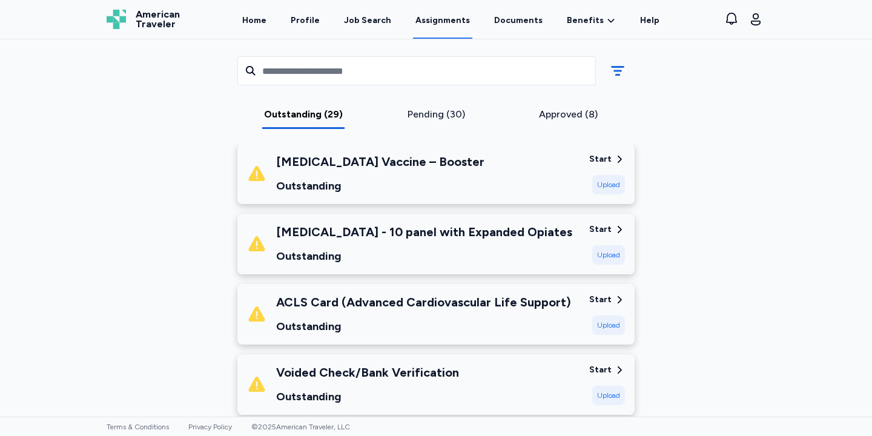
click at [612, 315] on div "Upload" at bounding box center [608, 324] width 33 height 19
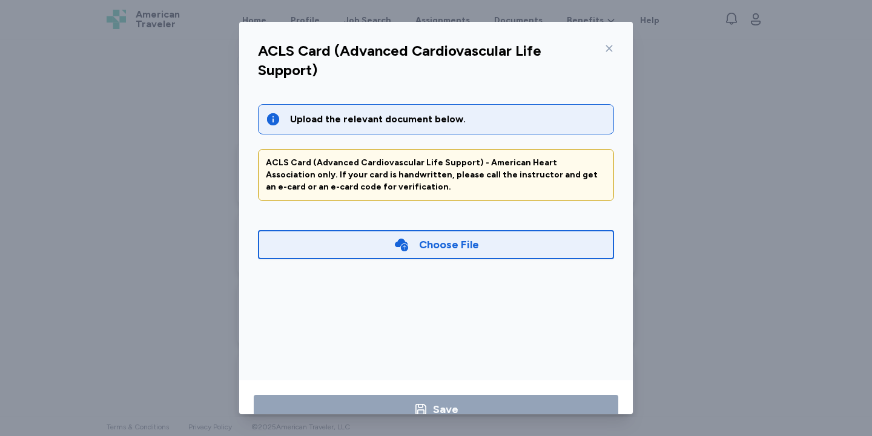
click at [519, 242] on div "Choose File" at bounding box center [436, 244] width 356 height 29
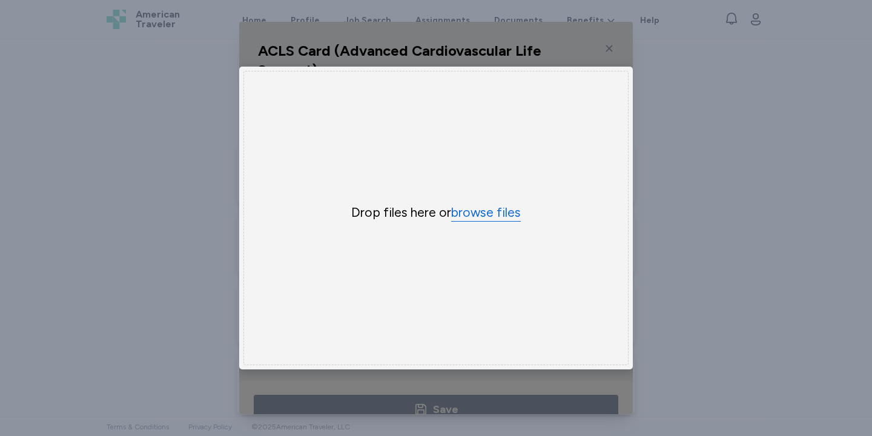
click at [487, 208] on button "browse files" at bounding box center [486, 213] width 70 height 18
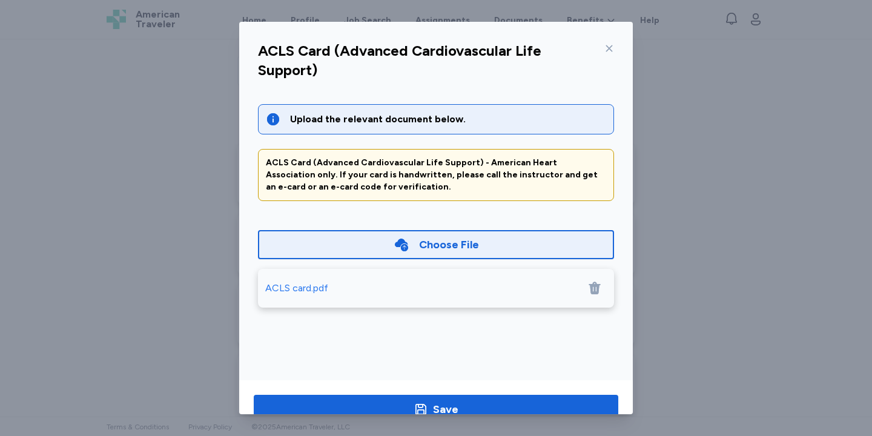
click at [401, 245] on icon at bounding box center [402, 245] width 16 height 16
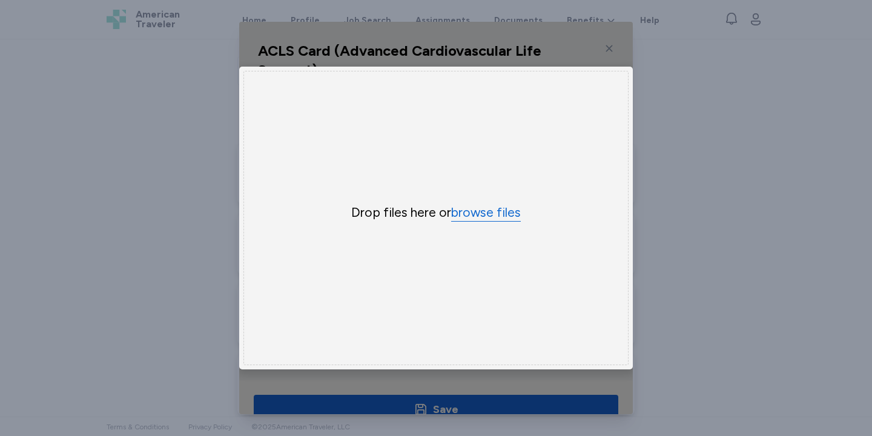
click at [481, 211] on button "browse files" at bounding box center [486, 213] width 70 height 18
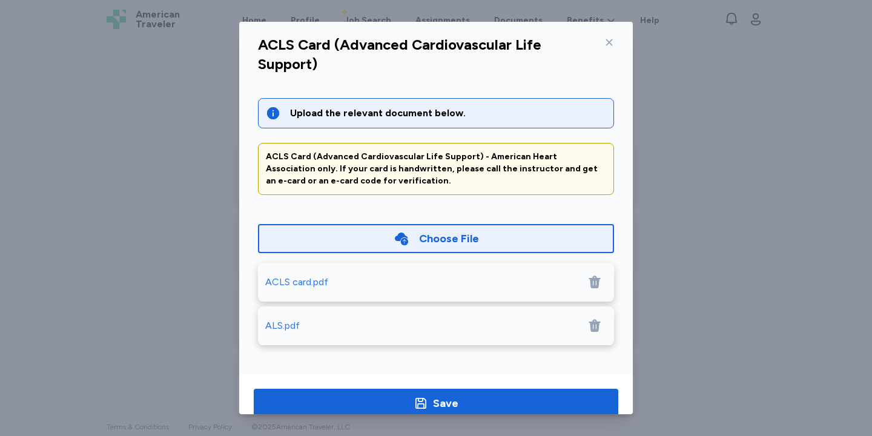
scroll to position [31, 0]
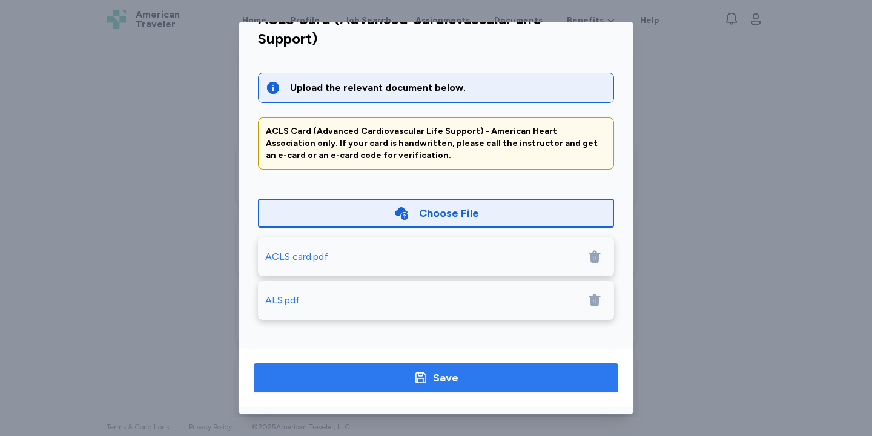
click at [454, 374] on div "Save" at bounding box center [445, 377] width 25 height 17
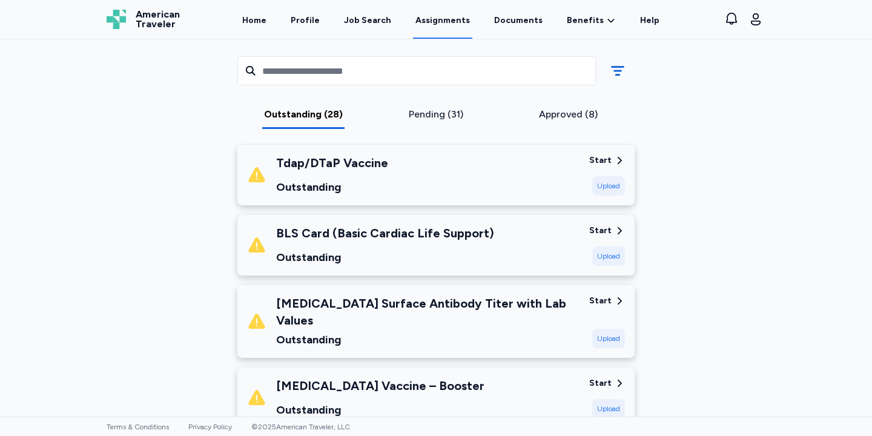
scroll to position [1148, 0]
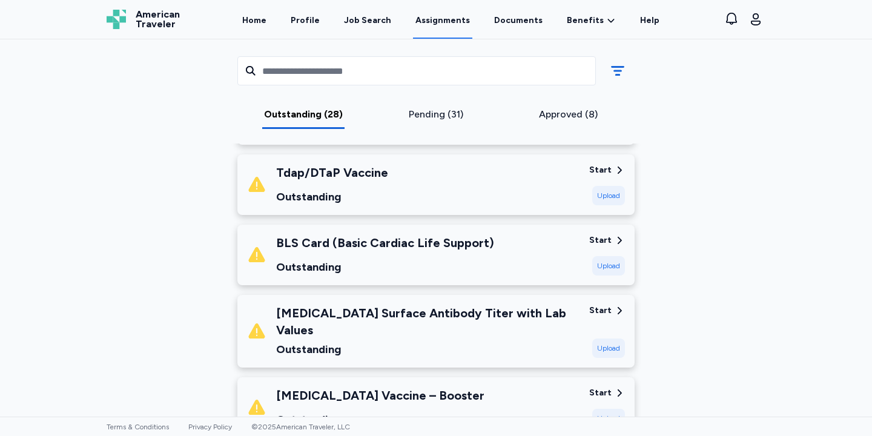
click at [600, 263] on div "Upload" at bounding box center [608, 265] width 33 height 19
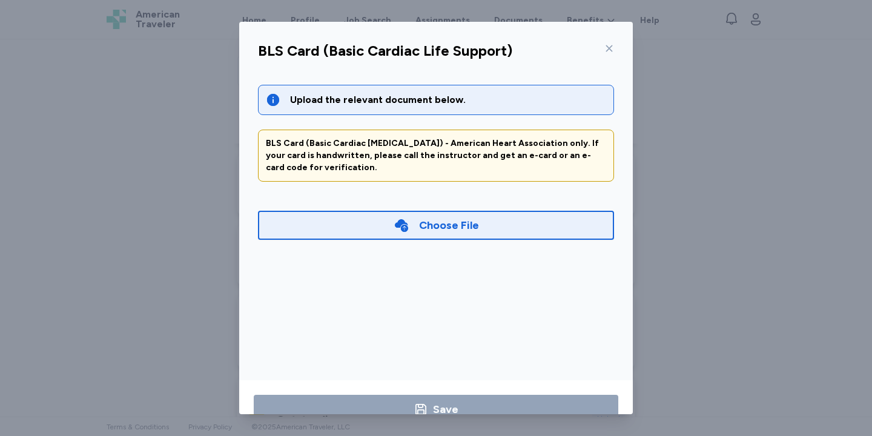
click at [475, 211] on div "Choose File" at bounding box center [436, 225] width 356 height 29
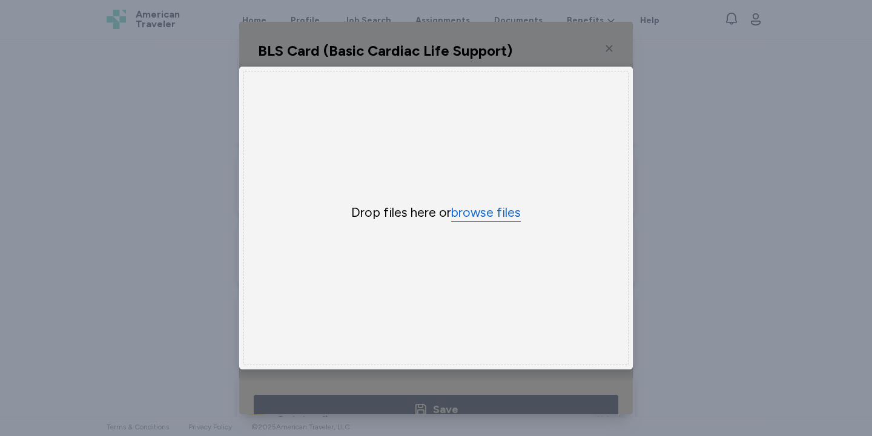
click at [475, 211] on button "browse files" at bounding box center [486, 213] width 70 height 18
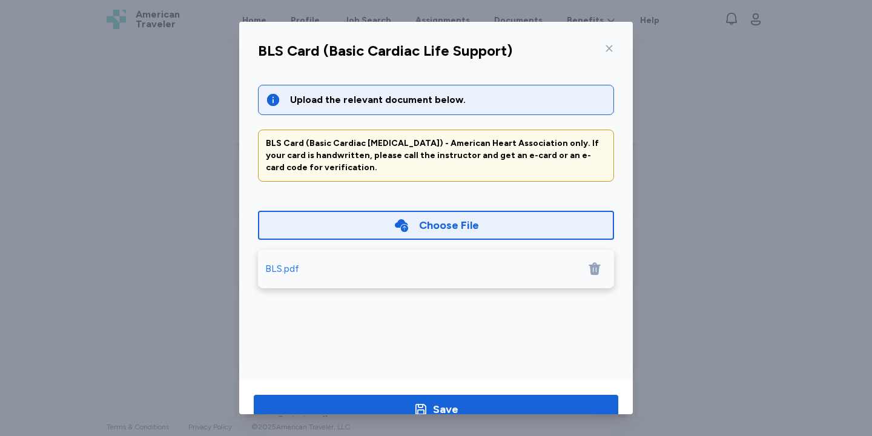
scroll to position [31, 0]
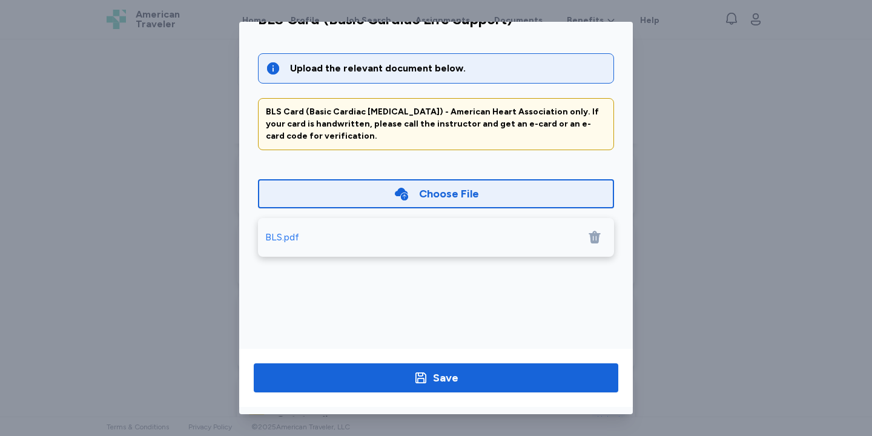
click at [518, 396] on div "Save" at bounding box center [436, 378] width 394 height 58
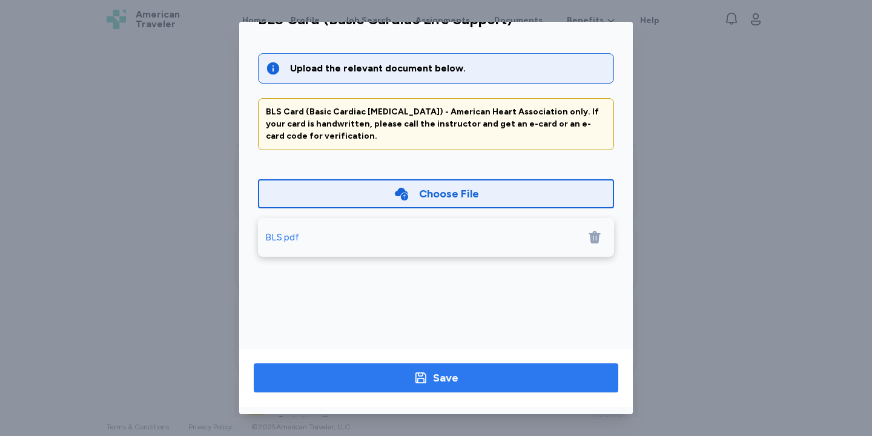
click at [513, 384] on span "Save" at bounding box center [435, 377] width 345 height 17
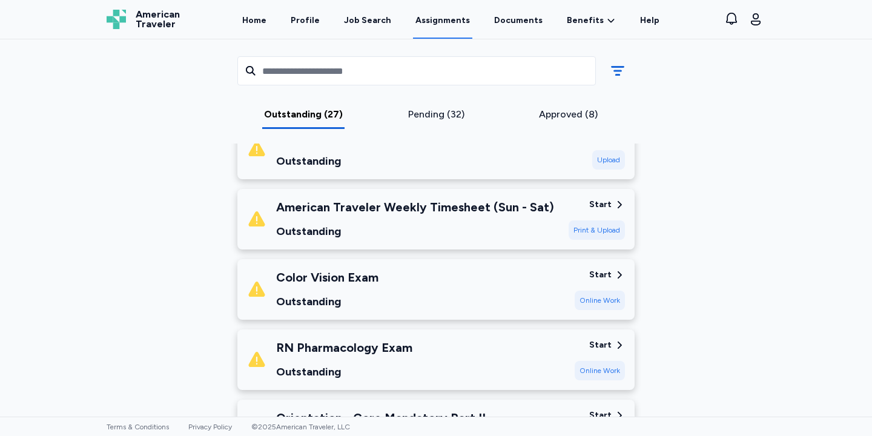
scroll to position [1480, 0]
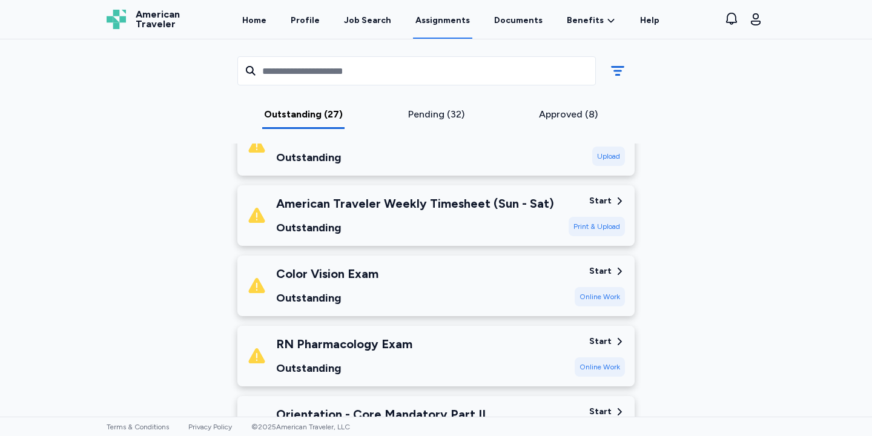
click at [469, 225] on div "American Traveler Weekly Timesheet (Sun - Sat) Outstanding Start Print & Upload" at bounding box center [435, 215] width 397 height 61
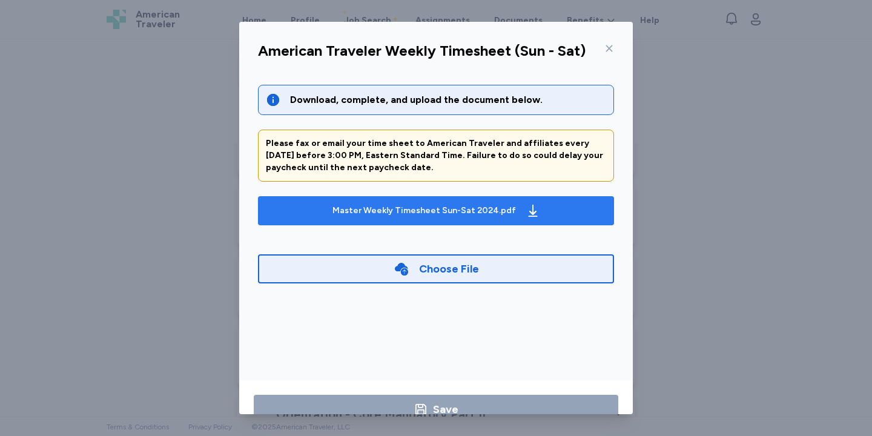
click at [463, 209] on div "Master Weekly Timesheet Sun-Sat 2024.pdf" at bounding box center [423, 211] width 183 height 12
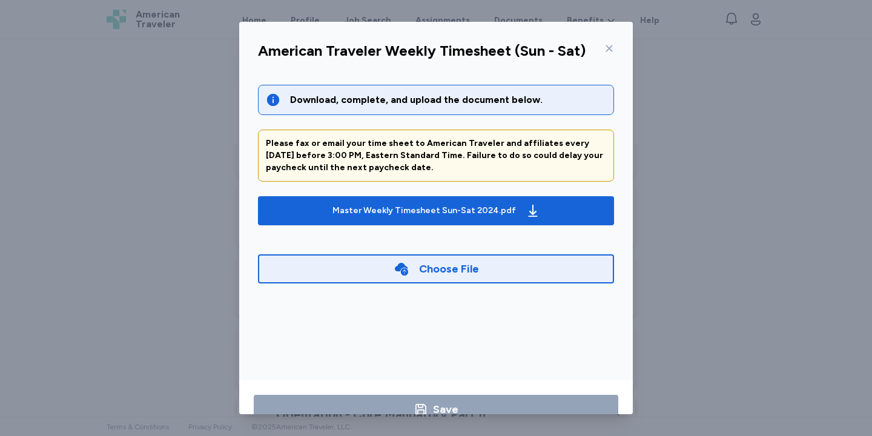
click at [605, 49] on icon at bounding box center [609, 49] width 10 height 10
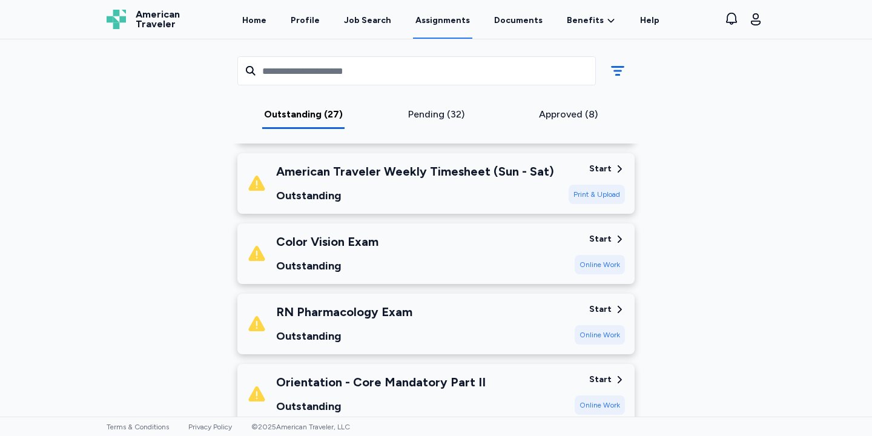
scroll to position [1518, 0]
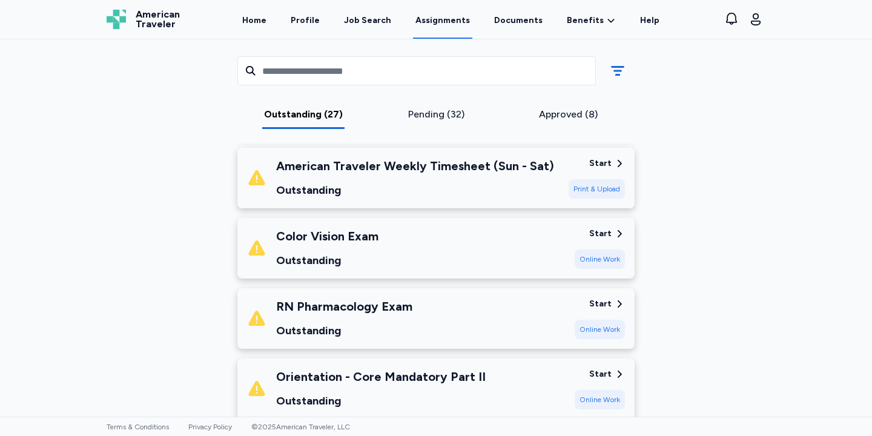
click at [370, 252] on div "Outstanding" at bounding box center [327, 260] width 102 height 17
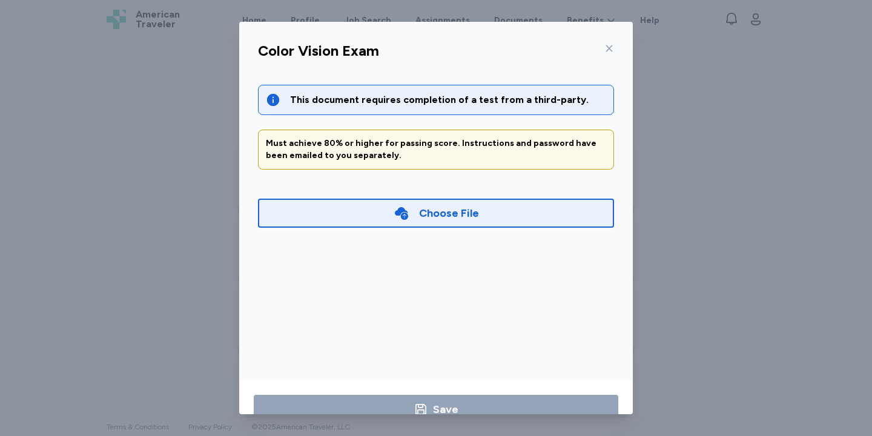
click at [609, 50] on icon at bounding box center [609, 49] width 10 height 10
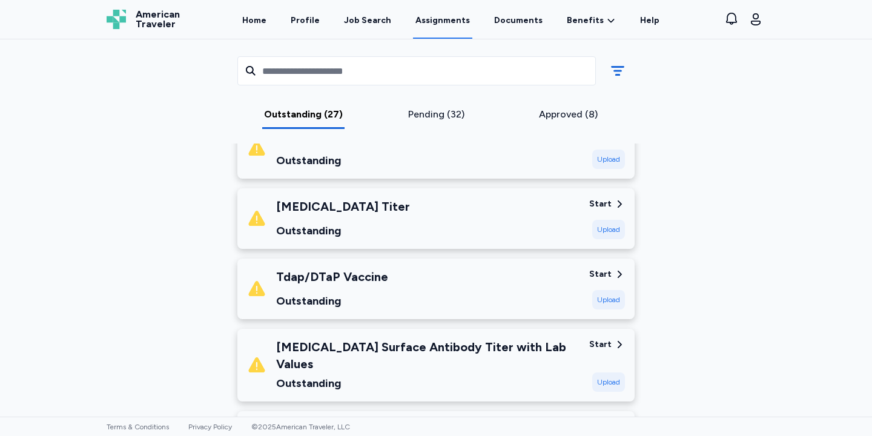
scroll to position [1068, 0]
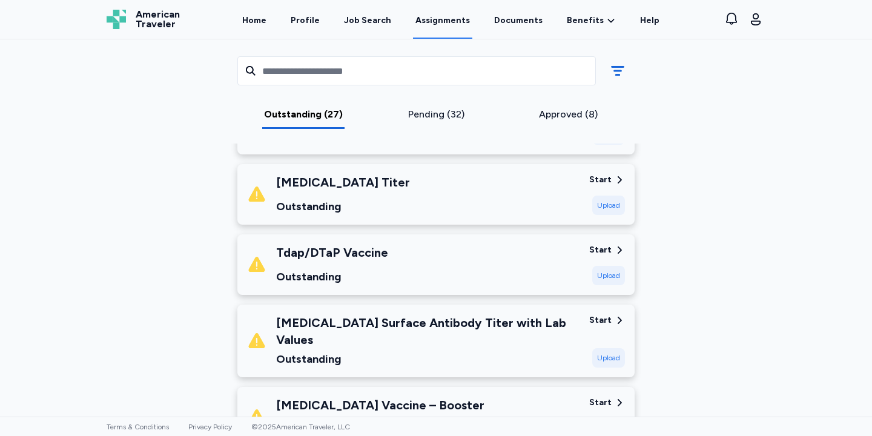
click at [611, 269] on div "Upload" at bounding box center [608, 275] width 33 height 19
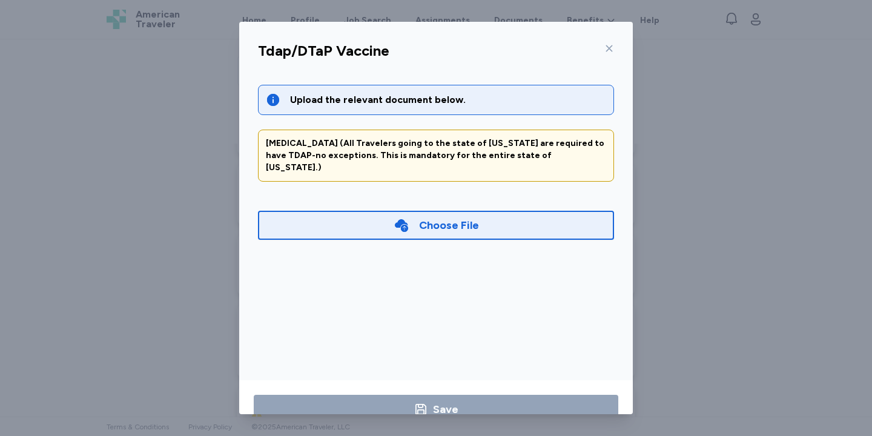
click at [426, 217] on div "Choose File" at bounding box center [449, 225] width 60 height 17
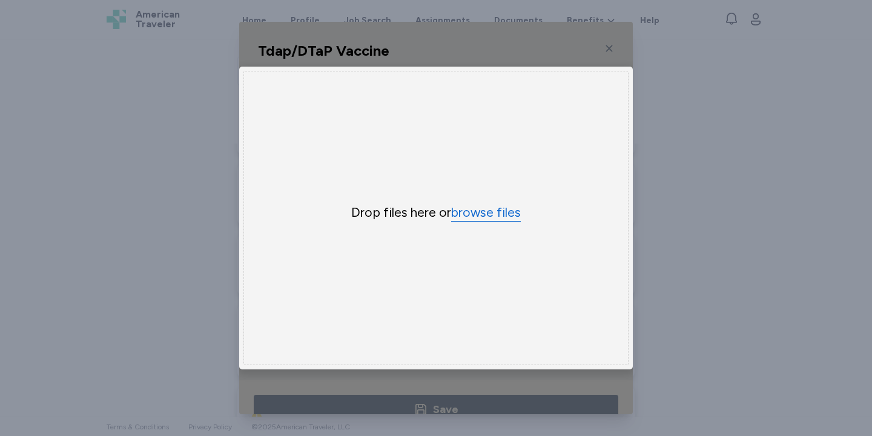
click at [486, 217] on button "browse files" at bounding box center [486, 213] width 70 height 18
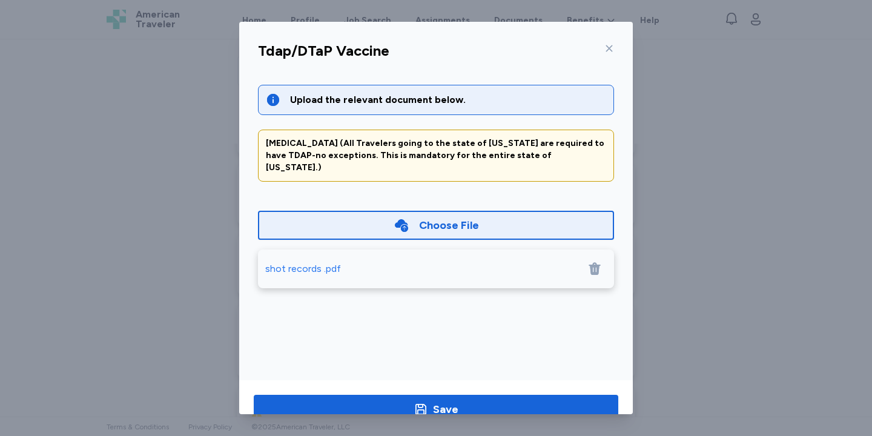
scroll to position [31, 0]
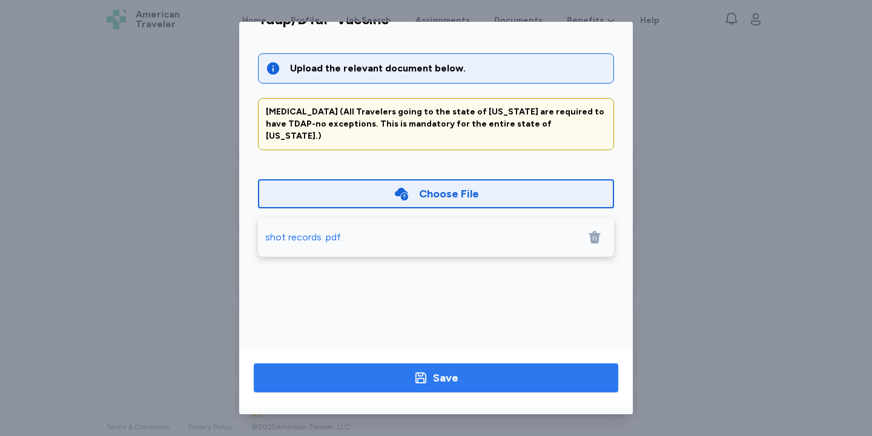
click at [588, 381] on span "Save" at bounding box center [435, 377] width 345 height 17
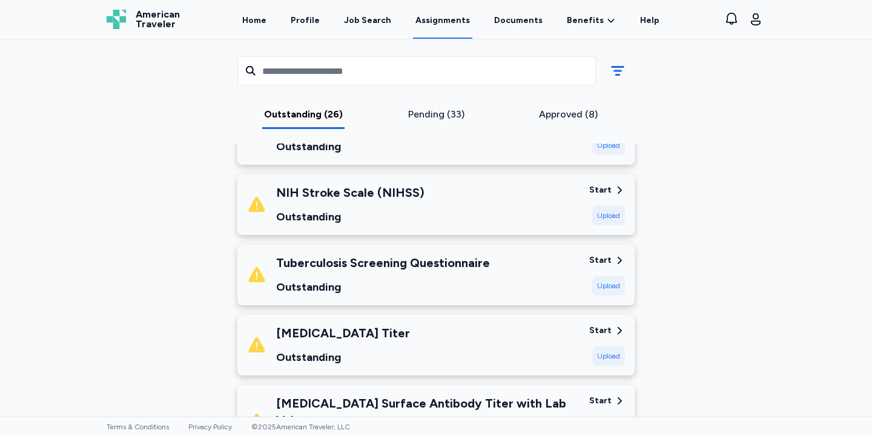
scroll to position [918, 0]
click at [392, 213] on div "Outstanding" at bounding box center [350, 216] width 148 height 17
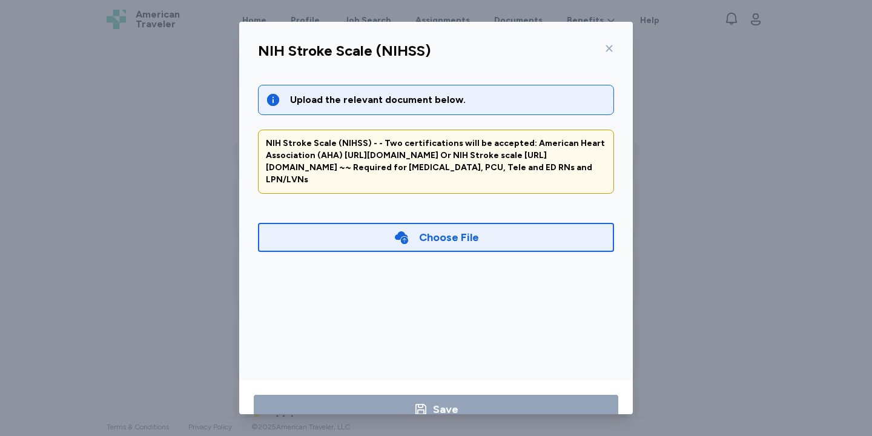
click at [437, 243] on div "Choose File" at bounding box center [449, 237] width 60 height 17
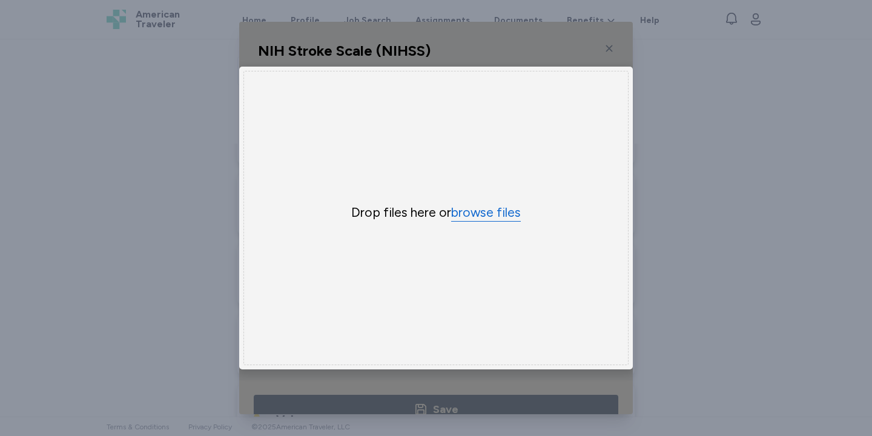
click at [467, 219] on button "browse files" at bounding box center [486, 213] width 70 height 18
click at [687, 100] on div "NIH Stroke Scale (NIHSS) Upload the relevant document below. NIH Stroke Scale (…" at bounding box center [436, 218] width 872 height 436
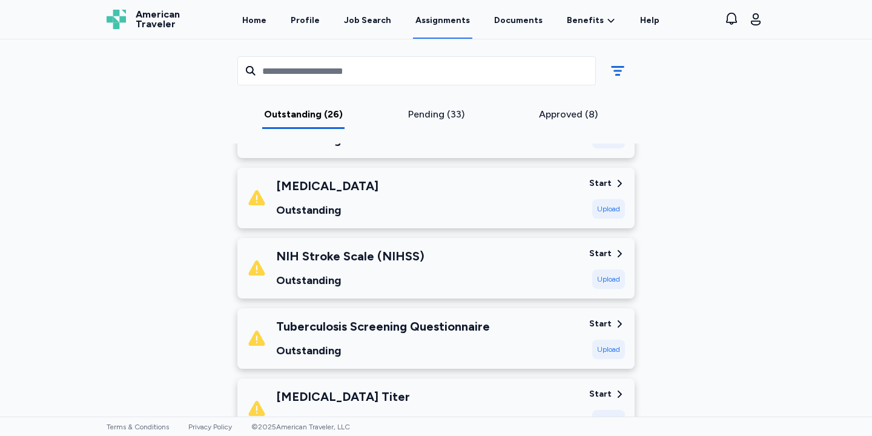
scroll to position [857, 0]
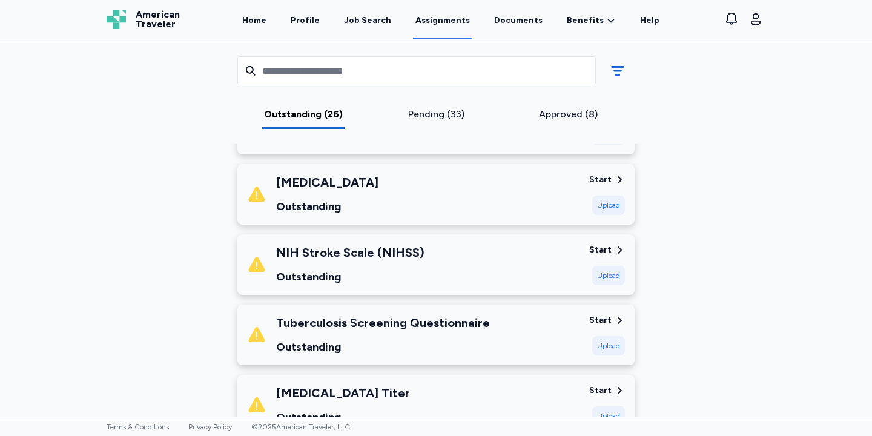
click at [604, 268] on div "Upload" at bounding box center [608, 275] width 33 height 19
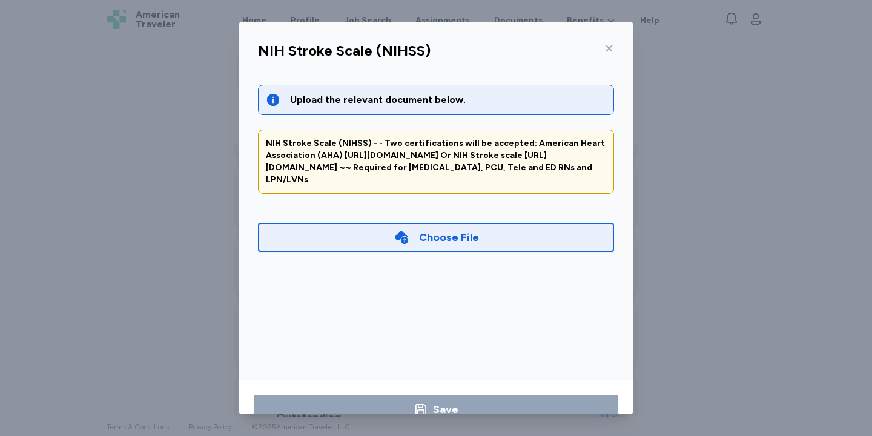
click at [519, 225] on div "Choose File" at bounding box center [436, 237] width 356 height 29
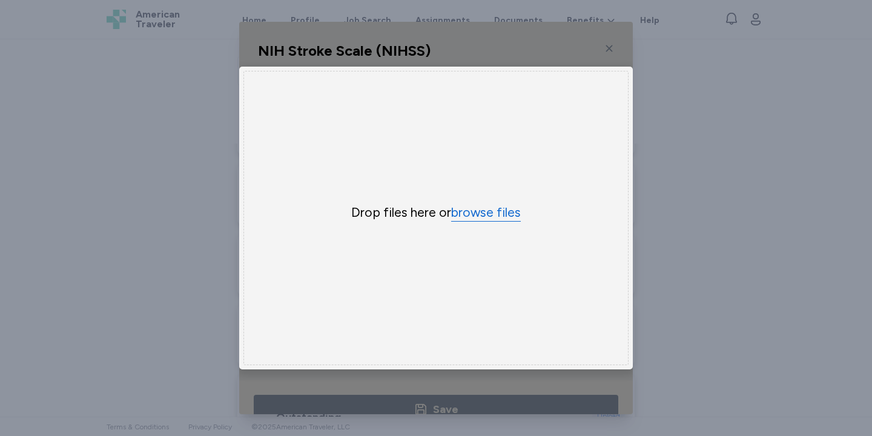
click at [486, 215] on button "browse files" at bounding box center [486, 213] width 70 height 18
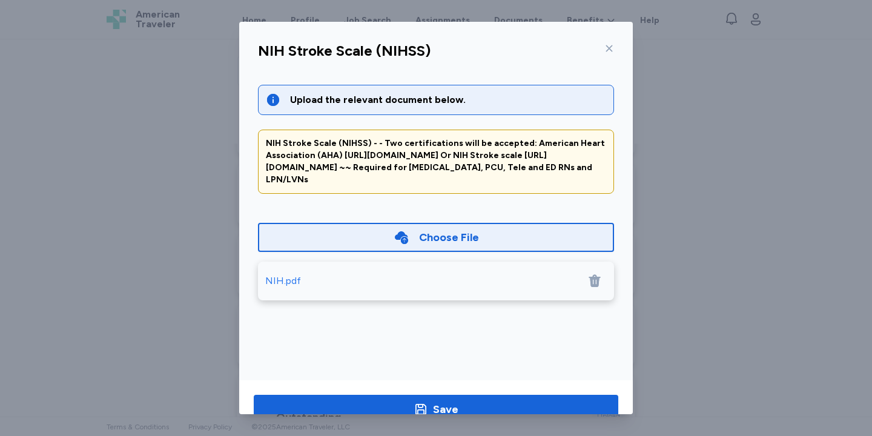
scroll to position [31, 0]
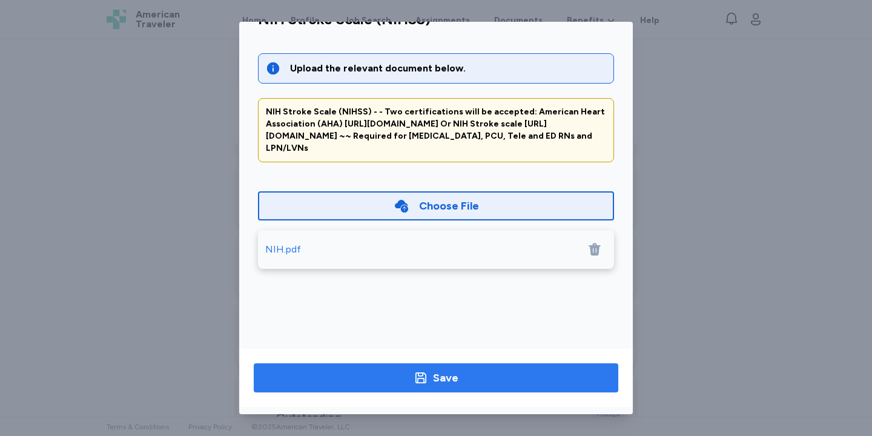
click at [460, 386] on span "Save" at bounding box center [435, 377] width 345 height 17
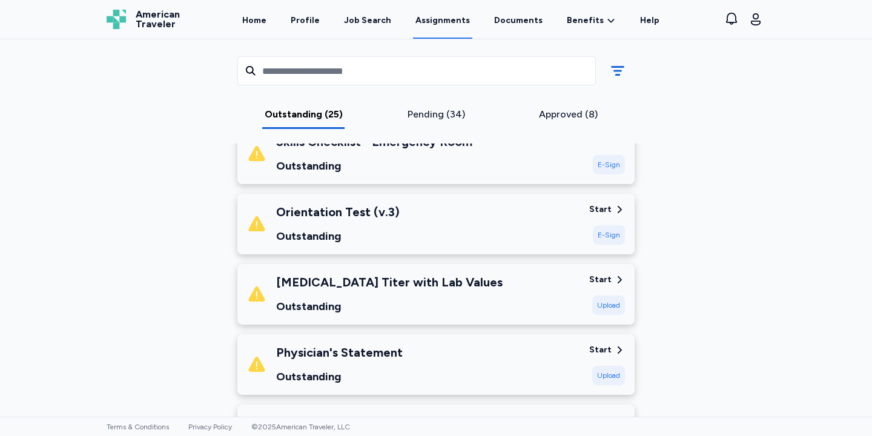
scroll to position [362, 0]
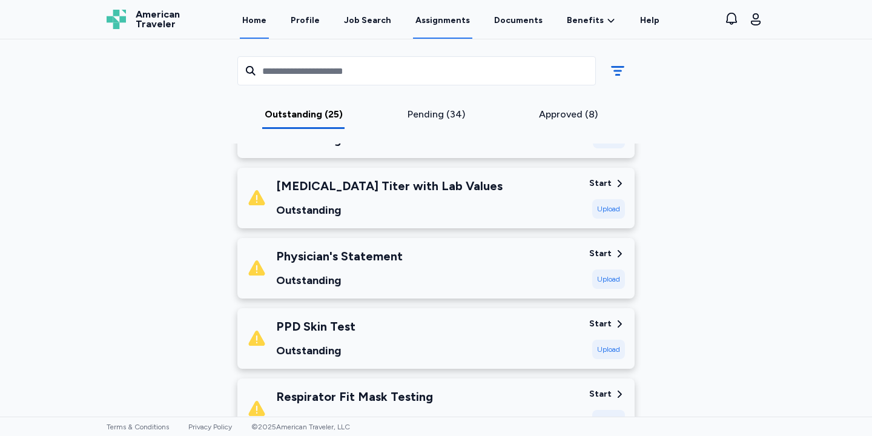
click at [269, 18] on link "Home" at bounding box center [254, 20] width 29 height 38
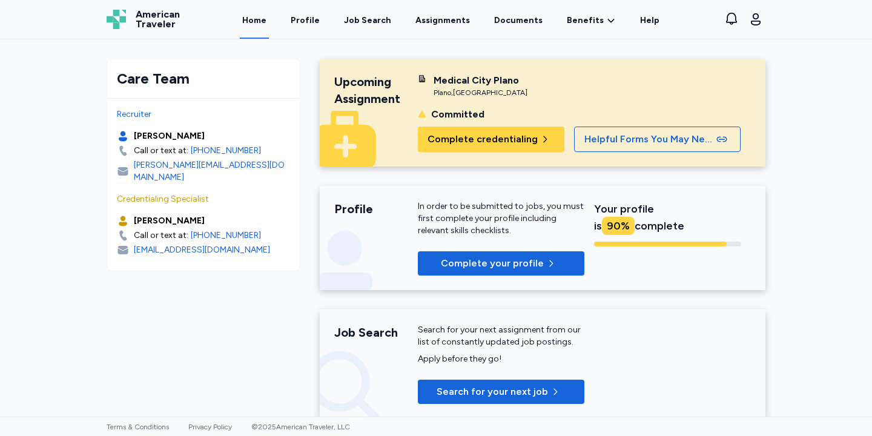
click at [332, 14] on div "Home Profile Job Search Assignments Documents Benefits Benefits Overview Referr…" at bounding box center [450, 19] width 513 height 39
click at [313, 21] on link "Profile" at bounding box center [305, 20] width 34 height 38
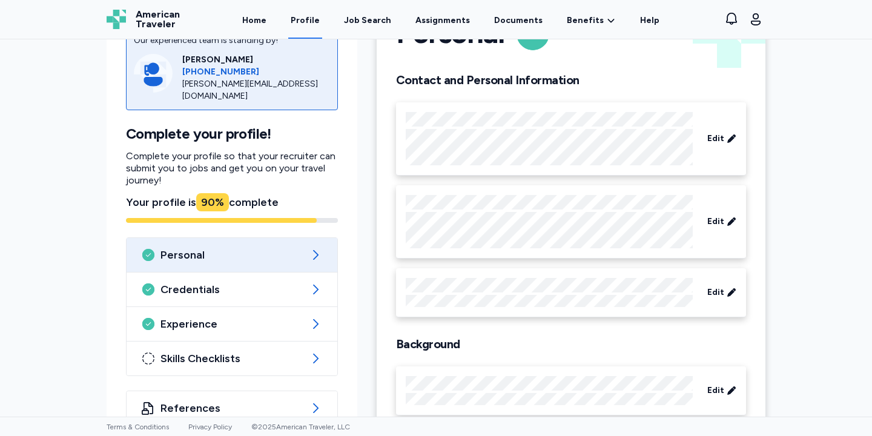
scroll to position [91, 0]
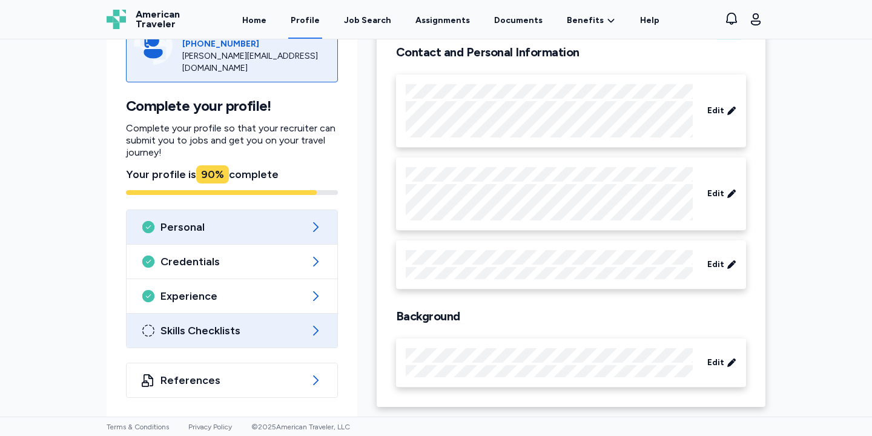
click at [239, 329] on span "Skills Checklists" at bounding box center [231, 330] width 143 height 15
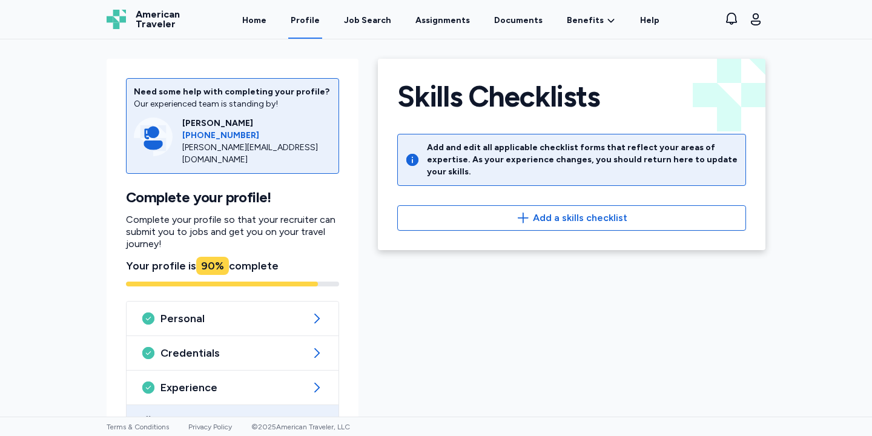
click at [332, 31] on div "Home Profile Job Search Assignments Documents Benefits Benefits Overview Referr…" at bounding box center [450, 19] width 513 height 39
click at [458, 12] on link "Assignments" at bounding box center [442, 20] width 59 height 38
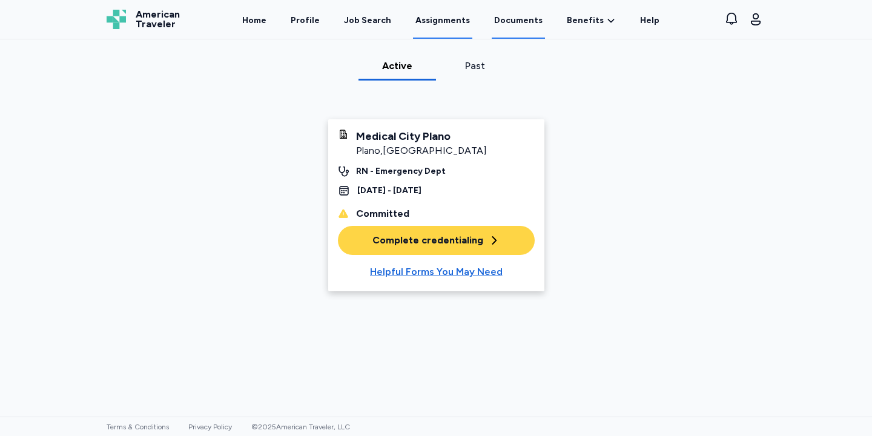
click at [507, 16] on link "Documents" at bounding box center [518, 20] width 53 height 38
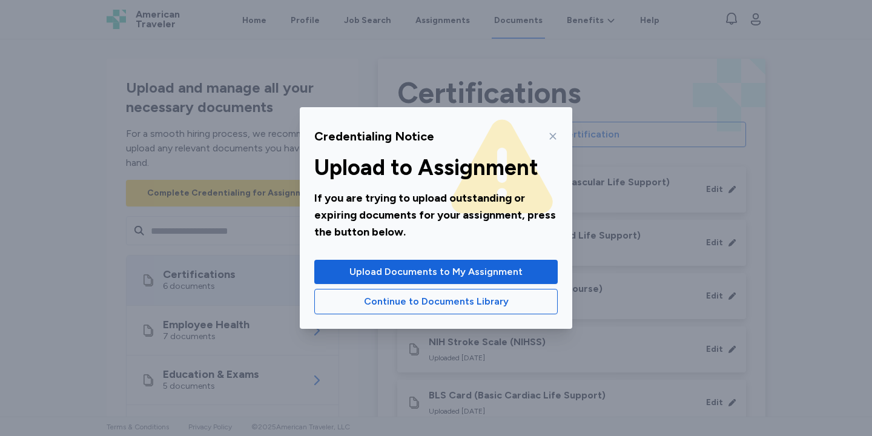
click at [552, 139] on icon at bounding box center [553, 136] width 10 height 10
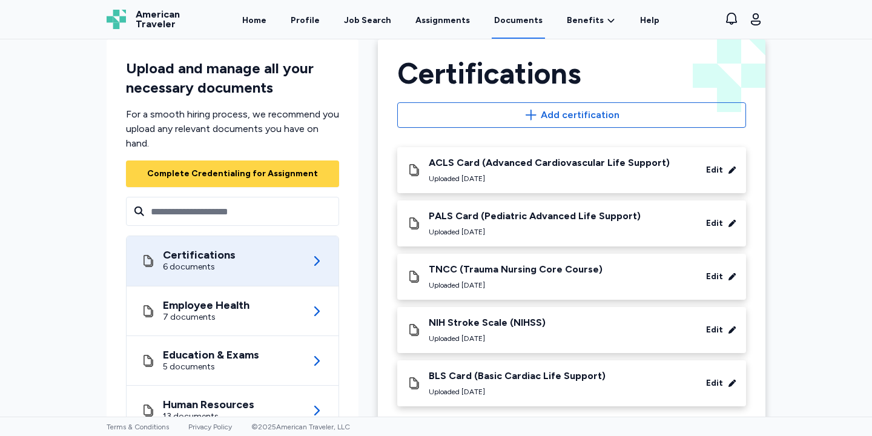
scroll to position [13, 0]
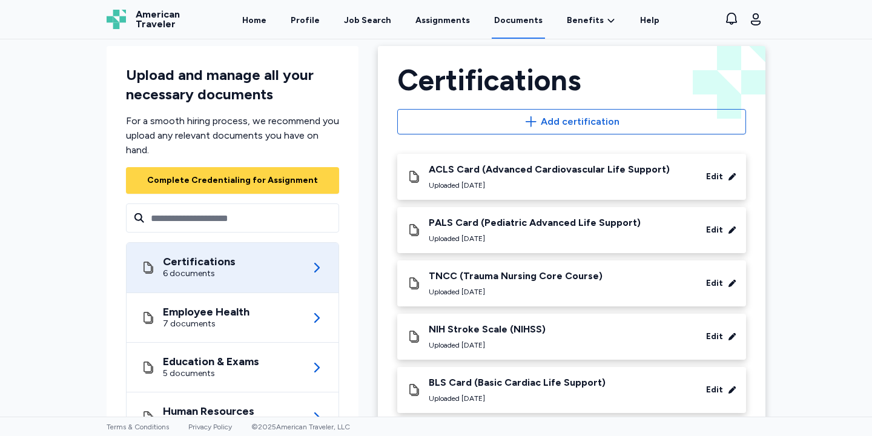
click at [179, 274] on div "6 documents" at bounding box center [199, 274] width 73 height 12
click at [305, 270] on div "Certifications 6 documents" at bounding box center [232, 268] width 183 height 50
click at [320, 263] on icon at bounding box center [316, 267] width 15 height 15
click at [262, 30] on link "Home" at bounding box center [254, 20] width 29 height 38
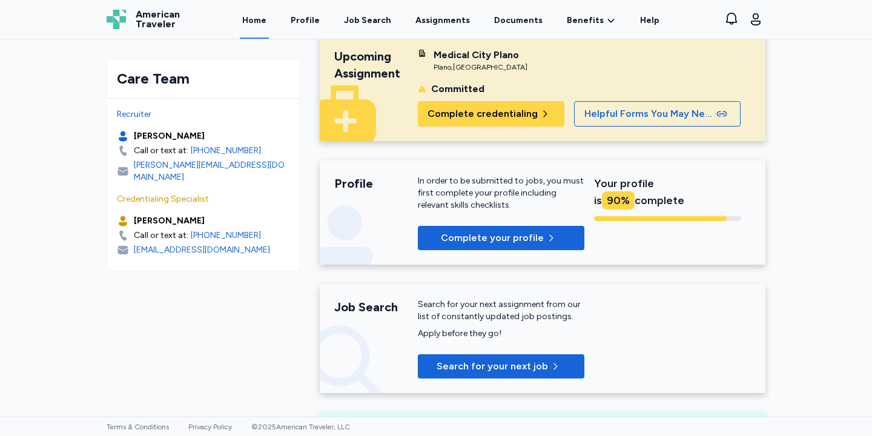
scroll to position [28, 0]
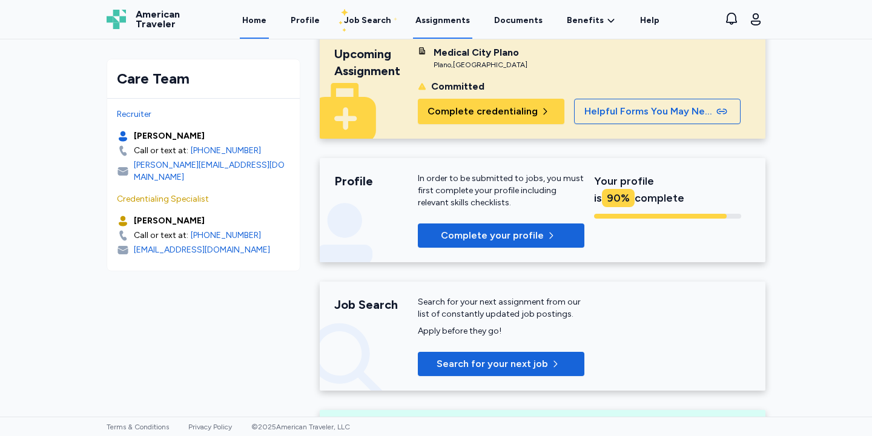
click at [466, 18] on link "Assignments" at bounding box center [442, 20] width 59 height 38
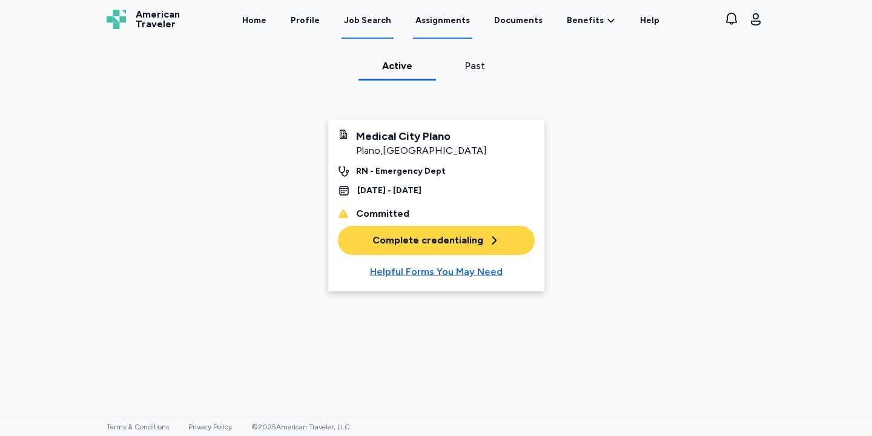
click at [370, 16] on div "Job Search" at bounding box center [367, 21] width 47 height 12
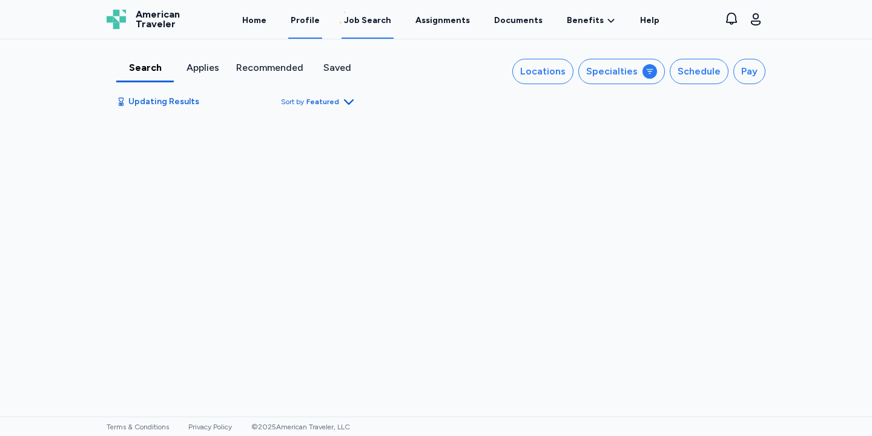
click at [310, 18] on link "Profile" at bounding box center [305, 20] width 34 height 38
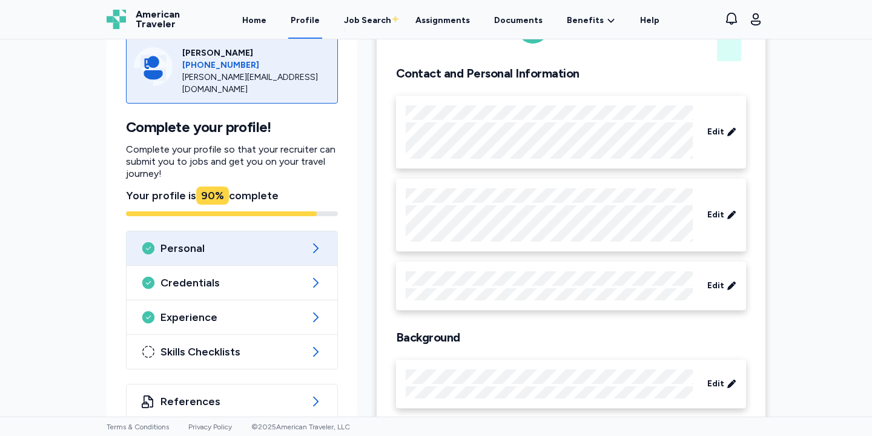
scroll to position [91, 0]
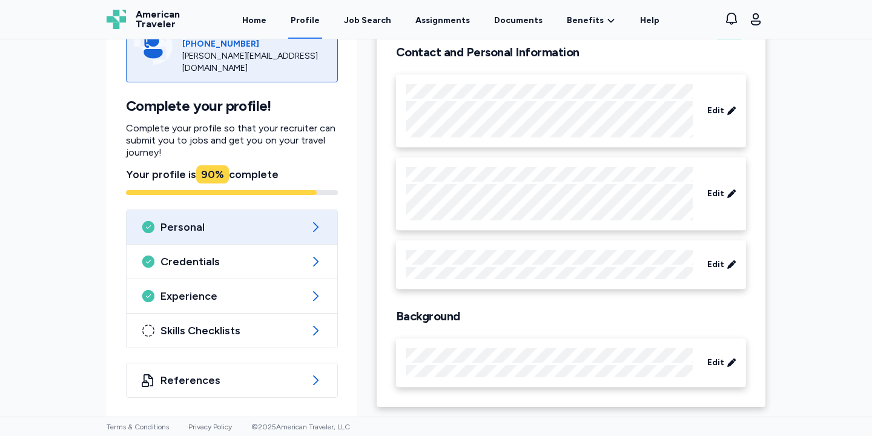
click at [279, 19] on div "Home Profile Job Search Assignments Documents Benefits Benefits Overview Referr…" at bounding box center [450, 19] width 513 height 39
click at [264, 19] on link "Home" at bounding box center [254, 20] width 29 height 38
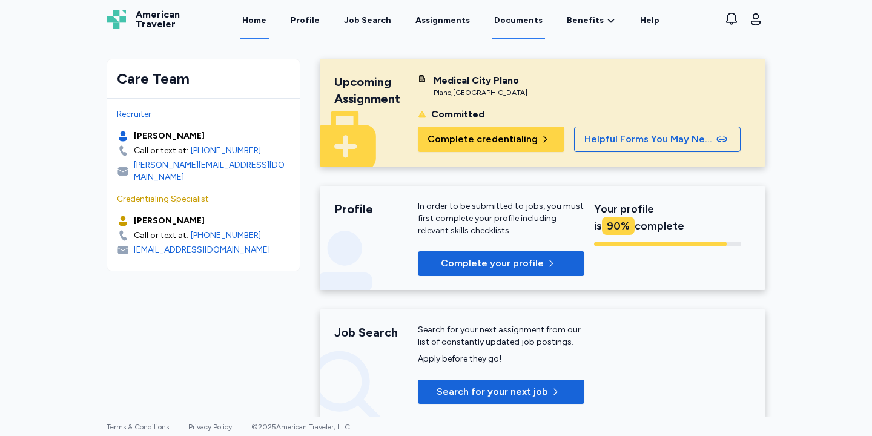
click at [512, 21] on link "Documents" at bounding box center [518, 20] width 53 height 38
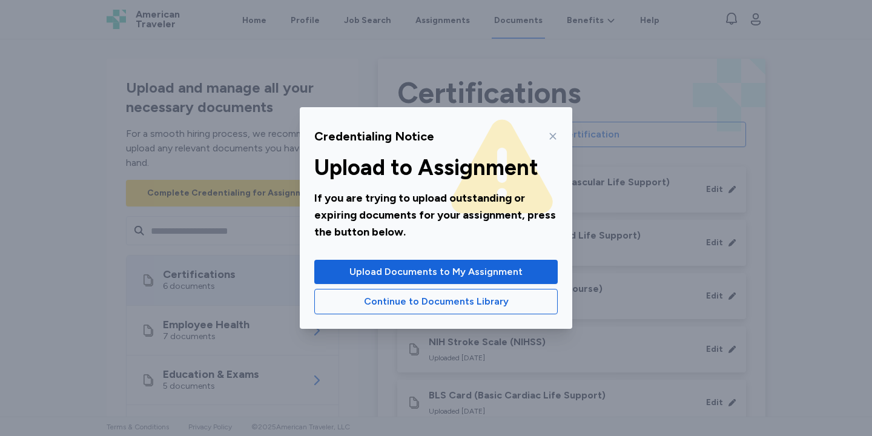
click at [548, 134] on icon at bounding box center [553, 136] width 10 height 10
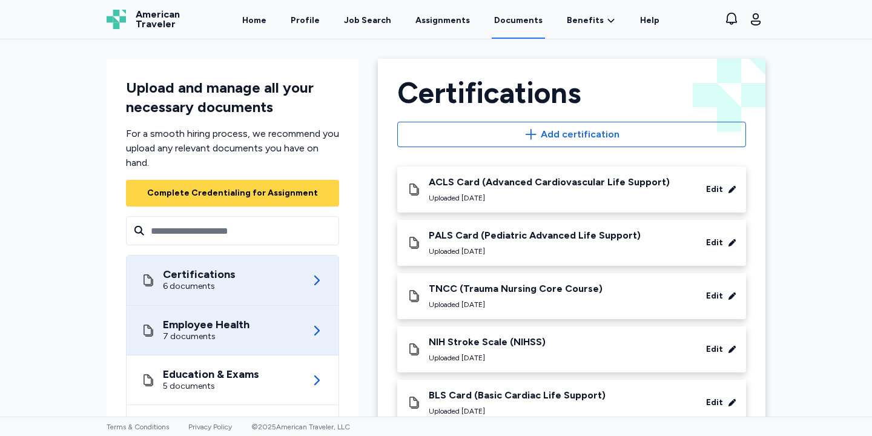
click at [280, 326] on div "Employee Health 7 documents" at bounding box center [232, 330] width 183 height 49
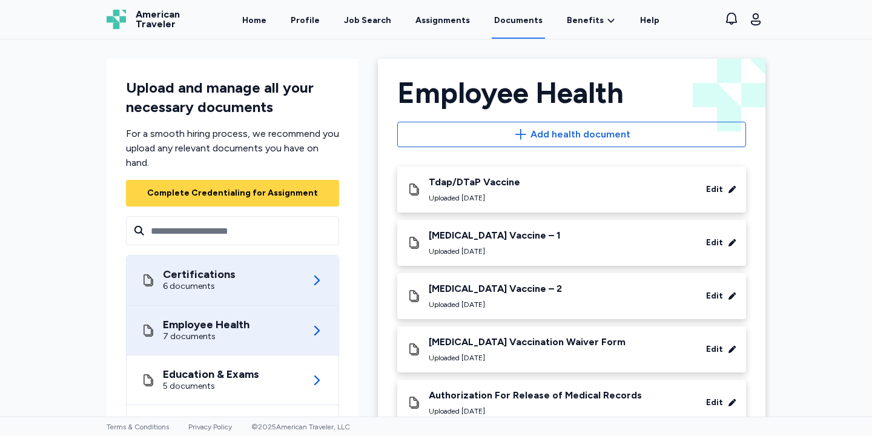
click at [255, 282] on div "Certifications 6 documents" at bounding box center [232, 281] width 183 height 50
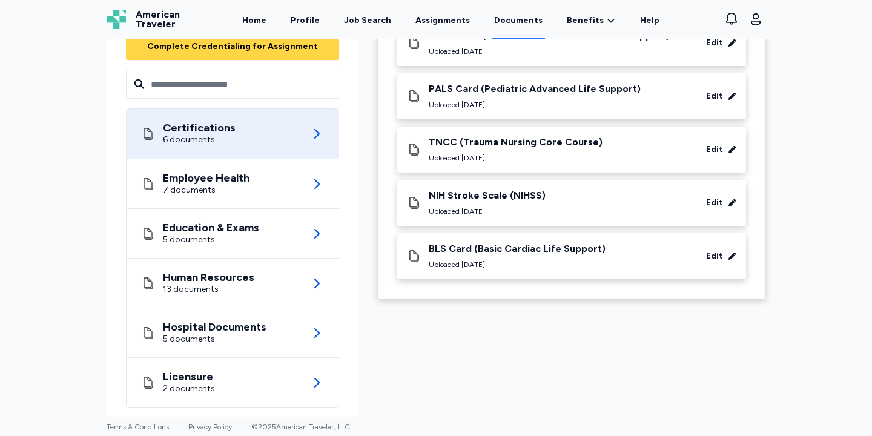
scroll to position [167, 0]
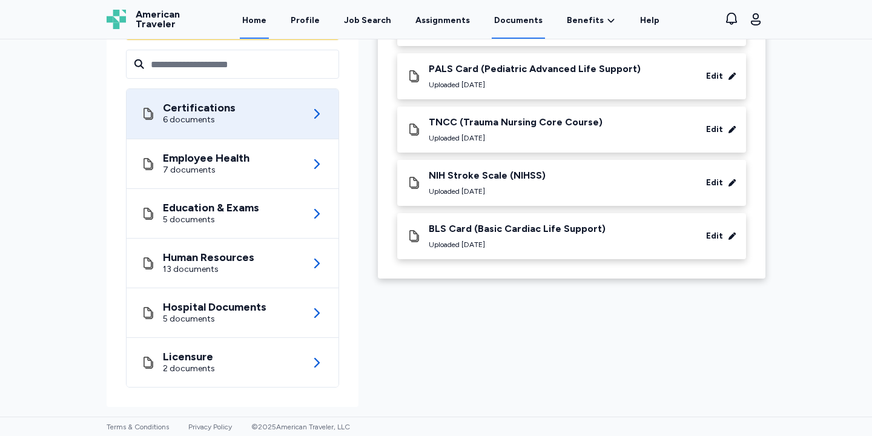
click at [260, 24] on link "Home" at bounding box center [254, 20] width 29 height 38
